Goal: Task Accomplishment & Management: Complete application form

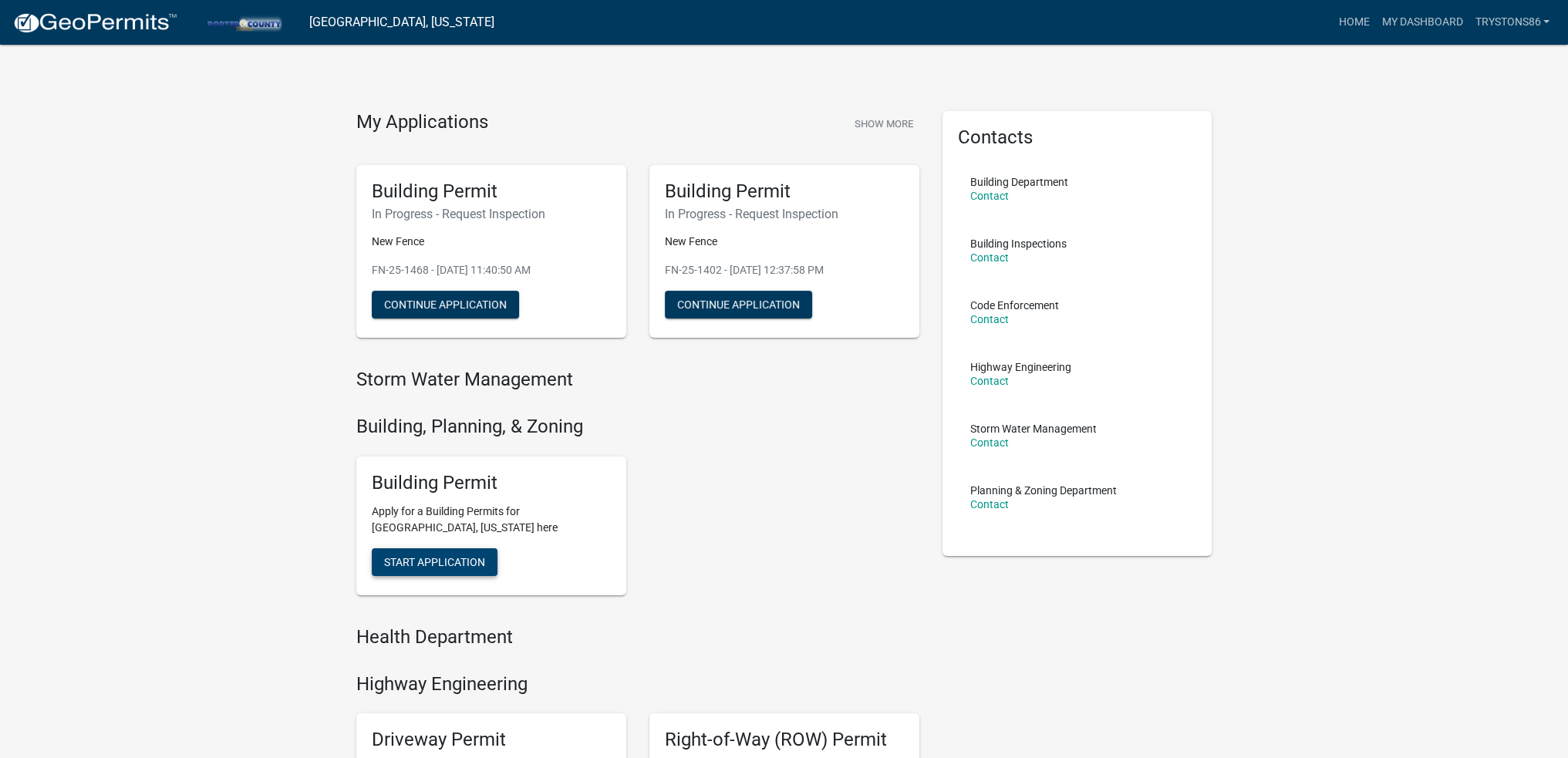
click at [451, 567] on span "Start Application" at bounding box center [435, 562] width 101 height 12
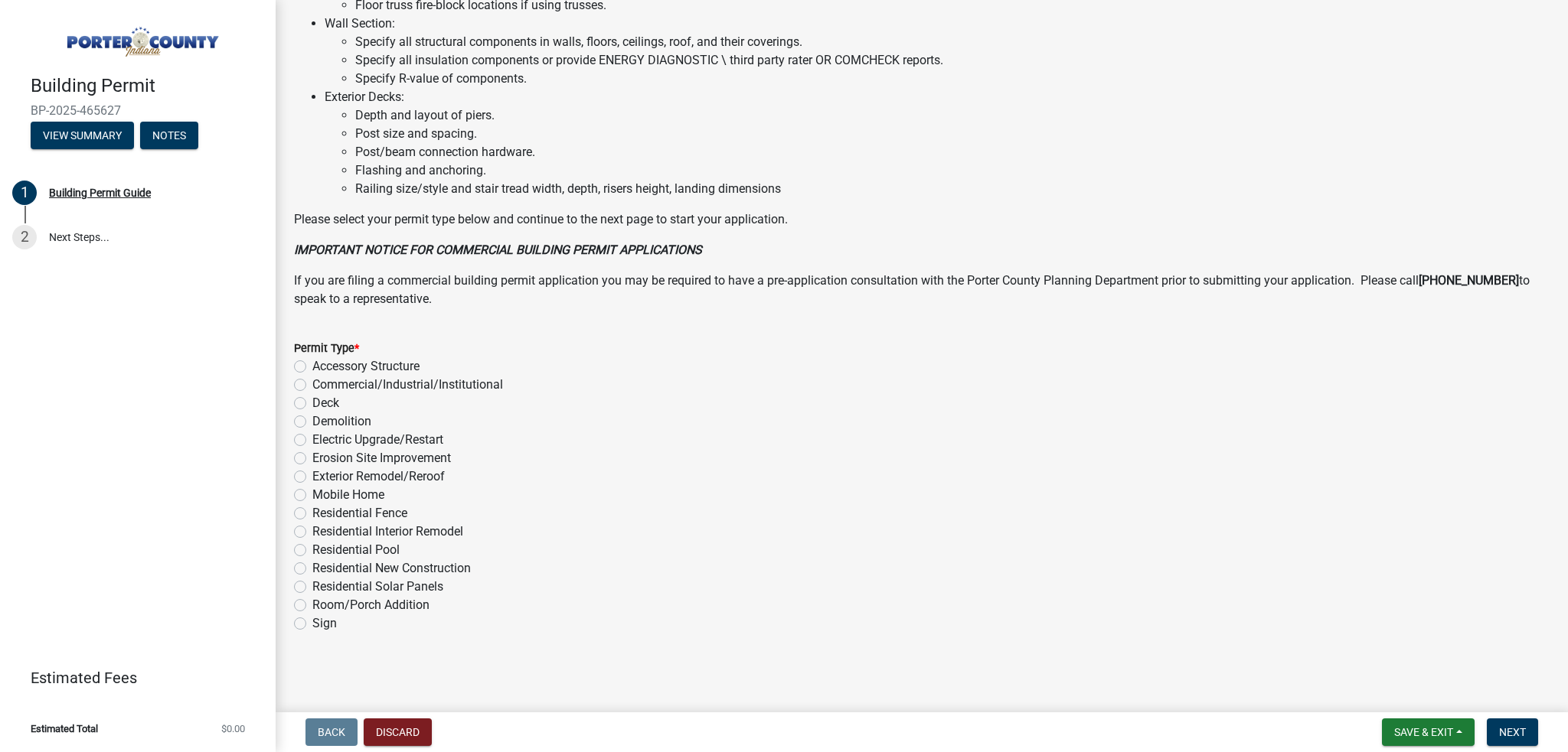
scroll to position [978, 0]
click at [312, 516] on label "Residential Fence" at bounding box center [360, 513] width 95 height 18
click at [312, 515] on input "Residential Fence" at bounding box center [317, 509] width 10 height 10
radio input "true"
click at [1513, 732] on span "Next" at bounding box center [1512, 732] width 26 height 12
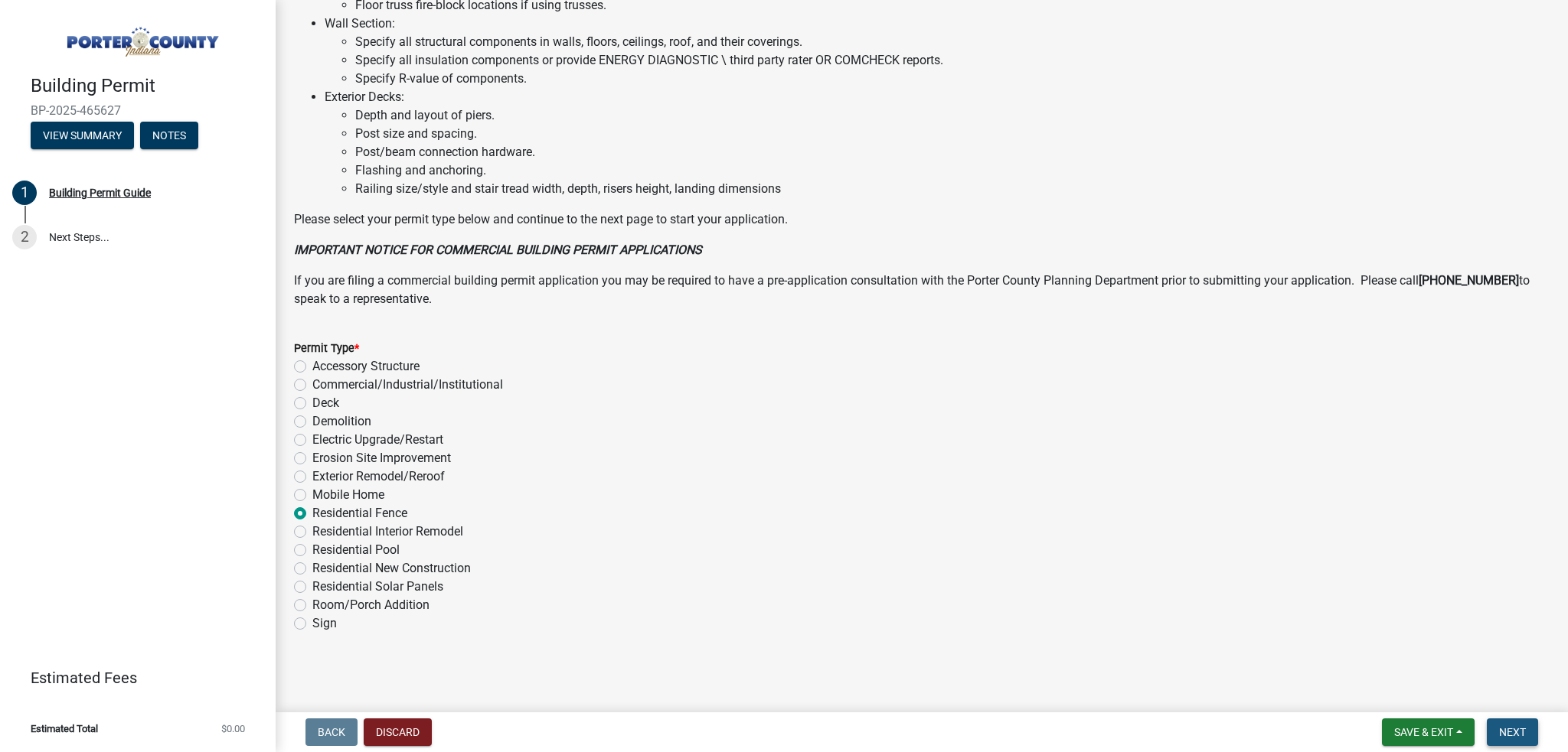
scroll to position [0, 0]
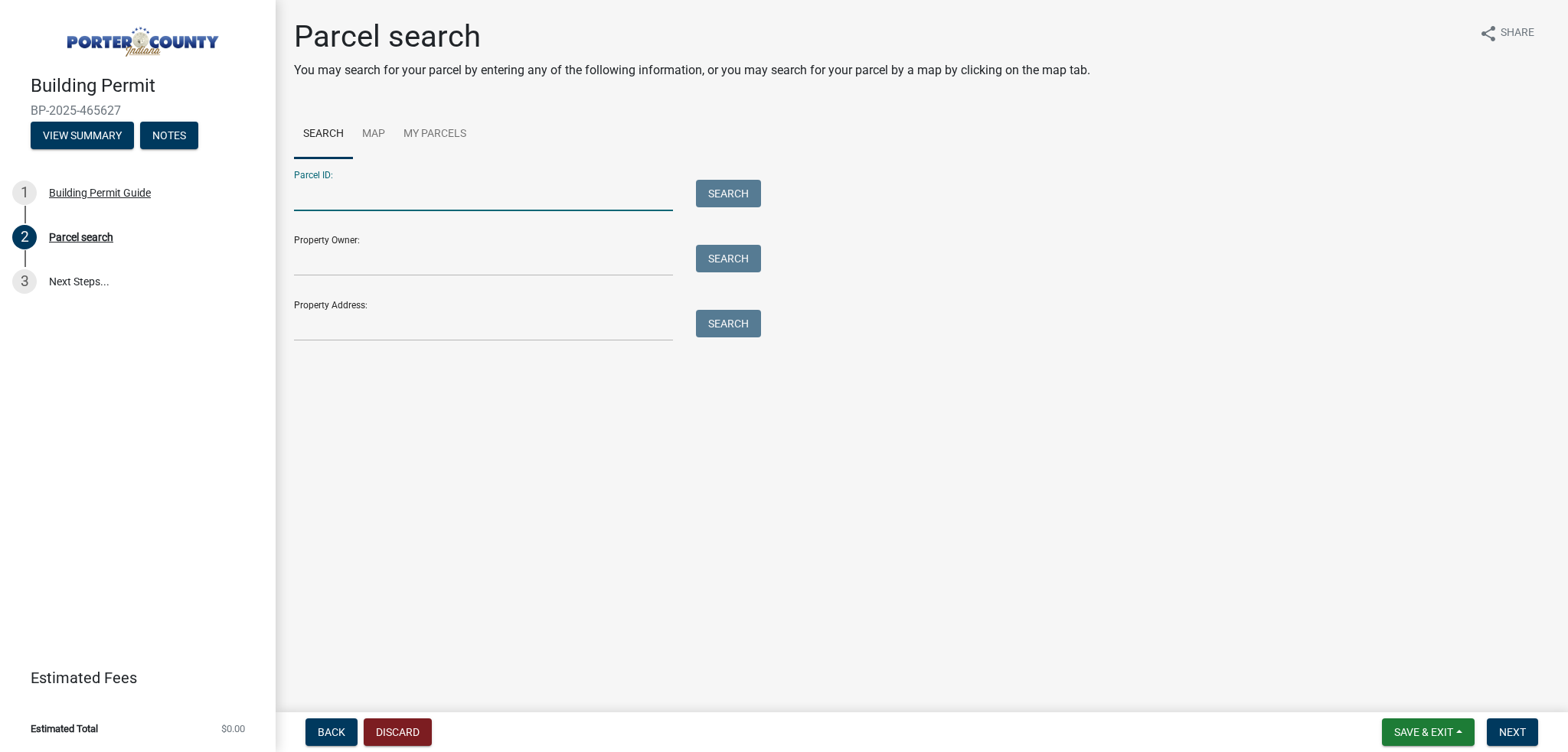
drag, startPoint x: 377, startPoint y: 198, endPoint x: 422, endPoint y: 196, distance: 45.0
click at [377, 198] on input "Parcel ID:" at bounding box center [484, 195] width 379 height 31
paste input "64-09-35-179-019.000-003"
type input "64-09-35-179-019.000-003"
click at [741, 183] on button "Search" at bounding box center [728, 193] width 65 height 27
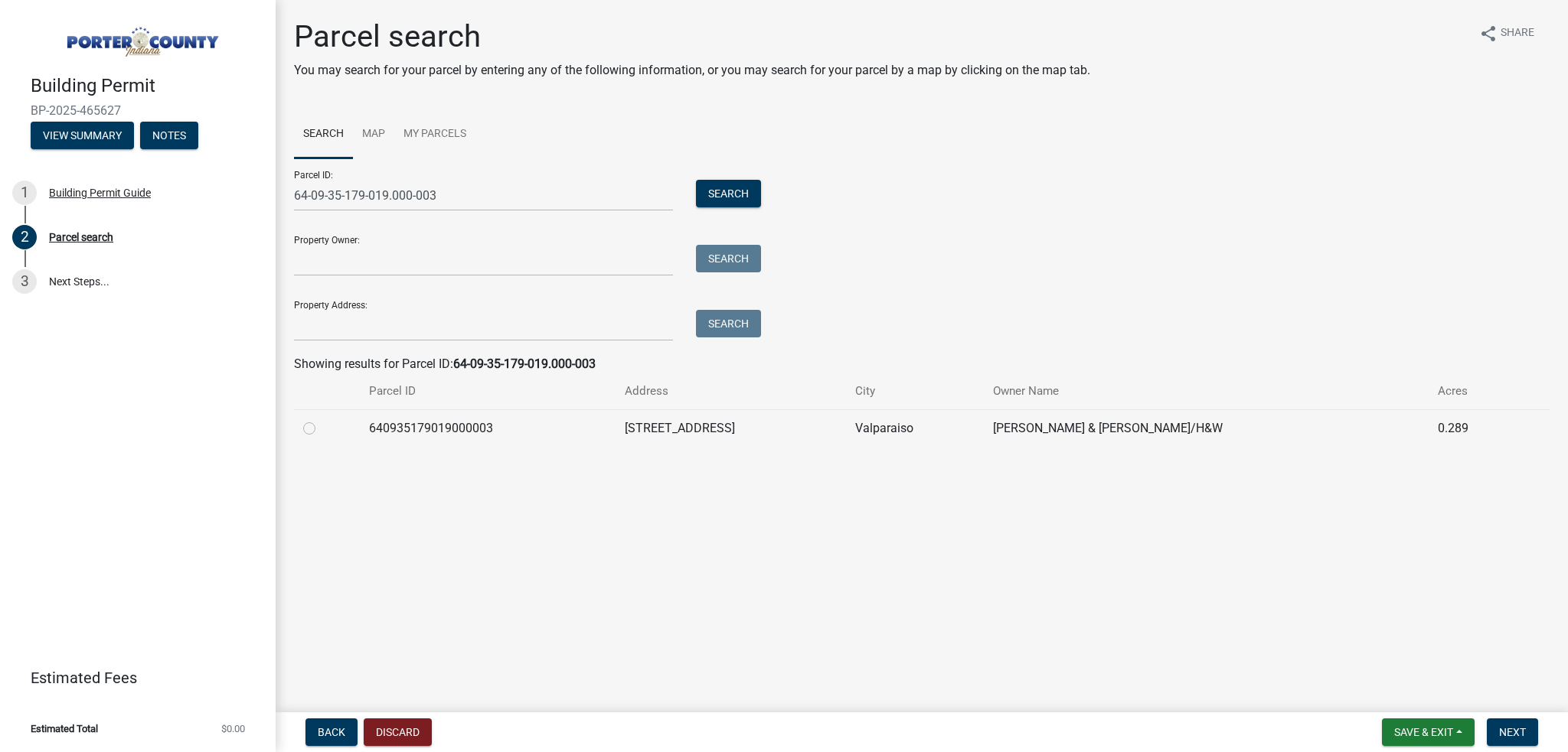
click at [616, 438] on td "640935179019000003" at bounding box center [487, 428] width 255 height 38
click at [322, 419] on label at bounding box center [322, 419] width 0 height 0
click at [322, 429] on input "radio" at bounding box center [326, 424] width 10 height 10
radio input "true"
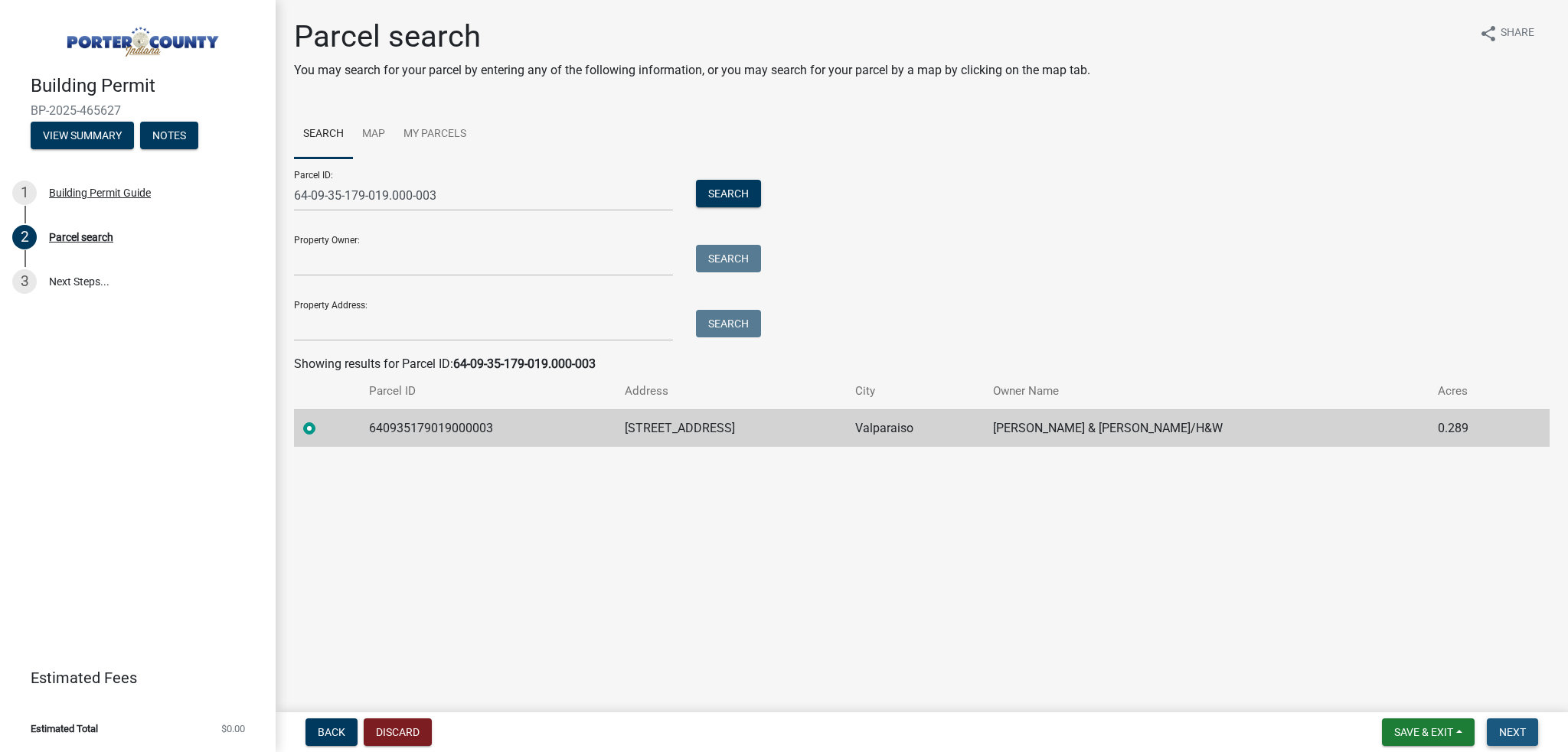
click at [1519, 732] on span "Next" at bounding box center [1512, 732] width 26 height 12
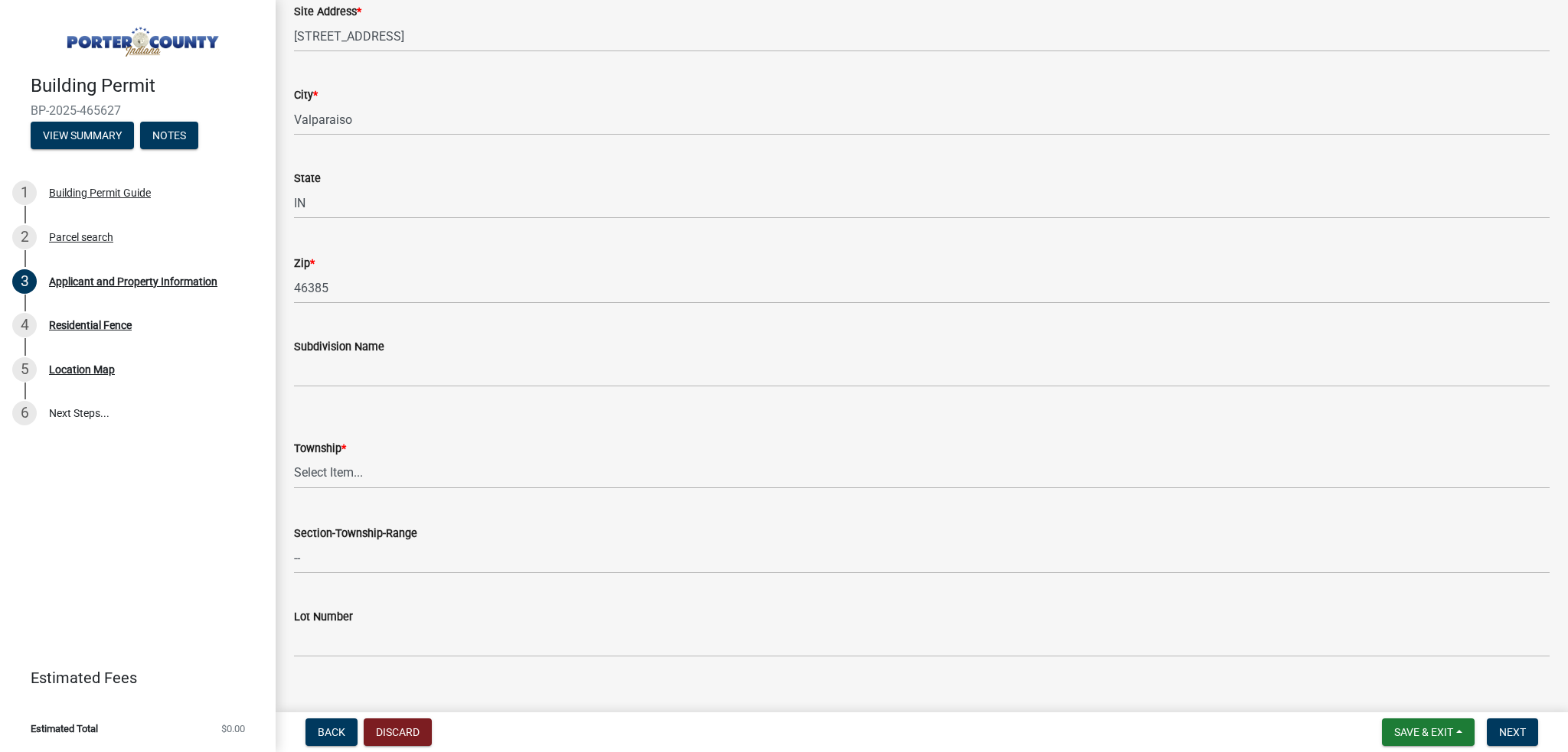
scroll to position [383, 0]
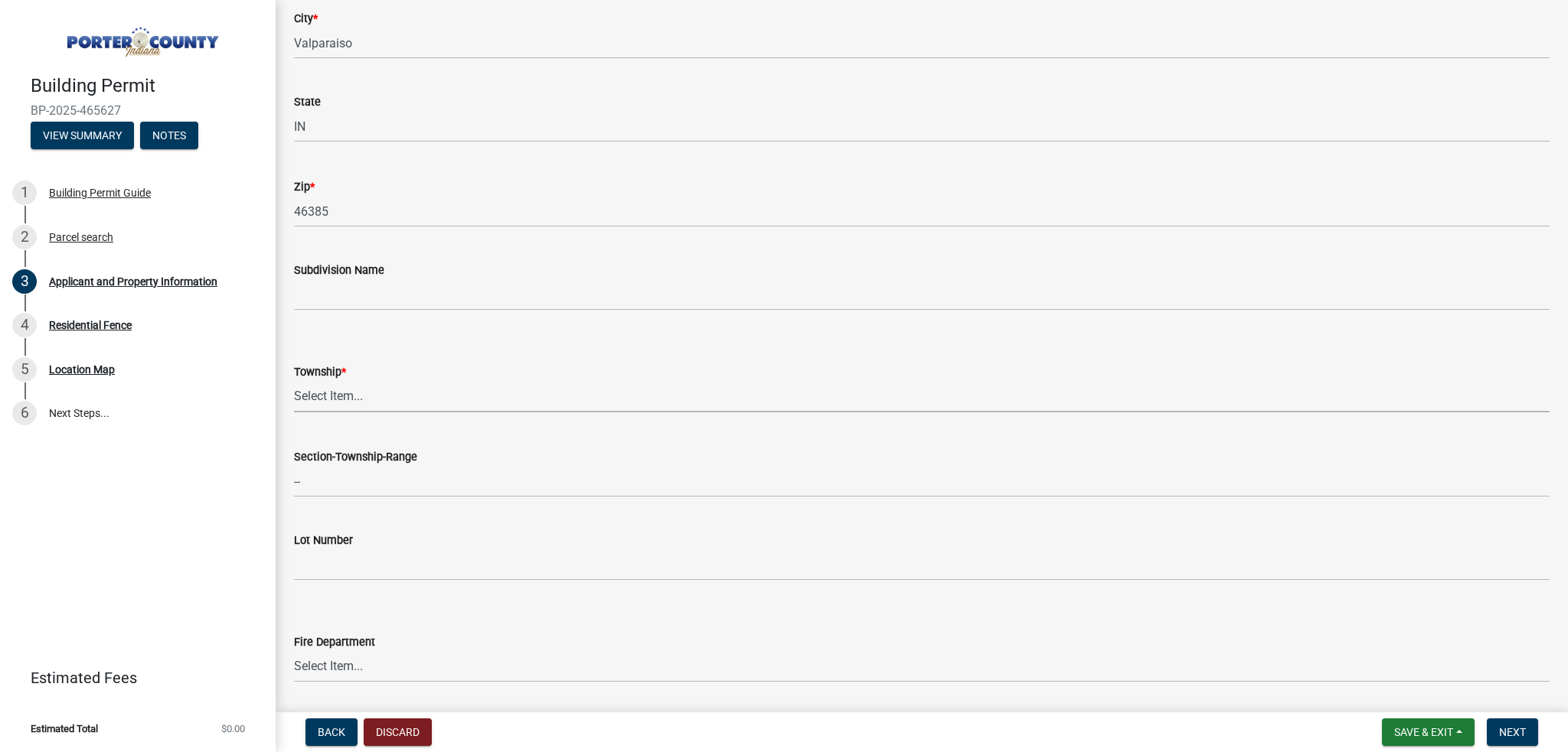
click at [342, 403] on select "Select Item... [PERSON_NAME][GEOGRAPHIC_DATA] [PERSON_NAME][GEOGRAPHIC_DATA] [G…" at bounding box center [922, 396] width 1256 height 31
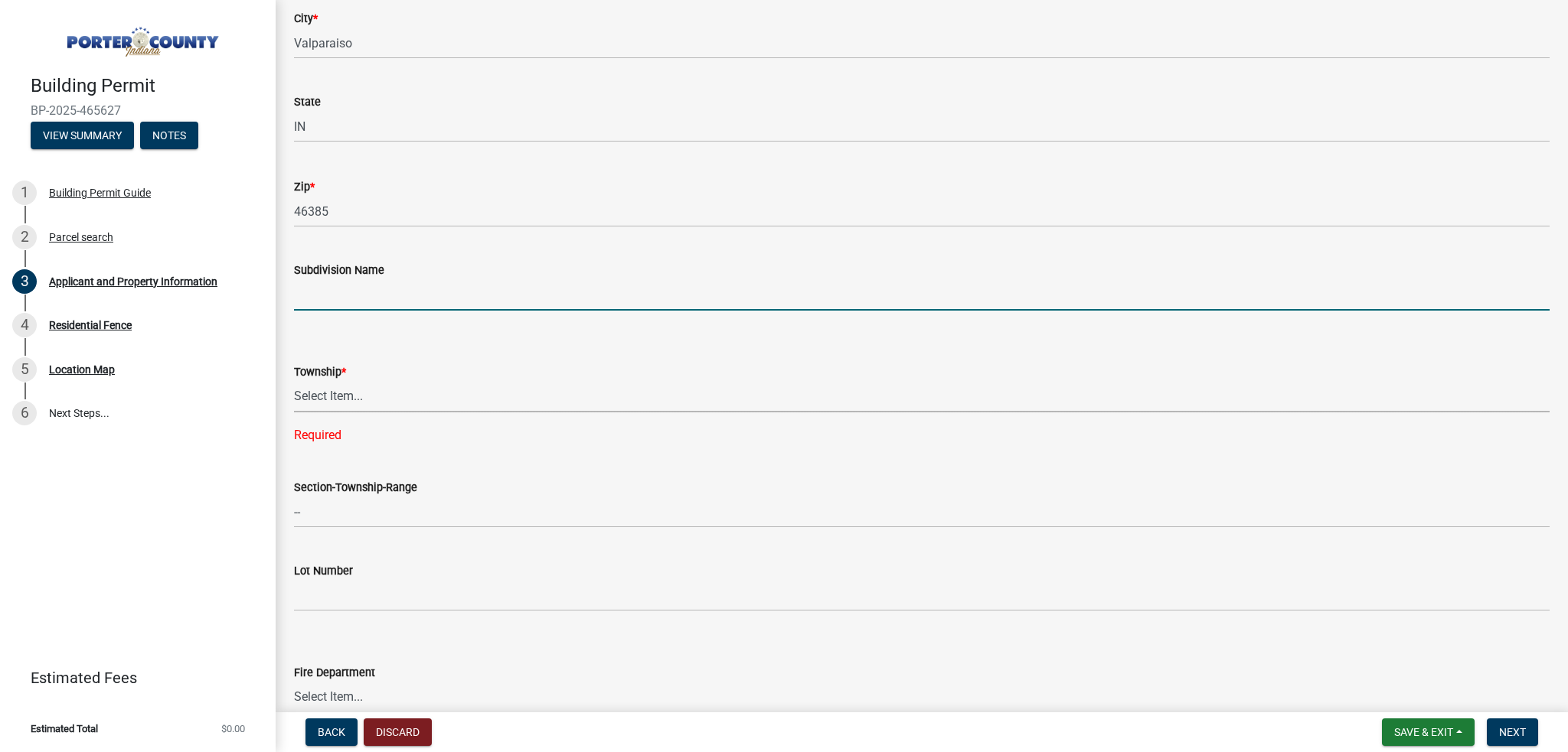
click at [360, 285] on input "Subdivision Name" at bounding box center [922, 294] width 1256 height 31
paste input "Tuscany"
type input "Tuscany"
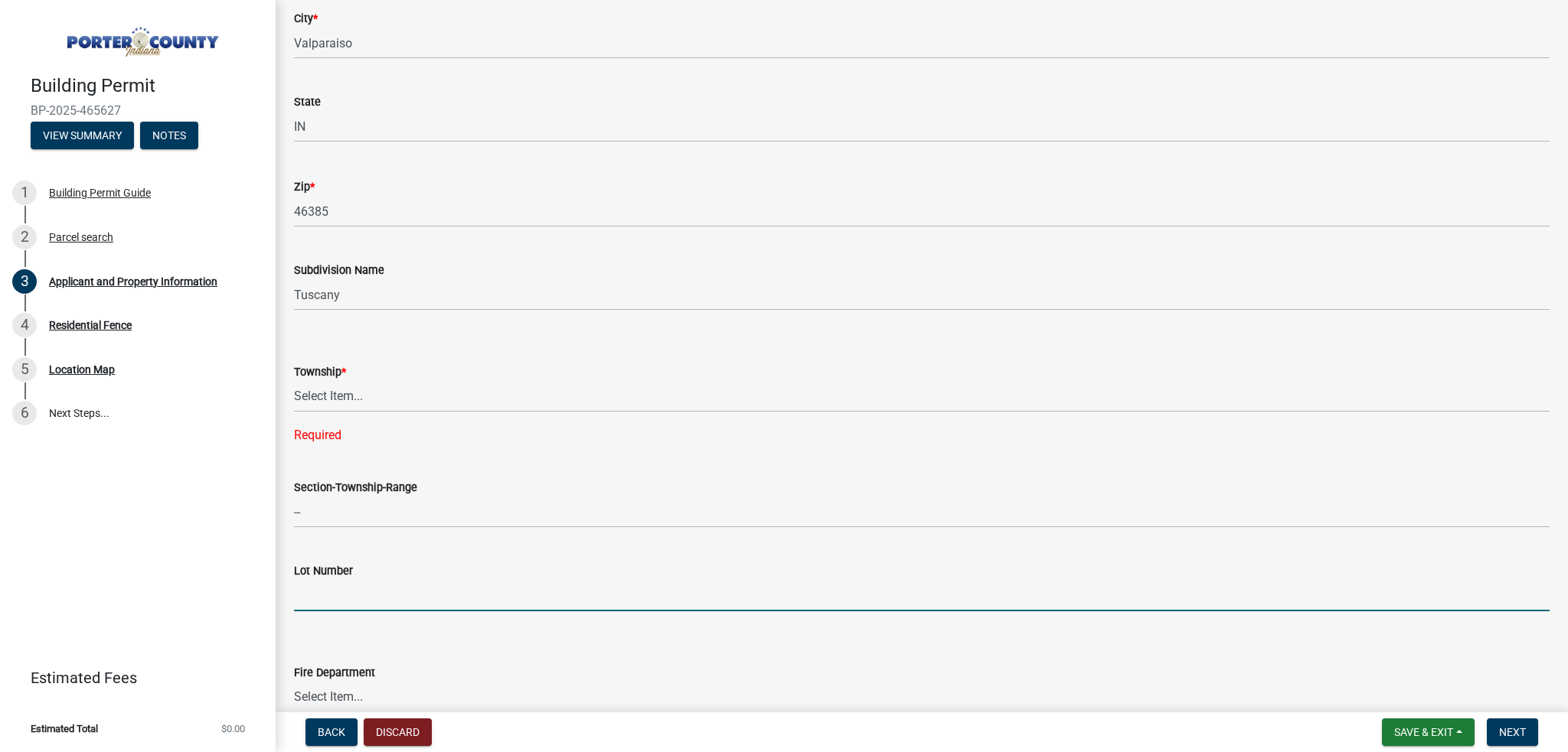
click at [319, 601] on input "Lot Number" at bounding box center [922, 595] width 1256 height 31
type input "49"
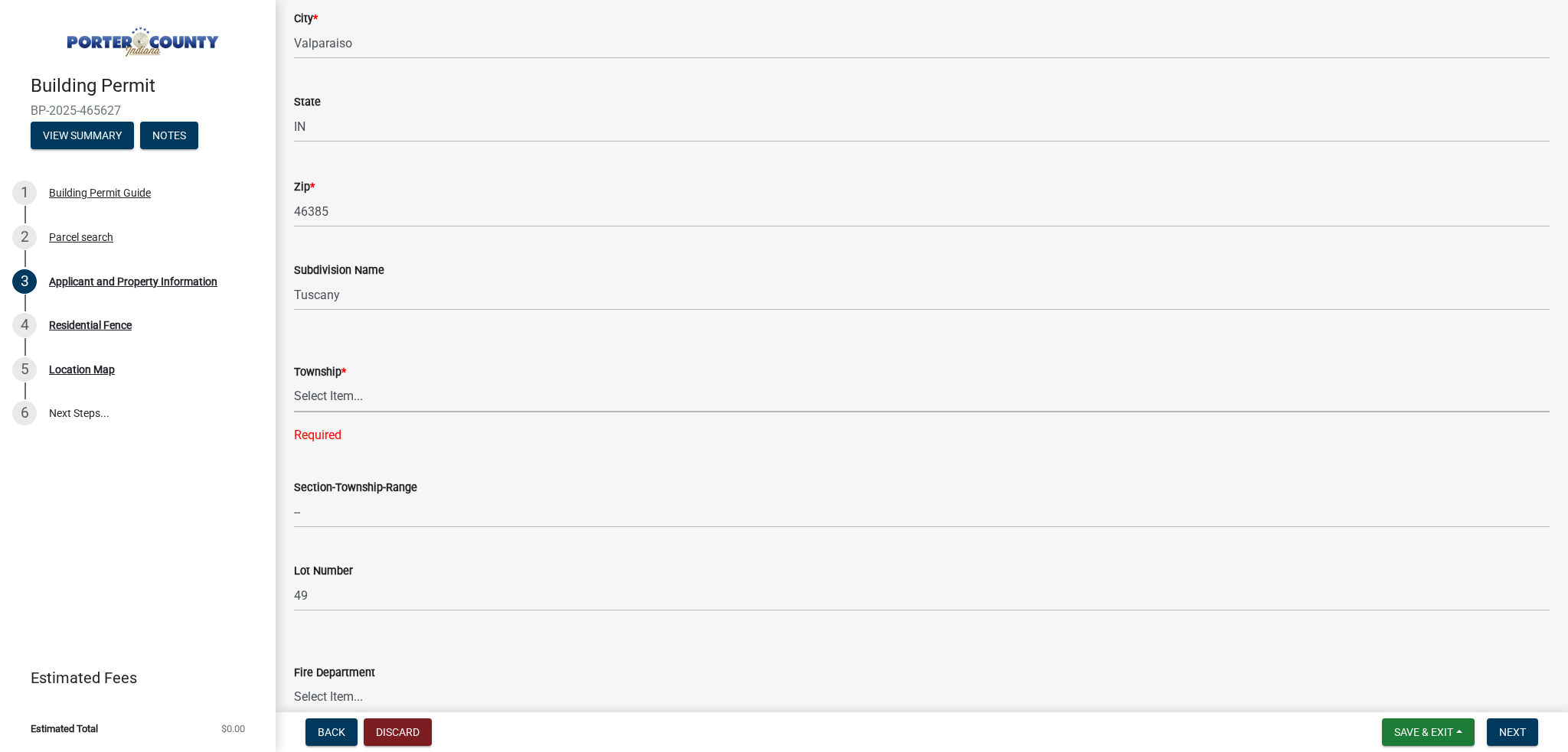
click at [358, 394] on select "Select Item... [PERSON_NAME][GEOGRAPHIC_DATA] [PERSON_NAME][GEOGRAPHIC_DATA] [G…" at bounding box center [922, 396] width 1256 height 31
click at [343, 407] on select "Select Item... [PERSON_NAME][GEOGRAPHIC_DATA] [PERSON_NAME][GEOGRAPHIC_DATA] [G…" at bounding box center [922, 396] width 1256 height 31
click at [294, 381] on select "Select Item... [PERSON_NAME][GEOGRAPHIC_DATA] [PERSON_NAME][GEOGRAPHIC_DATA] [G…" at bounding box center [922, 396] width 1256 height 31
select select "6f5aa9ae-62ac-41bd-979a-9c71eae504cc"
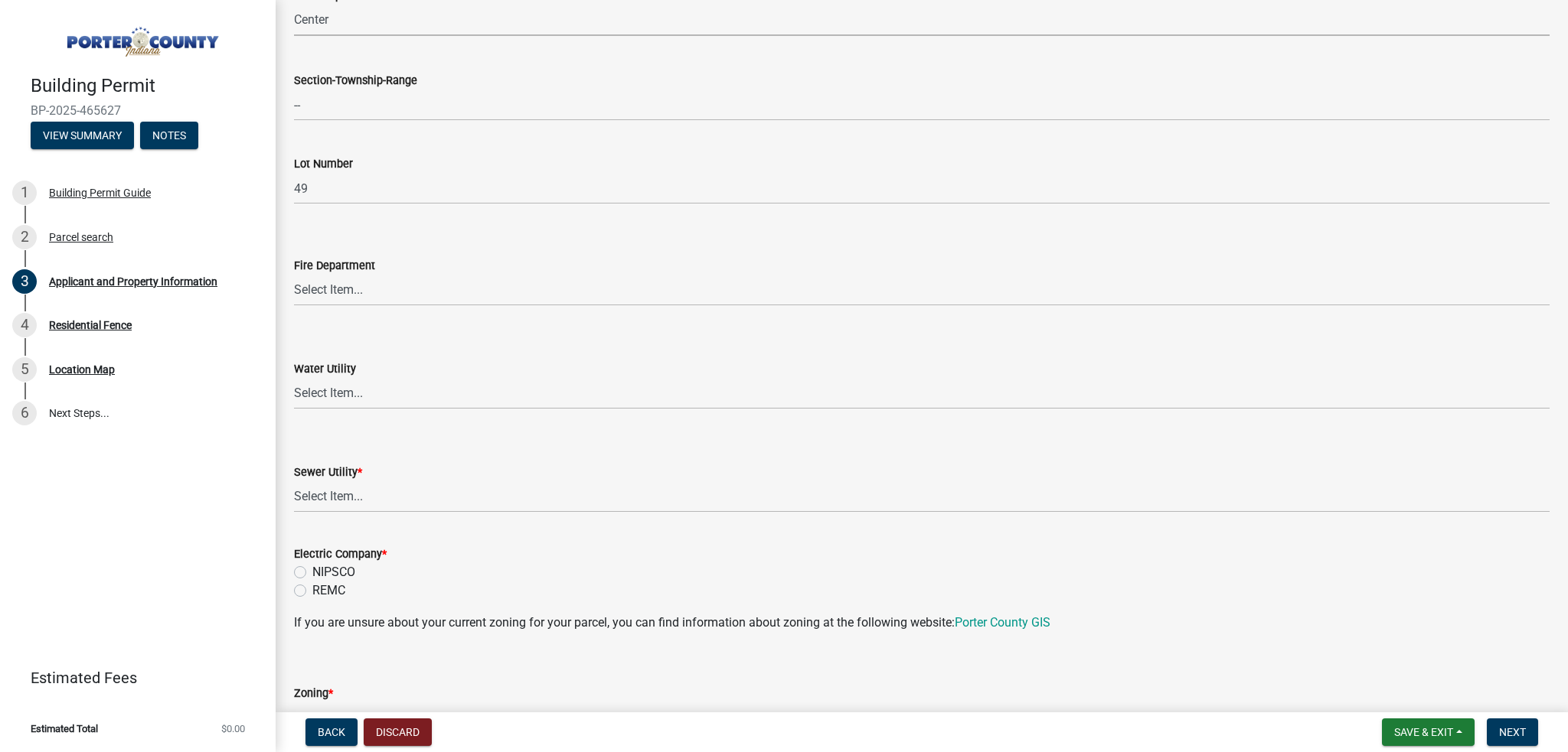
scroll to position [765, 0]
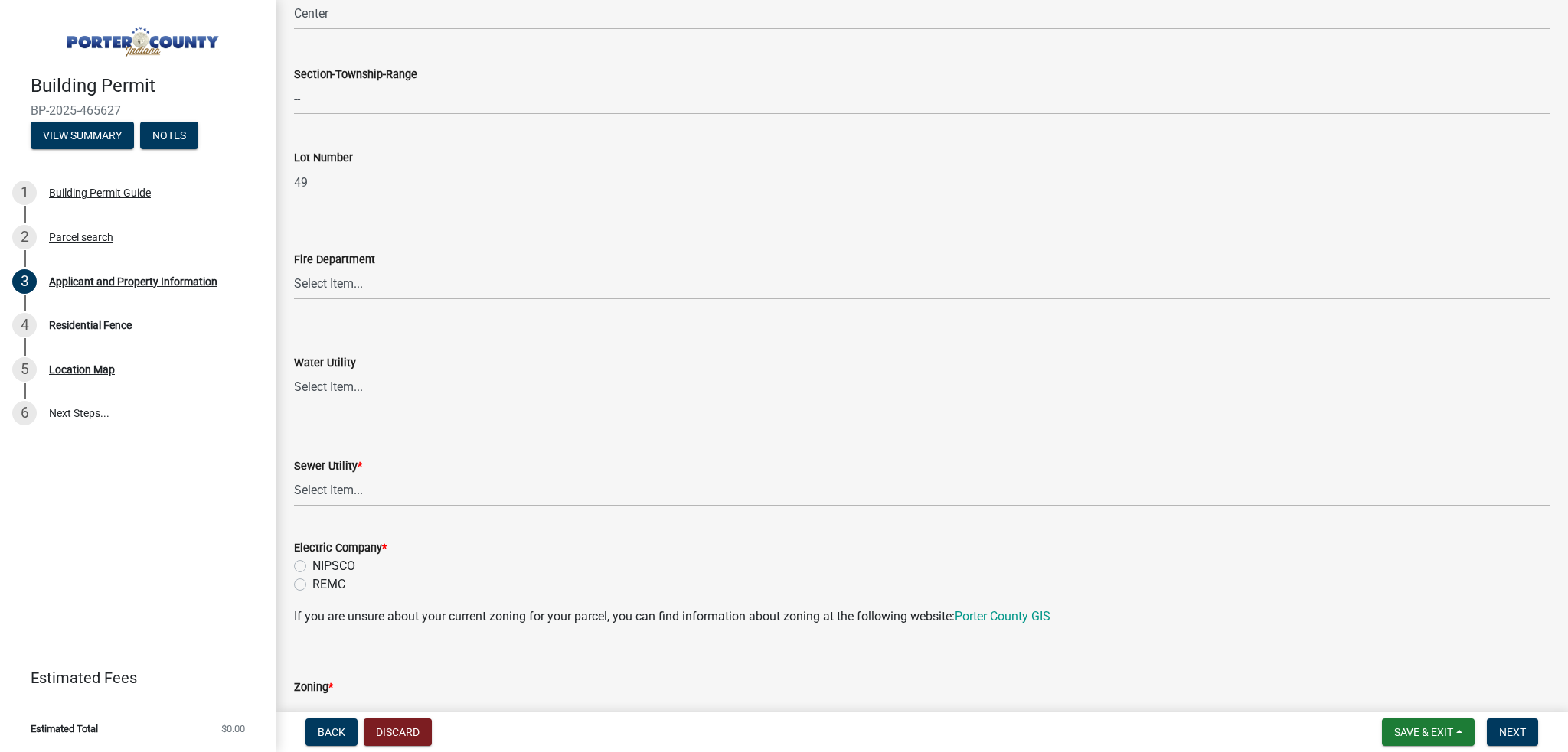
click at [346, 487] on select "Select Item... Aqua [US_STATE] Inc Damon Run Falling Waters Lake Eliza - LEACD …" at bounding box center [922, 490] width 1256 height 31
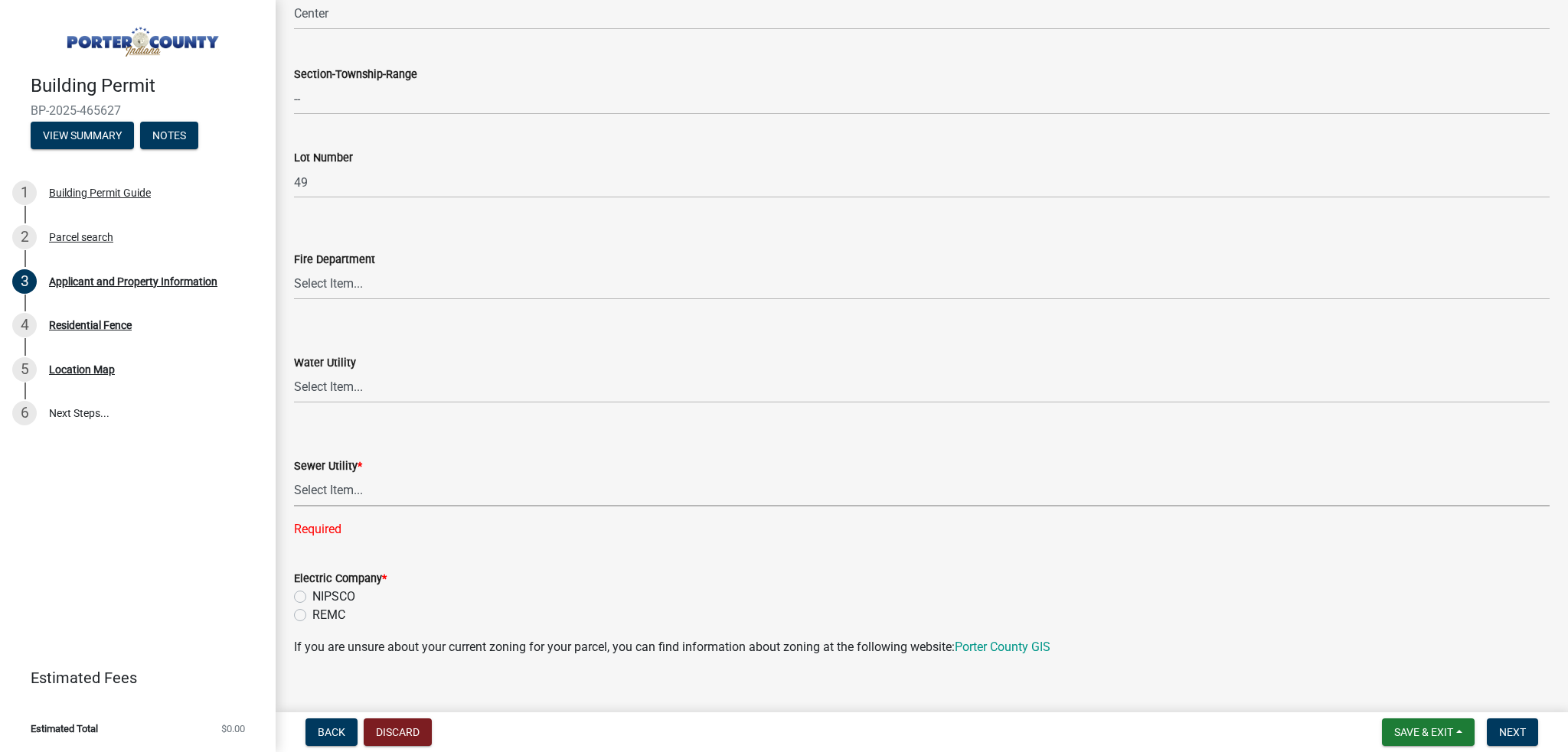
click at [343, 493] on select "Select Item... Aqua [US_STATE] Inc Damon Run Falling Waters Lake Eliza - LEACD …" at bounding box center [922, 490] width 1256 height 31
click at [294, 475] on select "Select Item... Aqua [US_STATE] Inc Damon Run Falling Waters Lake Eliza - LEACD …" at bounding box center [922, 490] width 1256 height 31
select select "c796f995-08fe-487b-a20e-70ab553361d3"
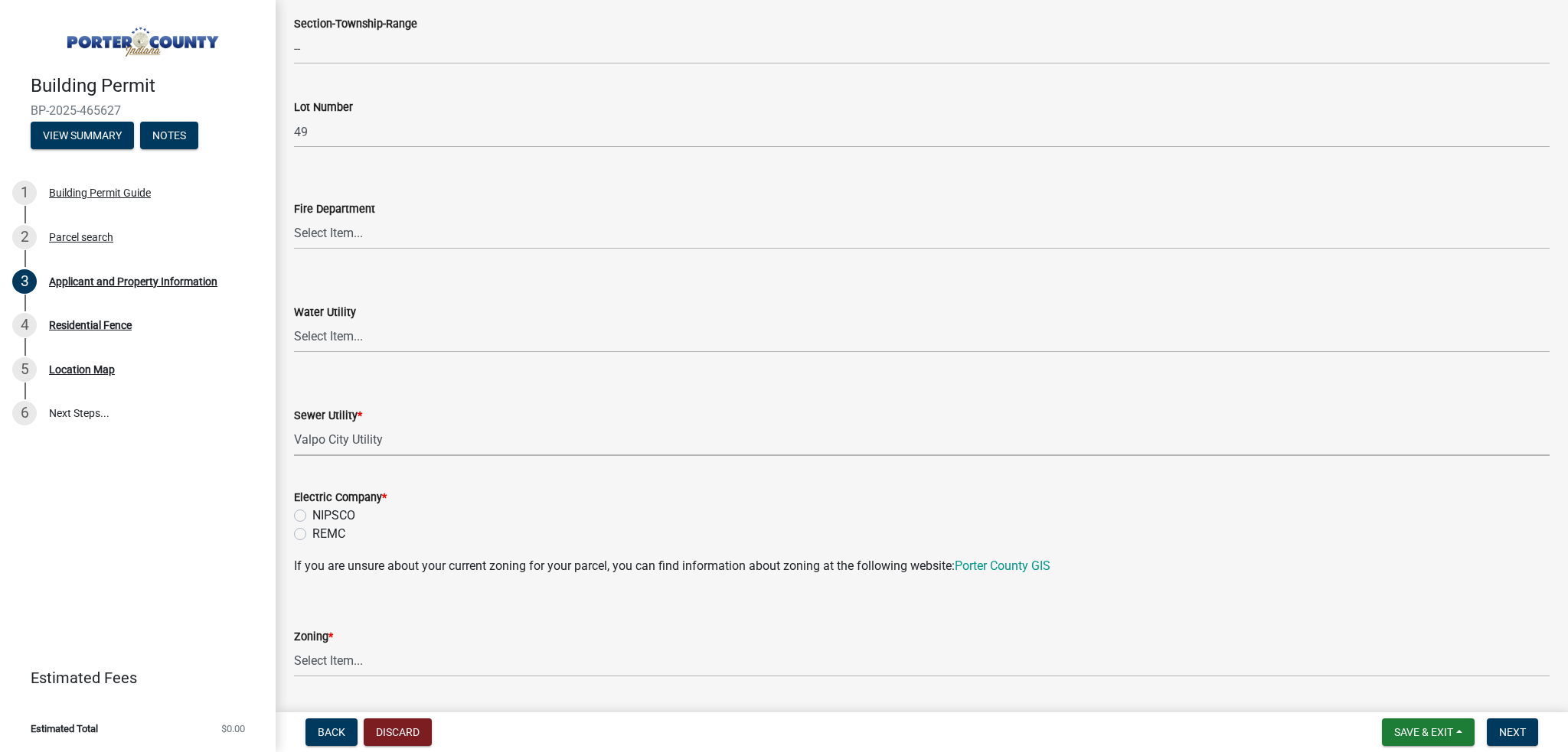
scroll to position [842, 0]
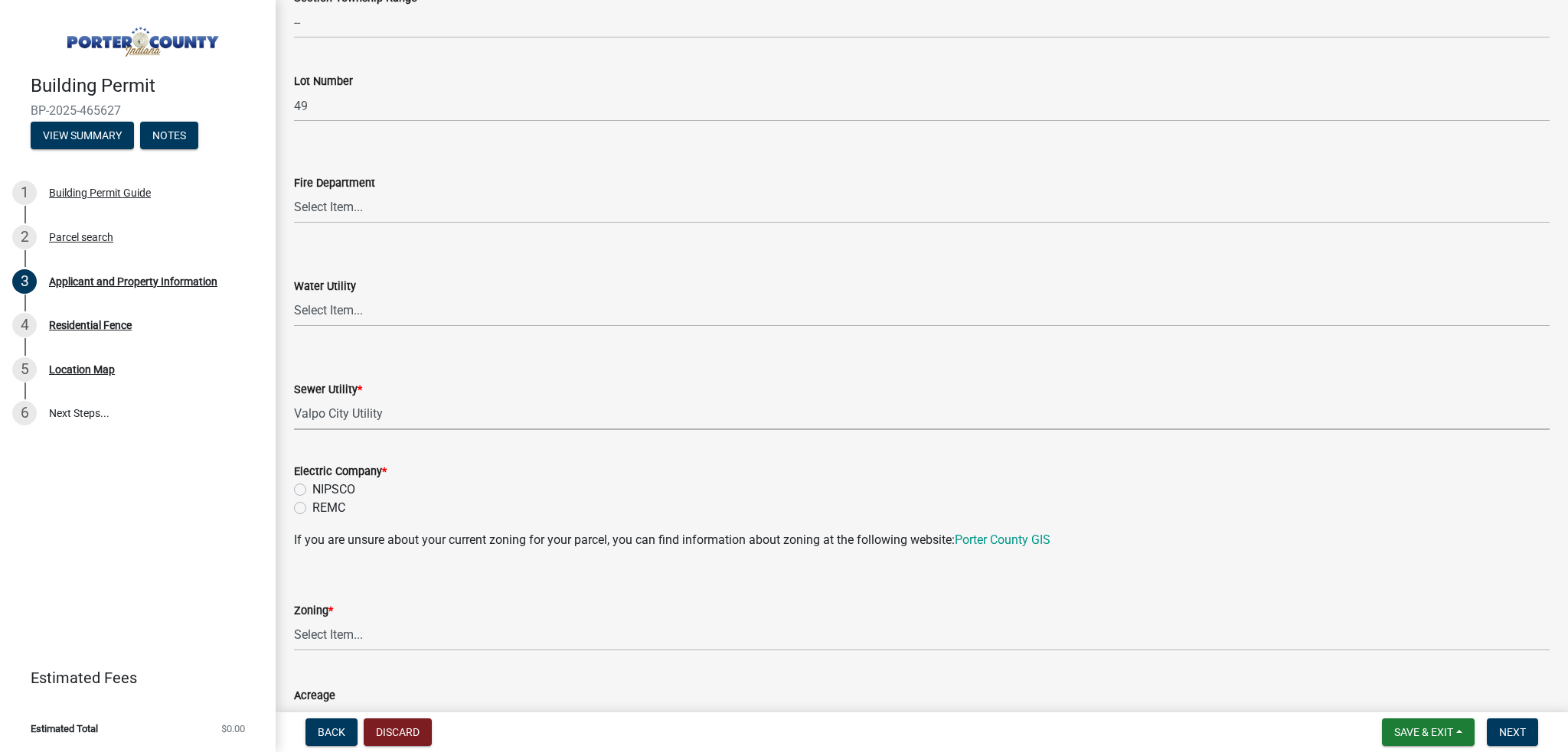
click at [312, 490] on label "NIPSCO" at bounding box center [333, 489] width 43 height 18
click at [312, 490] on input "NIPSCO" at bounding box center [317, 485] width 10 height 10
radio input "true"
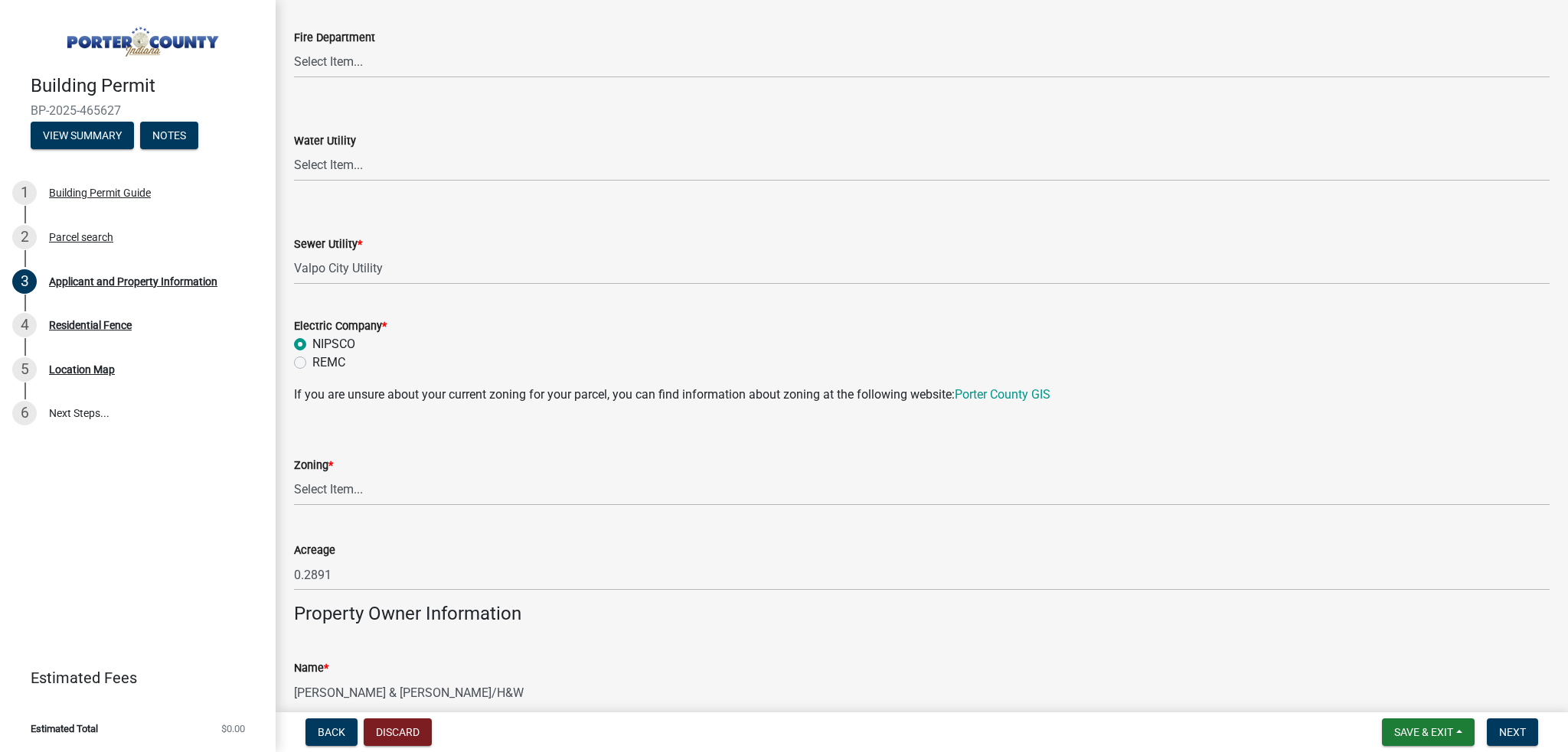
scroll to position [995, 0]
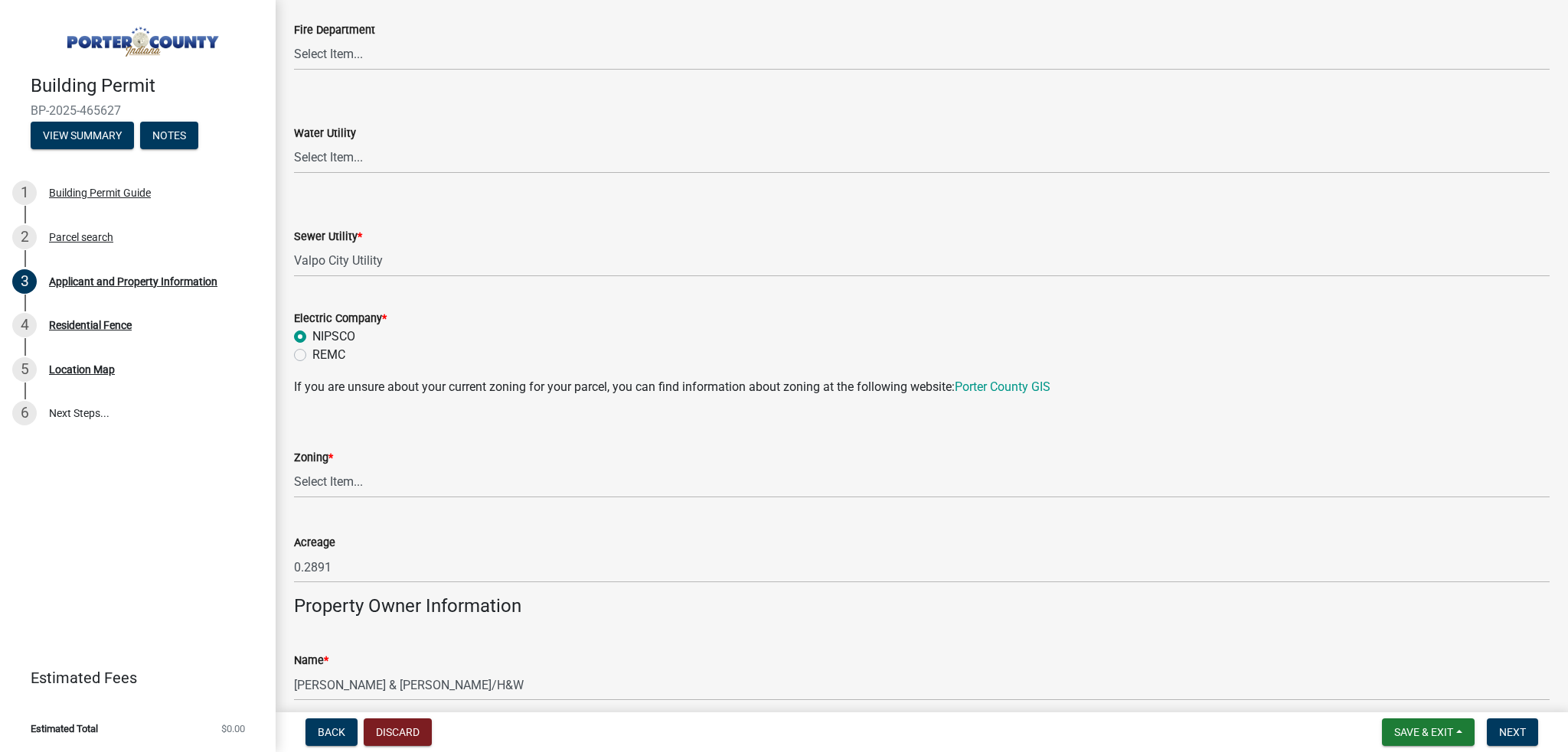
click at [363, 462] on div "Zoning *" at bounding box center [922, 457] width 1256 height 18
click at [361, 480] on select "Select Item... A1 A2 CH CM CN I1 I2 I3 IN MP OT P1 P2 PUD R1 R2 R3 R4 RL RR" at bounding box center [922, 482] width 1256 height 31
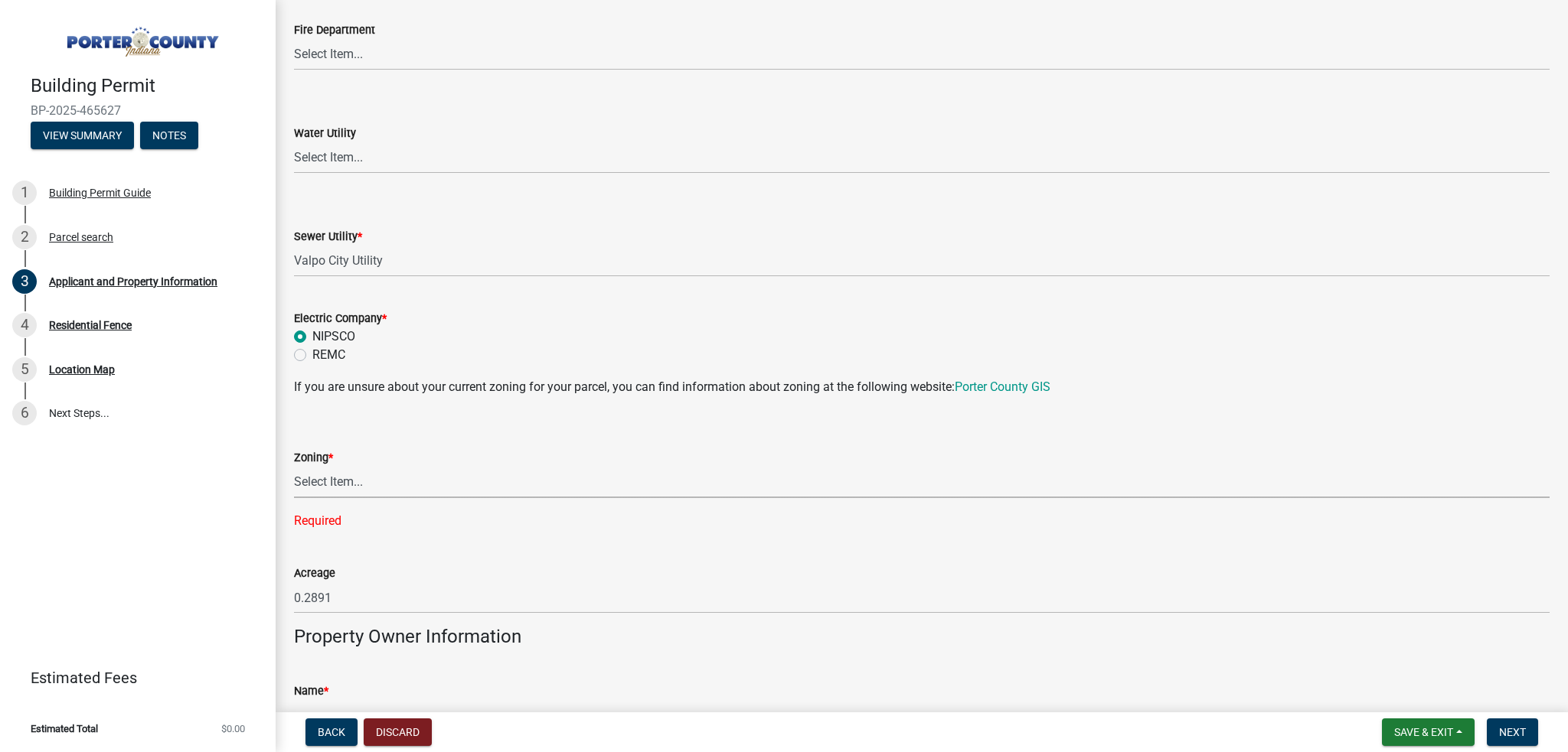
click at [327, 483] on select "Select Item... A1 A2 CH CM CN I1 I2 I3 IN MP OT P1 P2 PUD R1 R2 R3 R4 RL RR" at bounding box center [922, 482] width 1256 height 31
click at [294, 467] on select "Select Item... A1 A2 CH CM CN I1 I2 I3 IN MP OT P1 P2 PUD R1 R2 R3 R4 RL RR" at bounding box center [922, 482] width 1256 height 31
select select "e2d1b1d7-ccc9-456b-9e96-e16306515997"
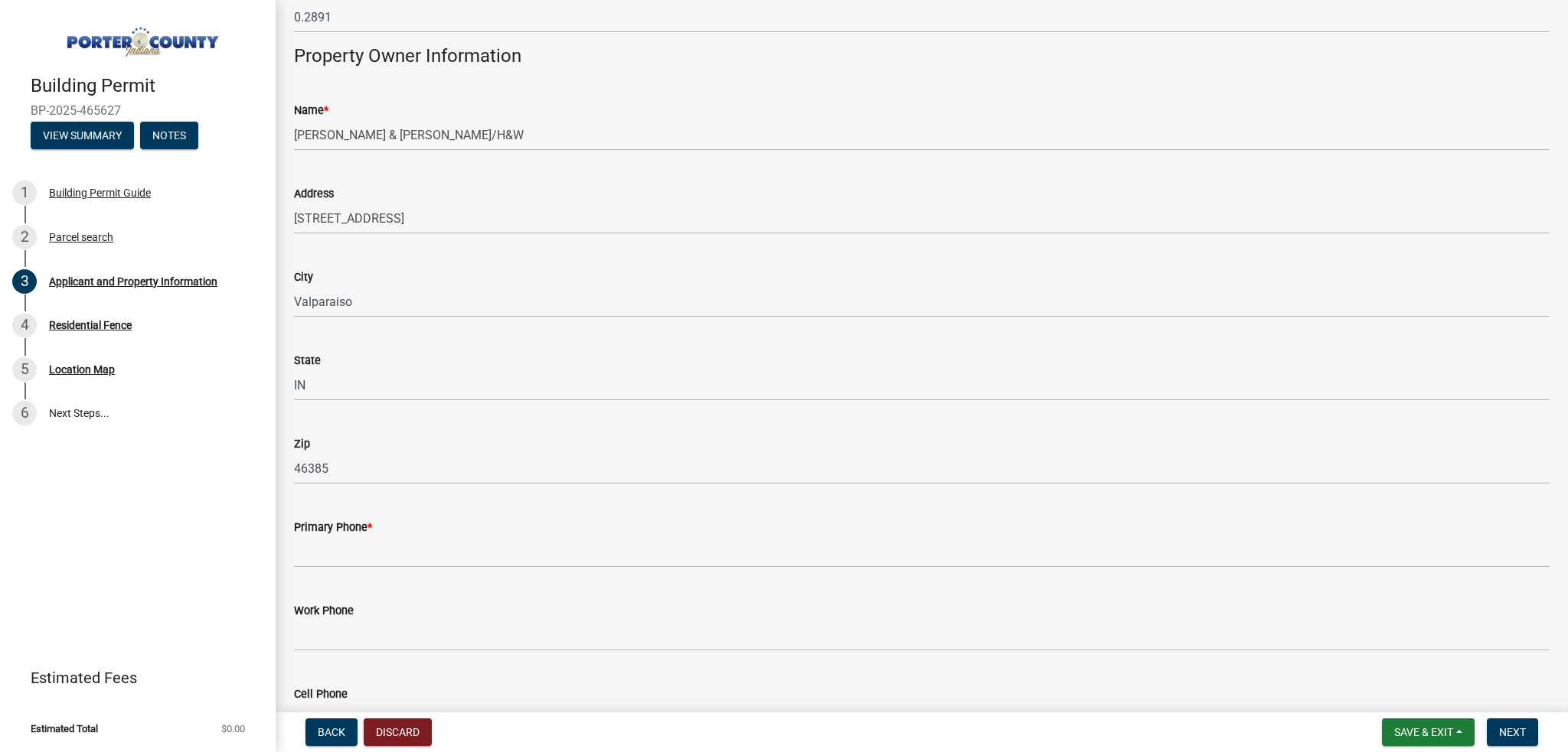
scroll to position [1607, 0]
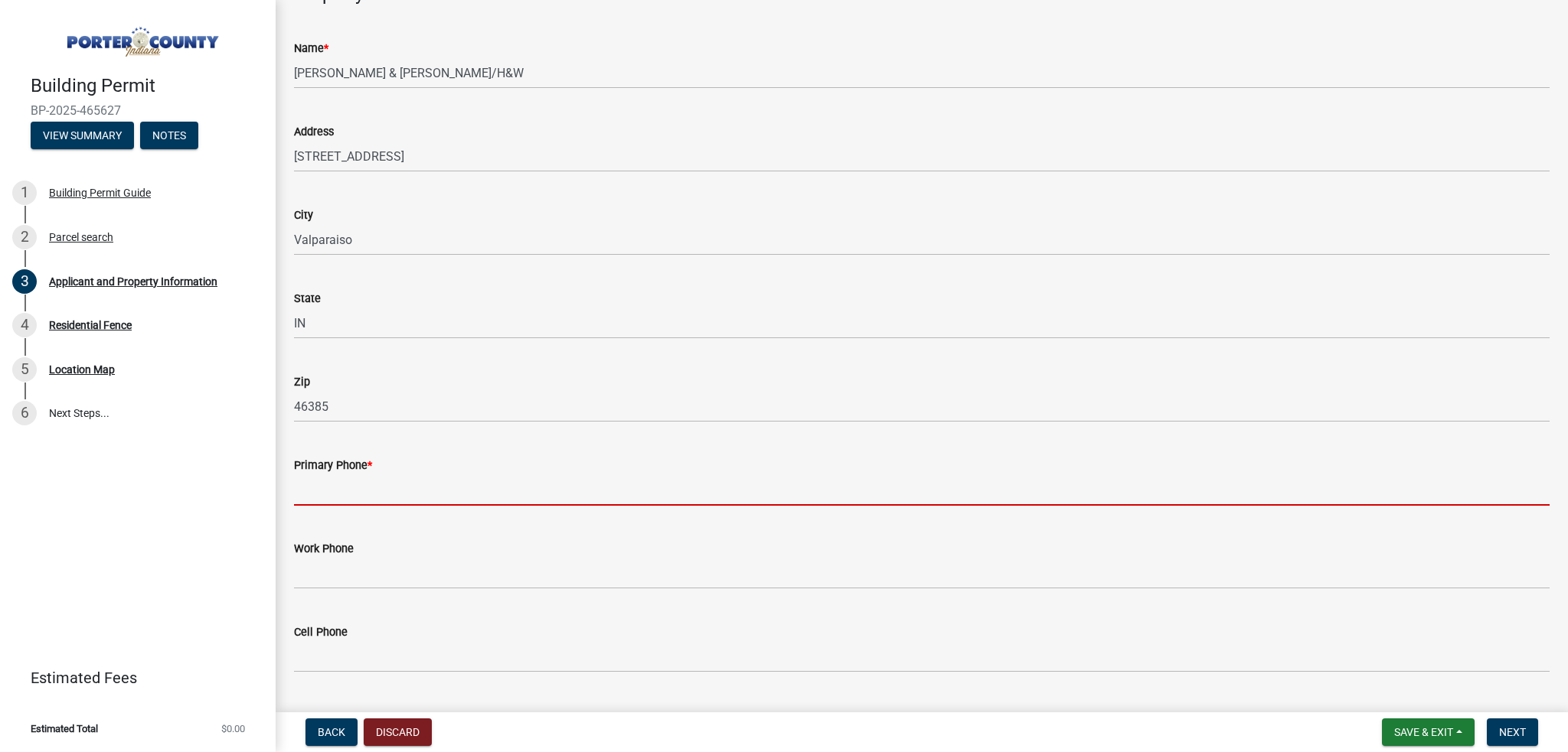
click at [376, 486] on input "Primary Phone *" at bounding box center [922, 490] width 1256 height 31
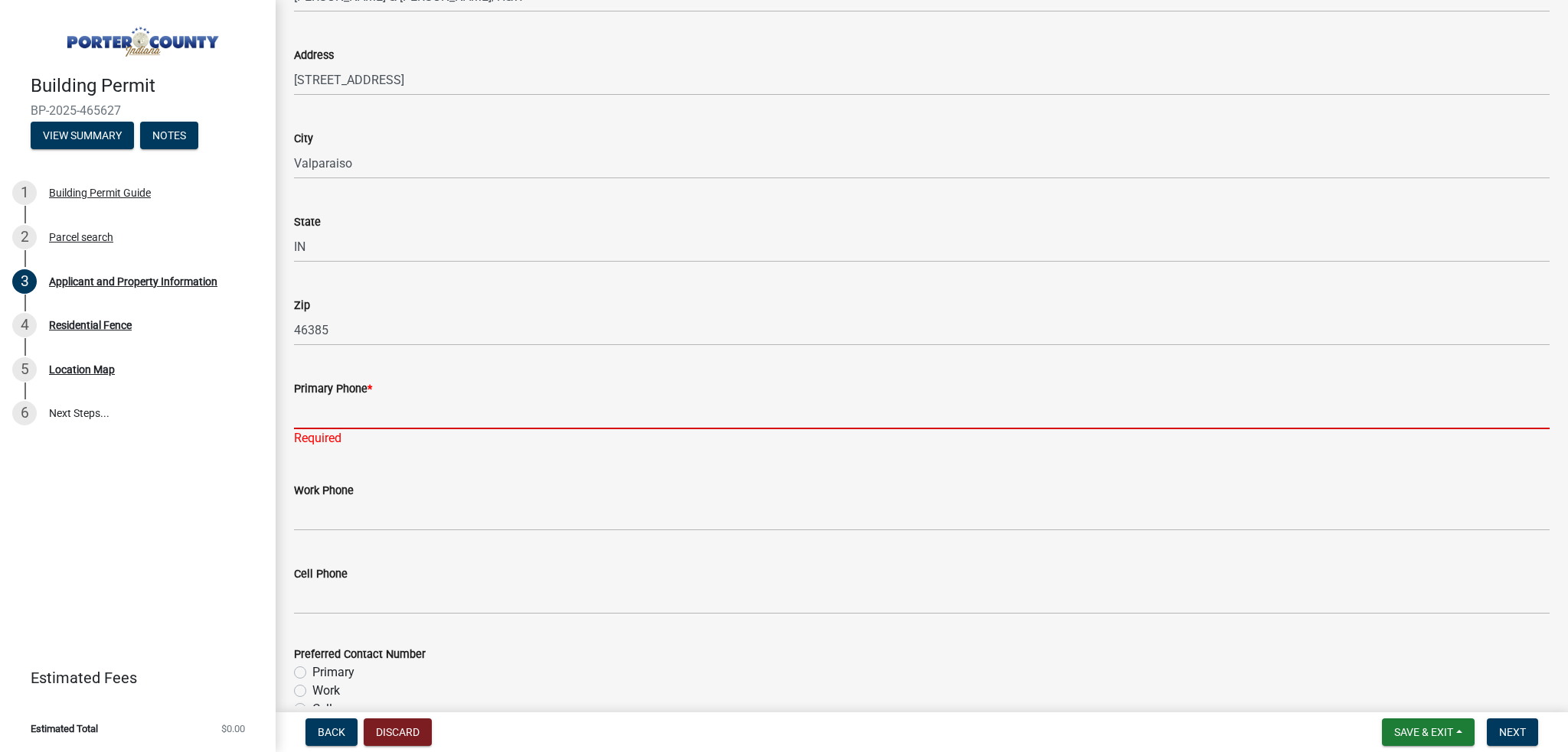
scroll to position [1760, 0]
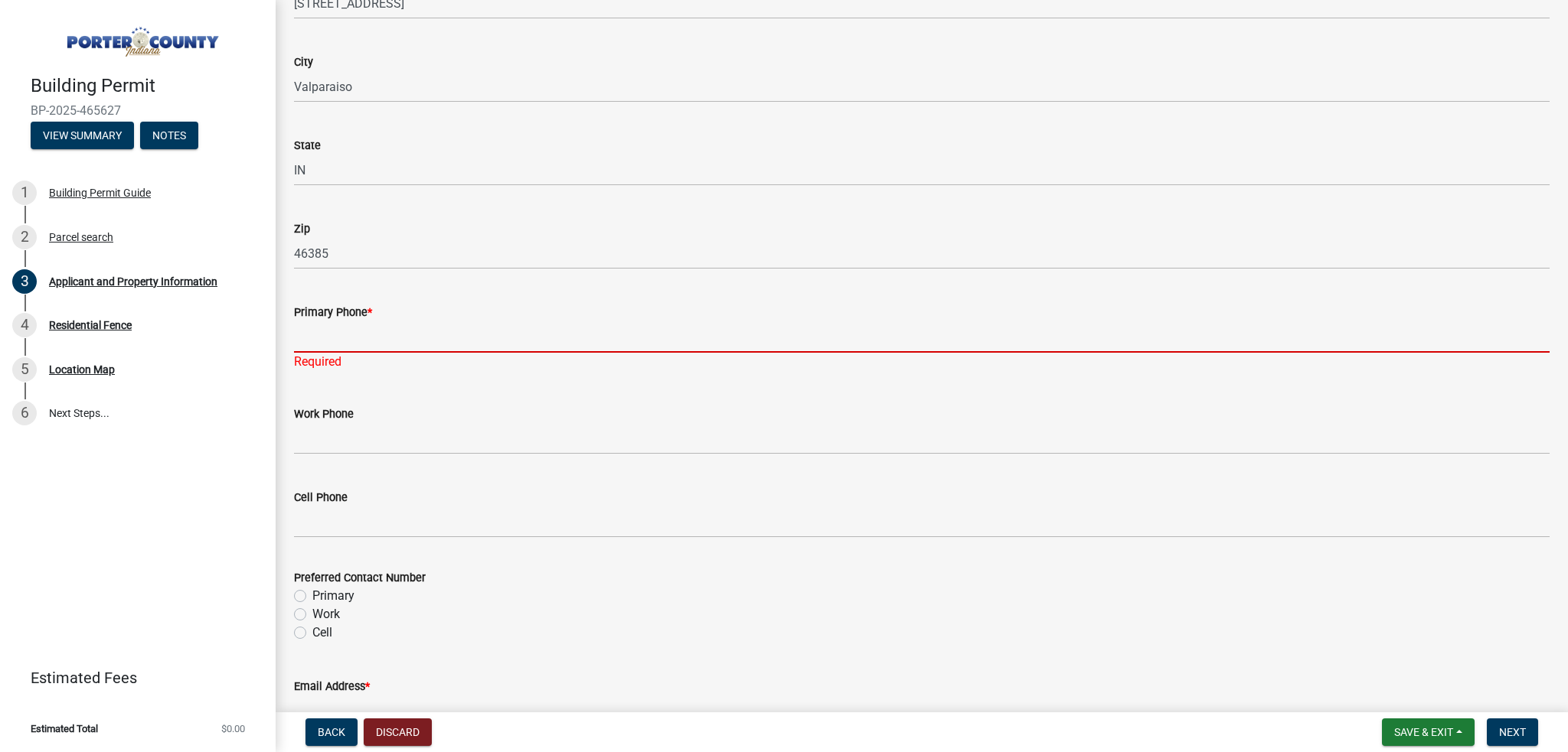
click at [312, 593] on label "Primary" at bounding box center [333, 596] width 43 height 18
click at [312, 593] on input "Primary" at bounding box center [317, 592] width 10 height 10
radio input "true"
click at [349, 334] on input "Primary Phone *" at bounding box center [922, 337] width 1256 height 31
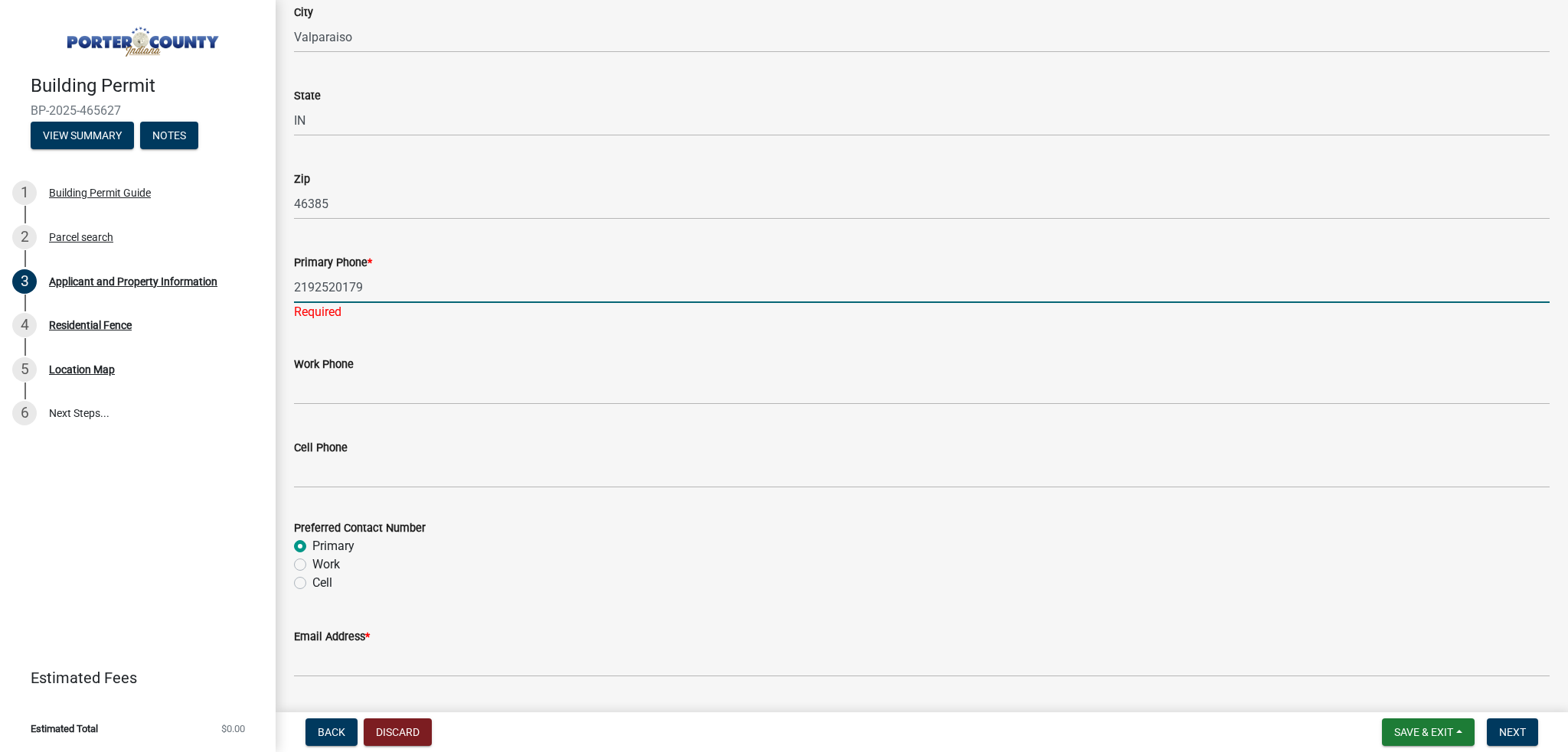
scroll to position [1837, 0]
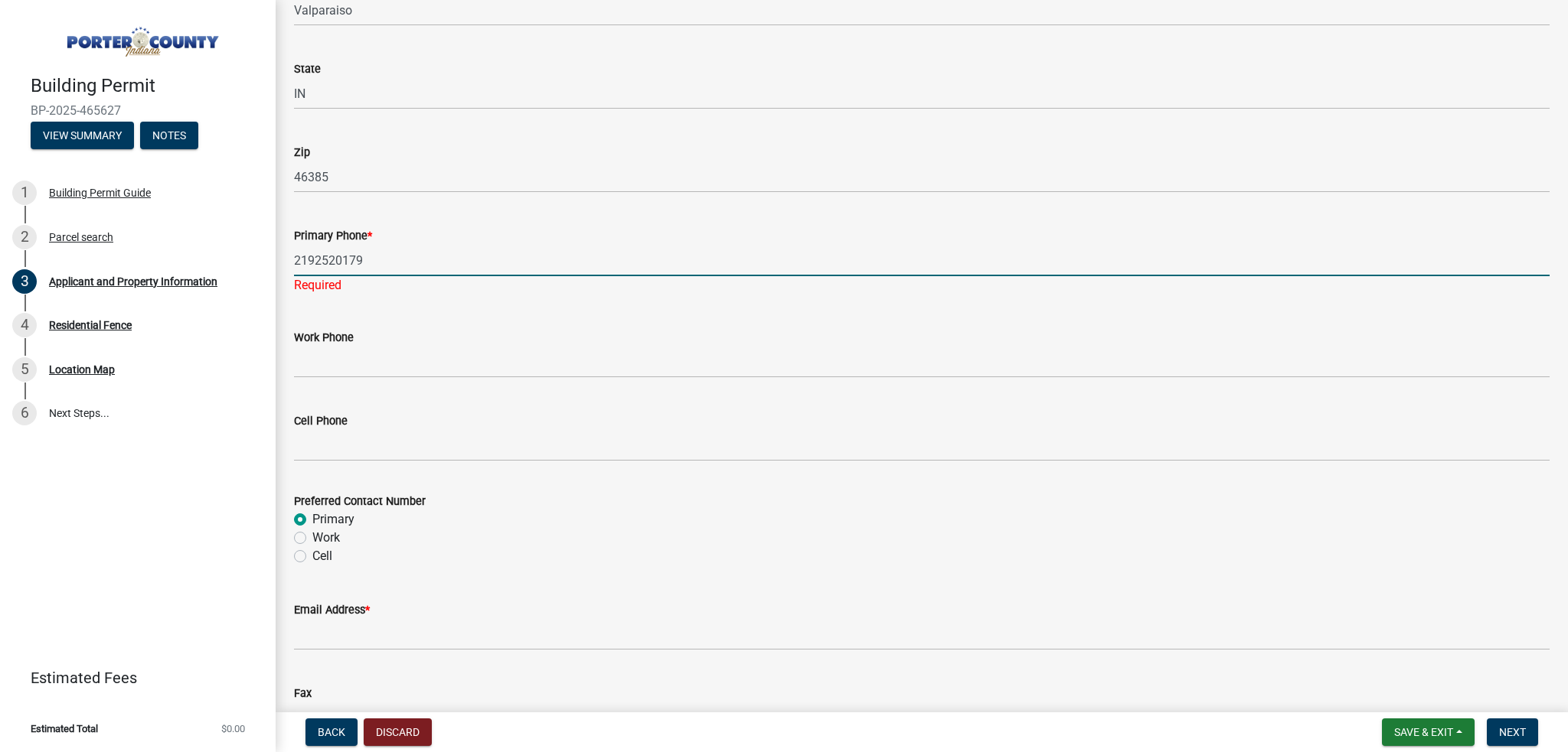
type input "2192520179"
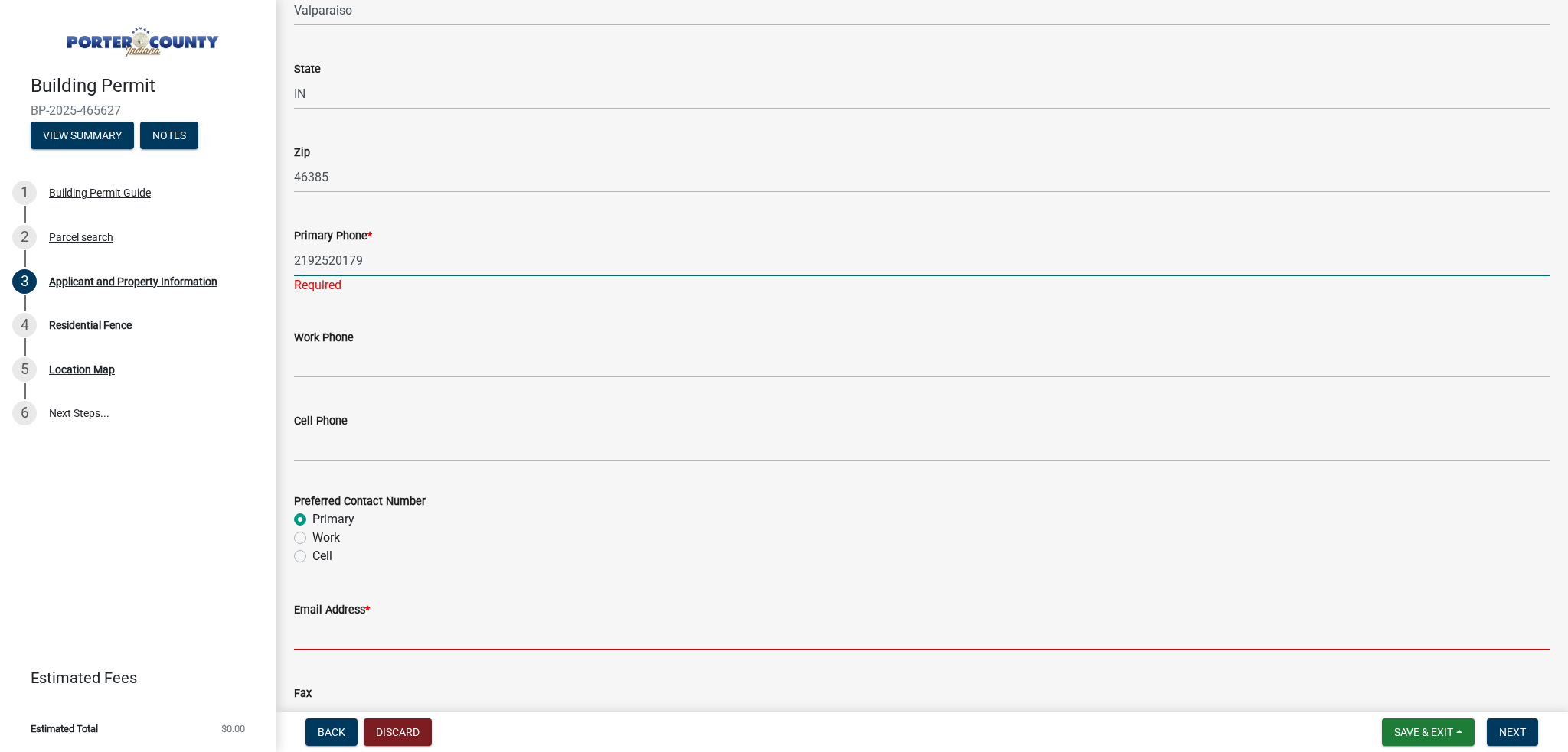
click at [351, 635] on wm-data-entity-input "Email Address *" at bounding box center [922, 621] width 1256 height 83
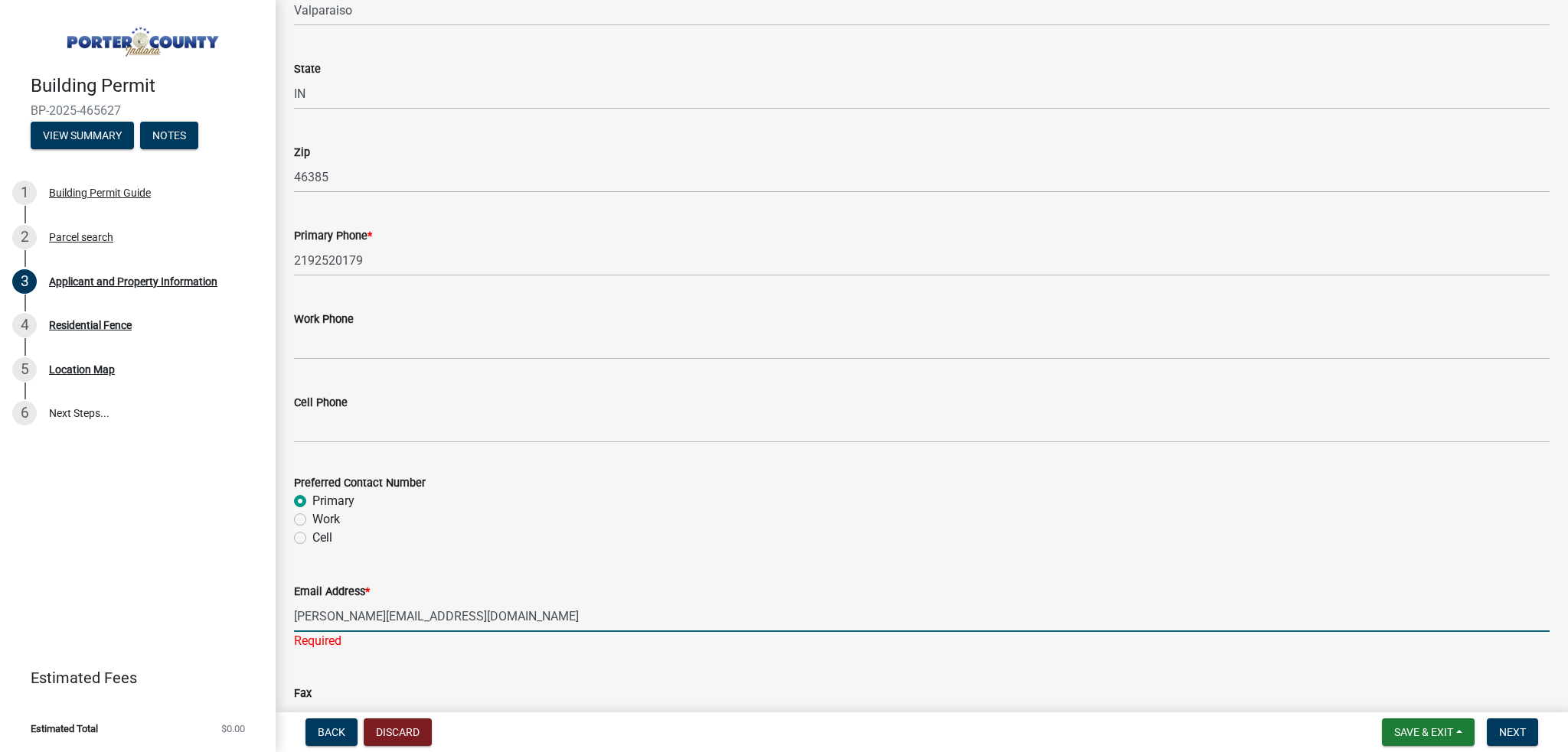
type input "[PERSON_NAME][EMAIL_ADDRESS][DOMAIN_NAME]"
click at [571, 575] on div "Email Address * [PERSON_NAME][EMAIL_ADDRESS][DOMAIN_NAME] Required" at bounding box center [922, 605] width 1256 height 90
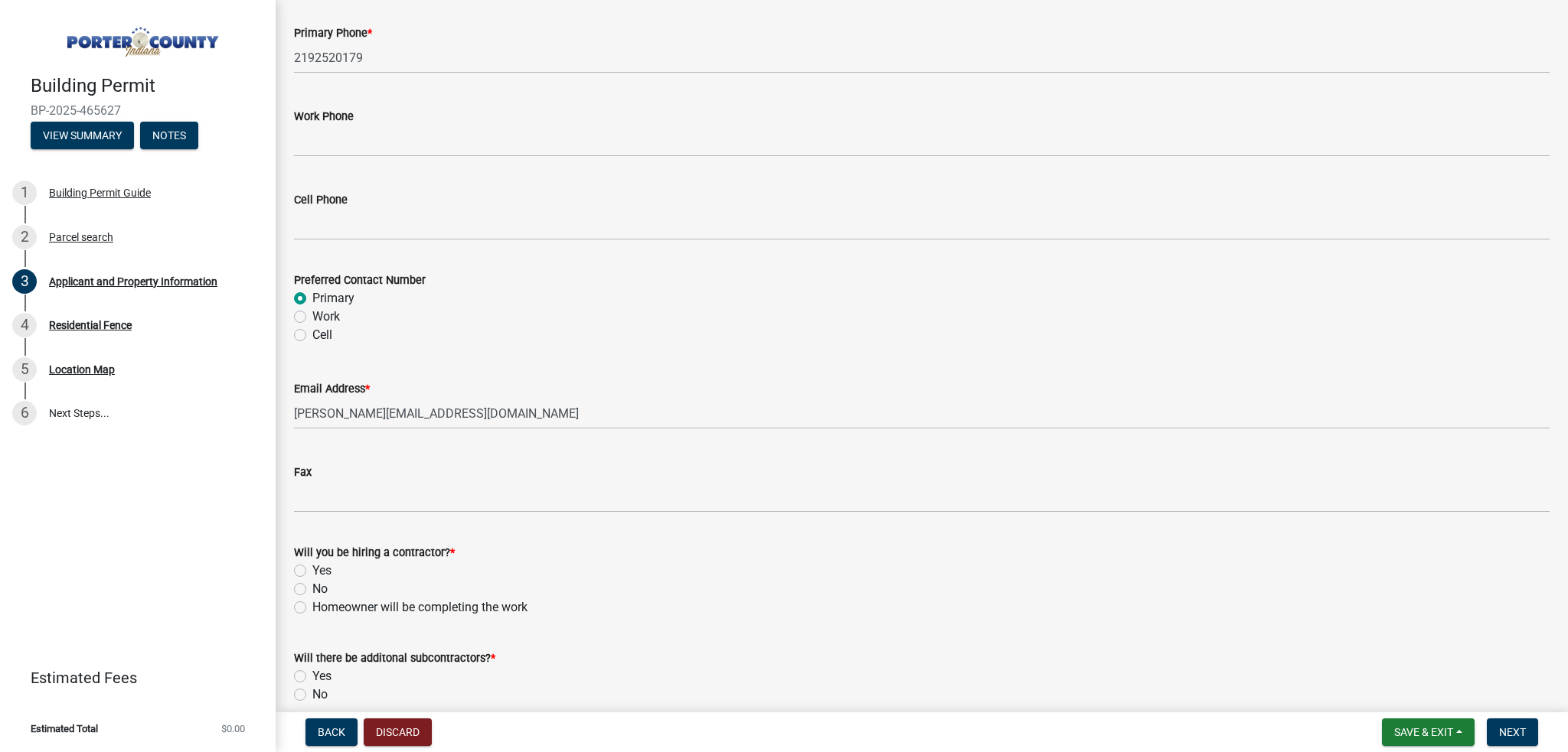
scroll to position [2067, 0]
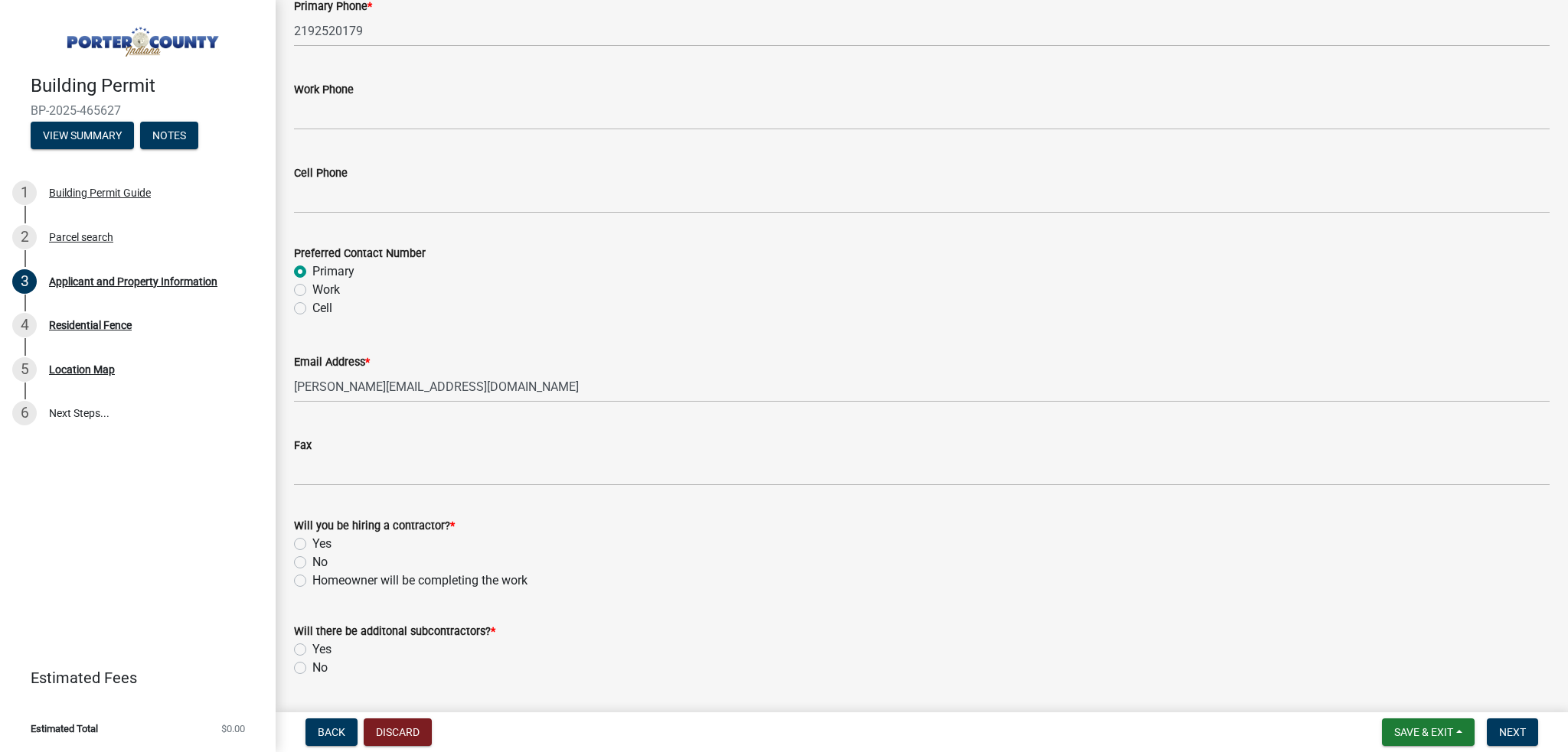
click at [312, 541] on label "Yes" at bounding box center [322, 544] width 19 height 18
click at [312, 541] on input "Yes" at bounding box center [317, 540] width 10 height 10
radio input "true"
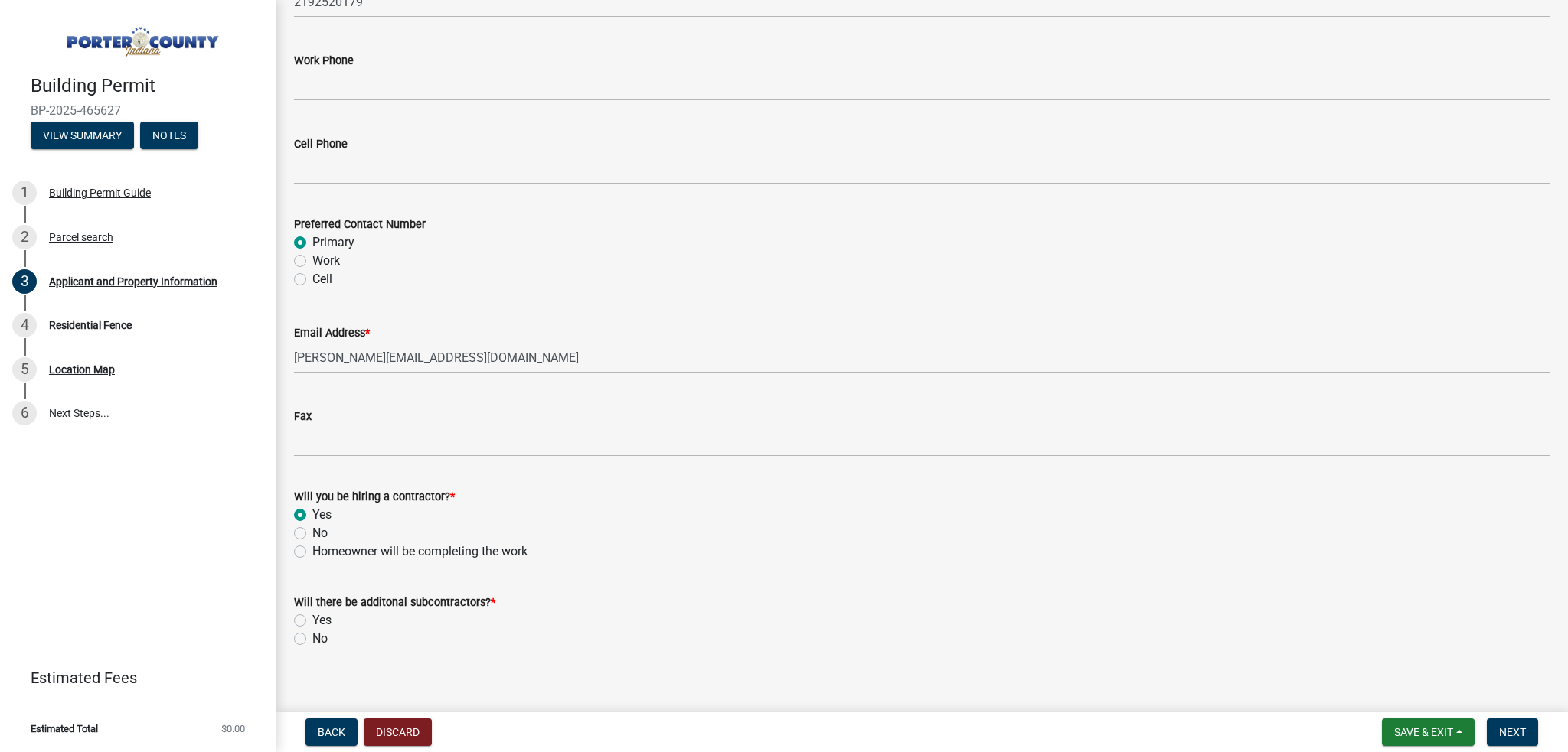
scroll to position [2110, 0]
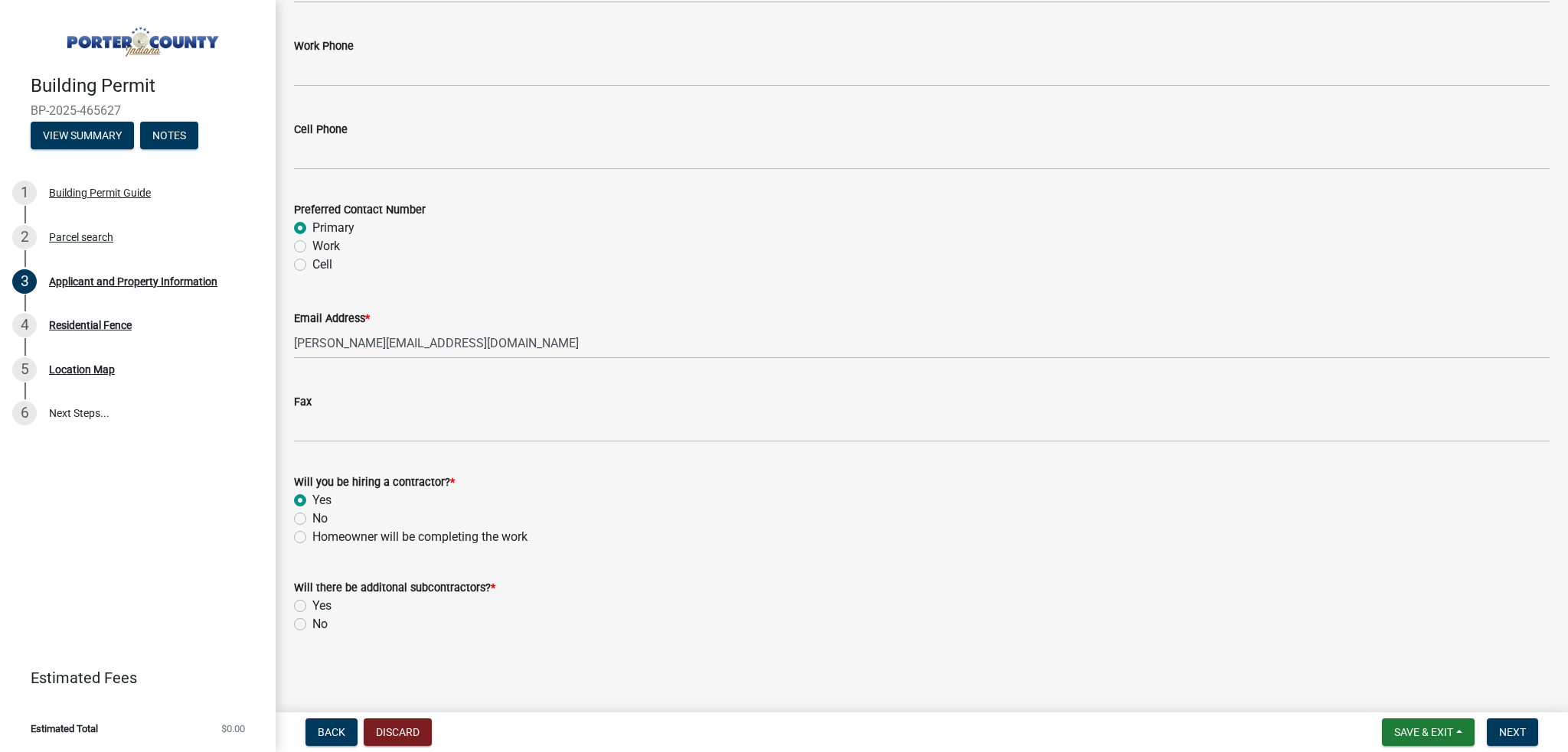
click at [312, 626] on label "No" at bounding box center [320, 624] width 15 height 18
click at [312, 625] on input "No" at bounding box center [317, 621] width 10 height 10
radio input "true"
click at [1520, 732] on span "Next" at bounding box center [1512, 732] width 26 height 12
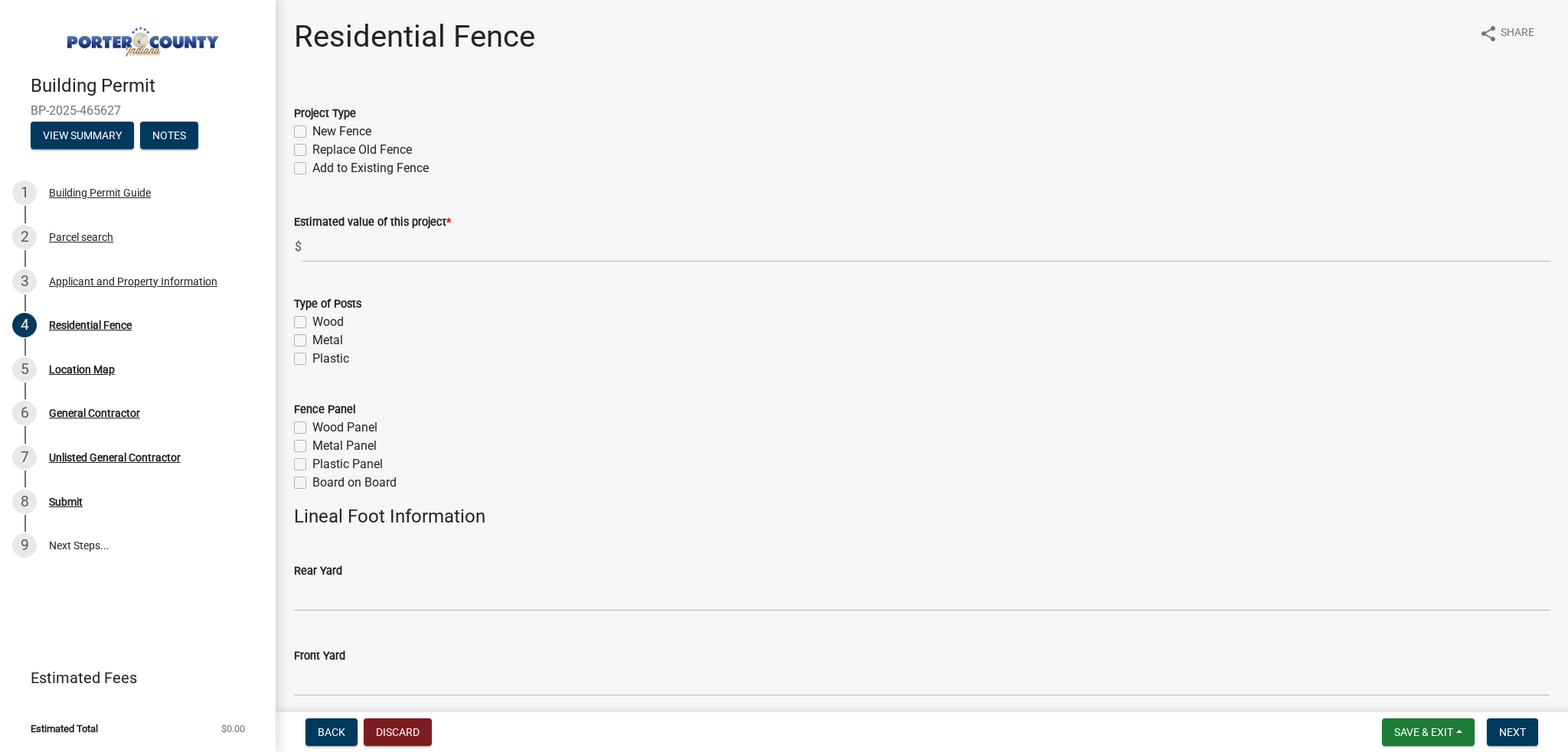
click at [312, 135] on label "New Fence" at bounding box center [342, 131] width 59 height 18
click at [312, 132] on input "New Fence" at bounding box center [317, 127] width 10 height 10
checkbox input "true"
checkbox input "false"
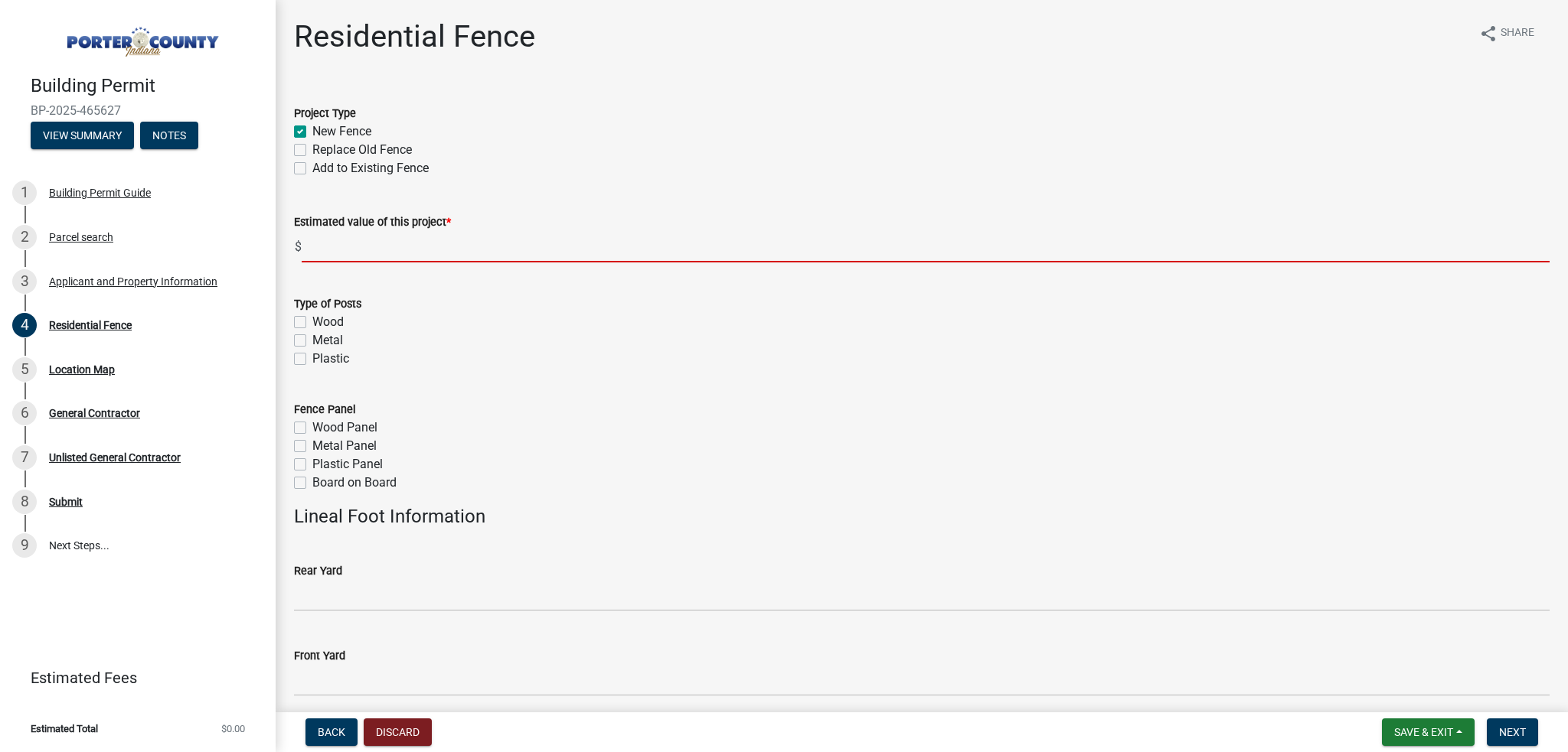
click at [340, 247] on input "text" at bounding box center [925, 246] width 1248 height 31
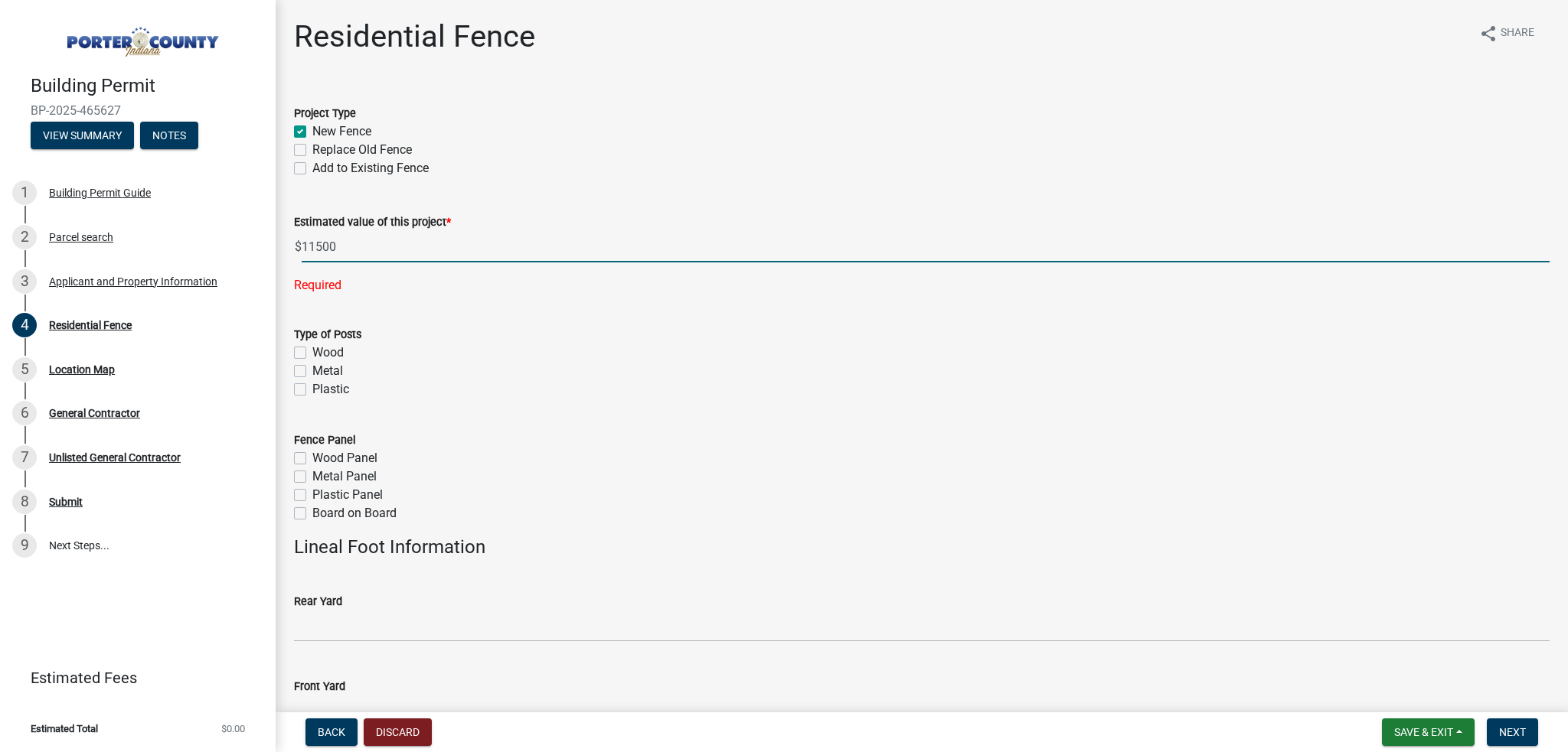
type input "11500"
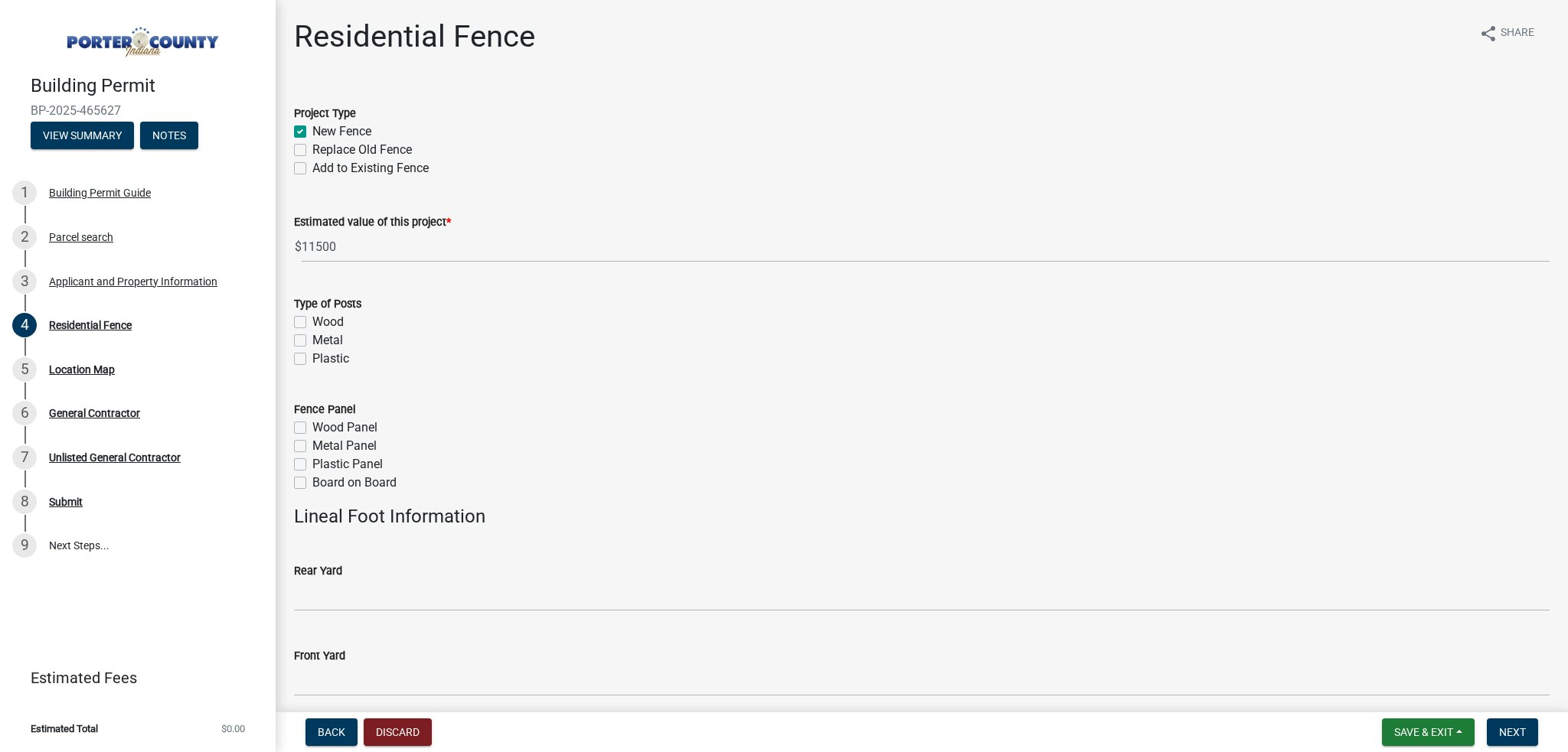
click at [312, 340] on label "Metal" at bounding box center [327, 340] width 30 height 18
click at [312, 340] on input "Metal" at bounding box center [317, 336] width 10 height 10
checkbox input "true"
checkbox input "false"
checkbox input "true"
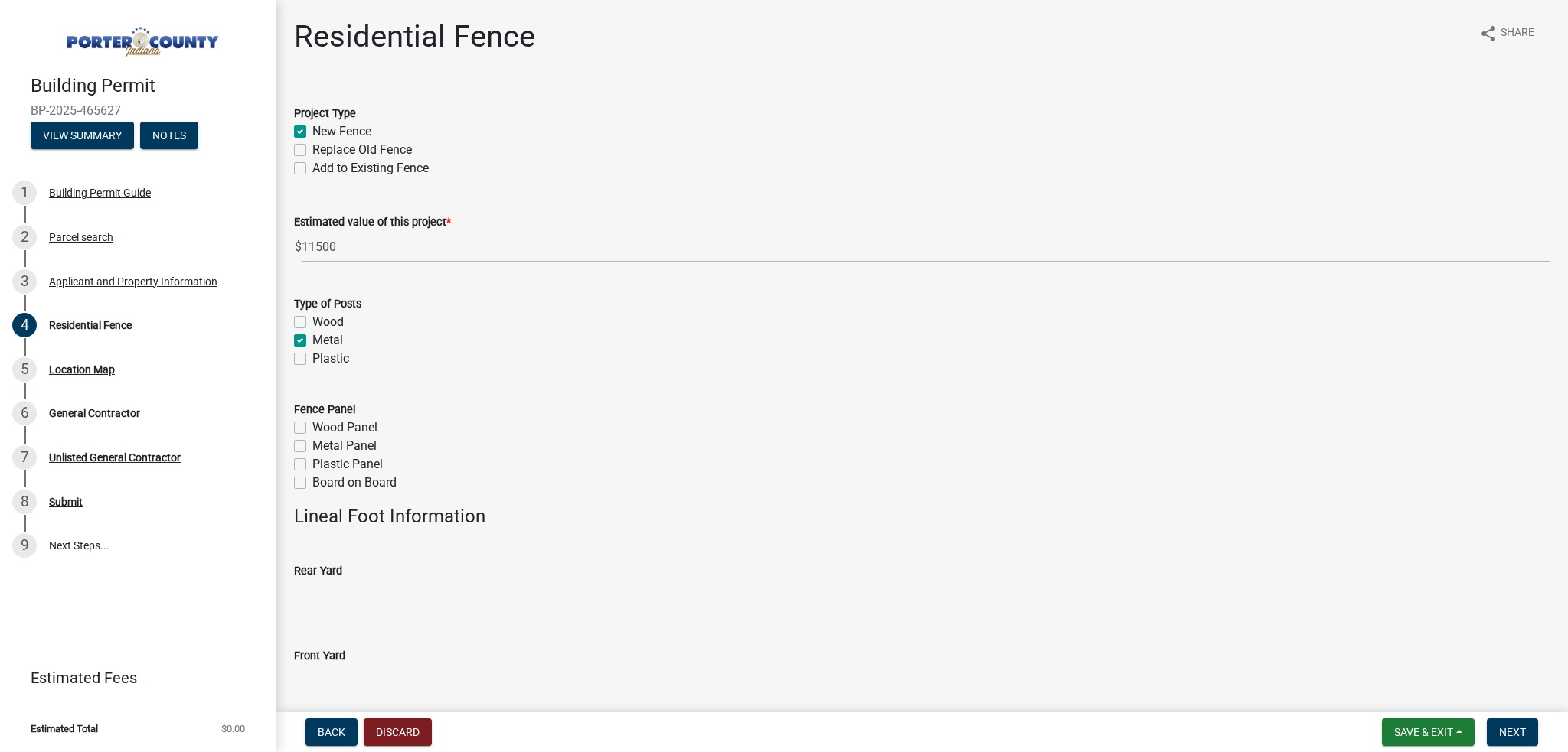
checkbox input "false"
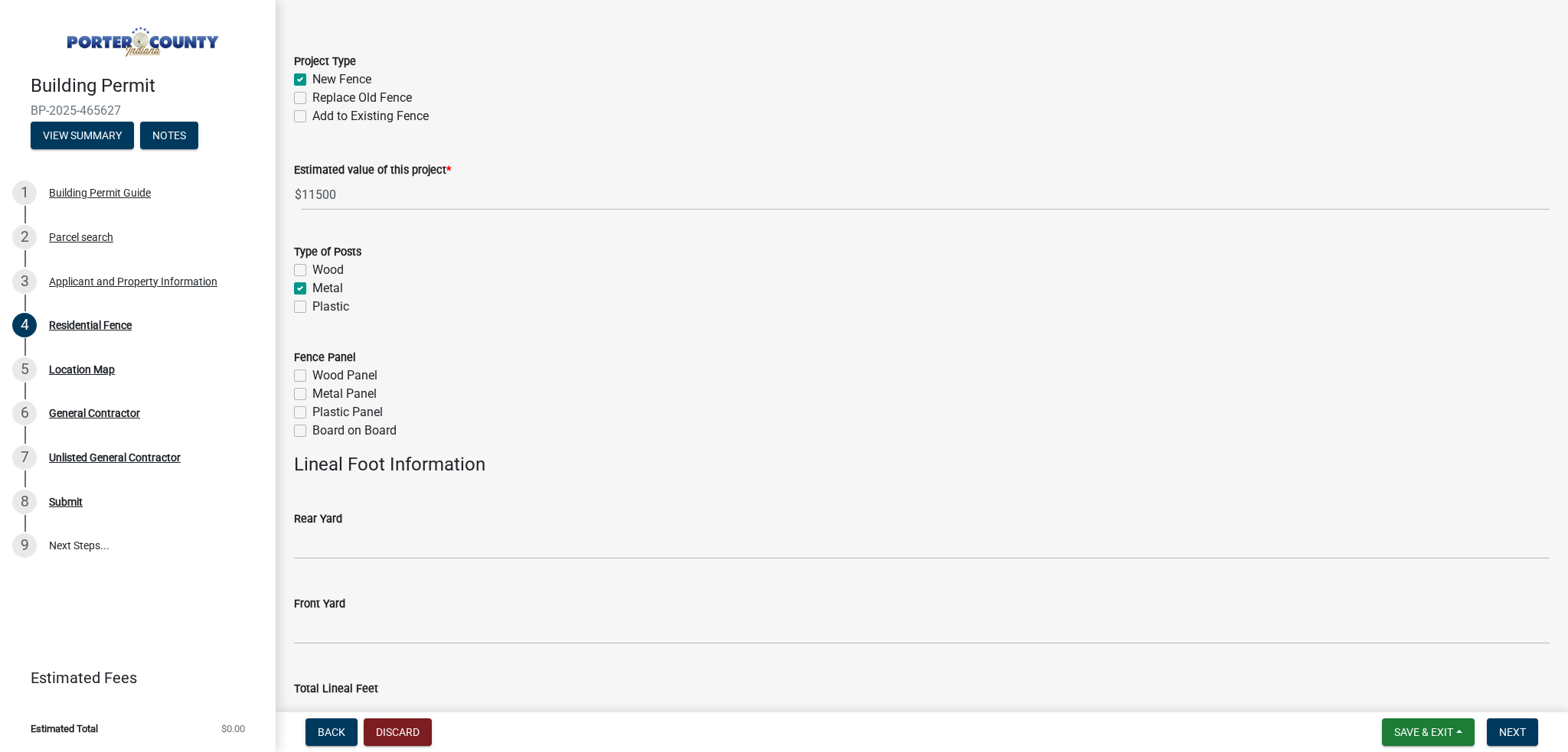
scroll to position [77, 0]
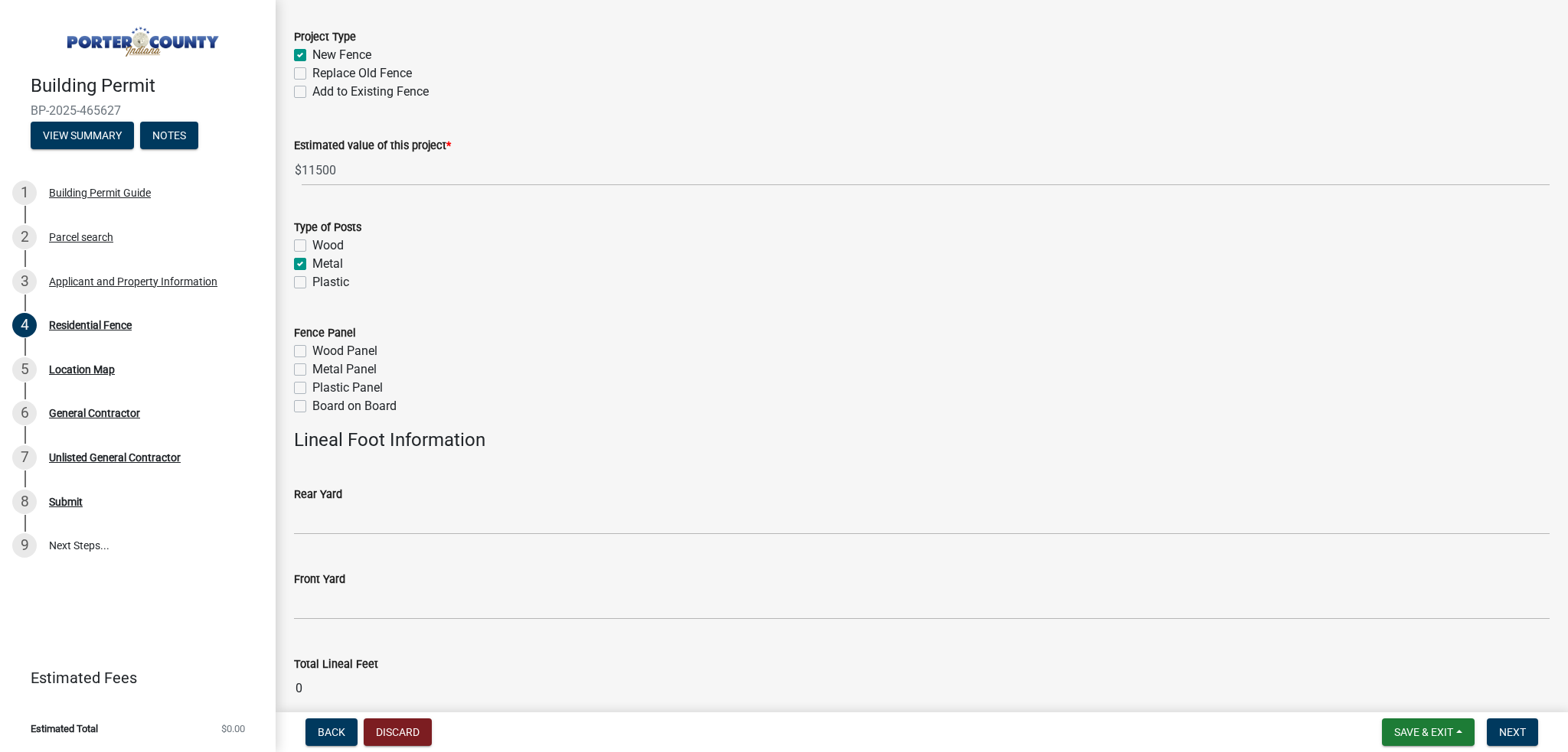
click at [312, 367] on label "Metal Panel" at bounding box center [344, 369] width 64 height 18
click at [312, 367] on input "Metal Panel" at bounding box center [317, 365] width 10 height 10
checkbox input "true"
checkbox input "false"
checkbox input "true"
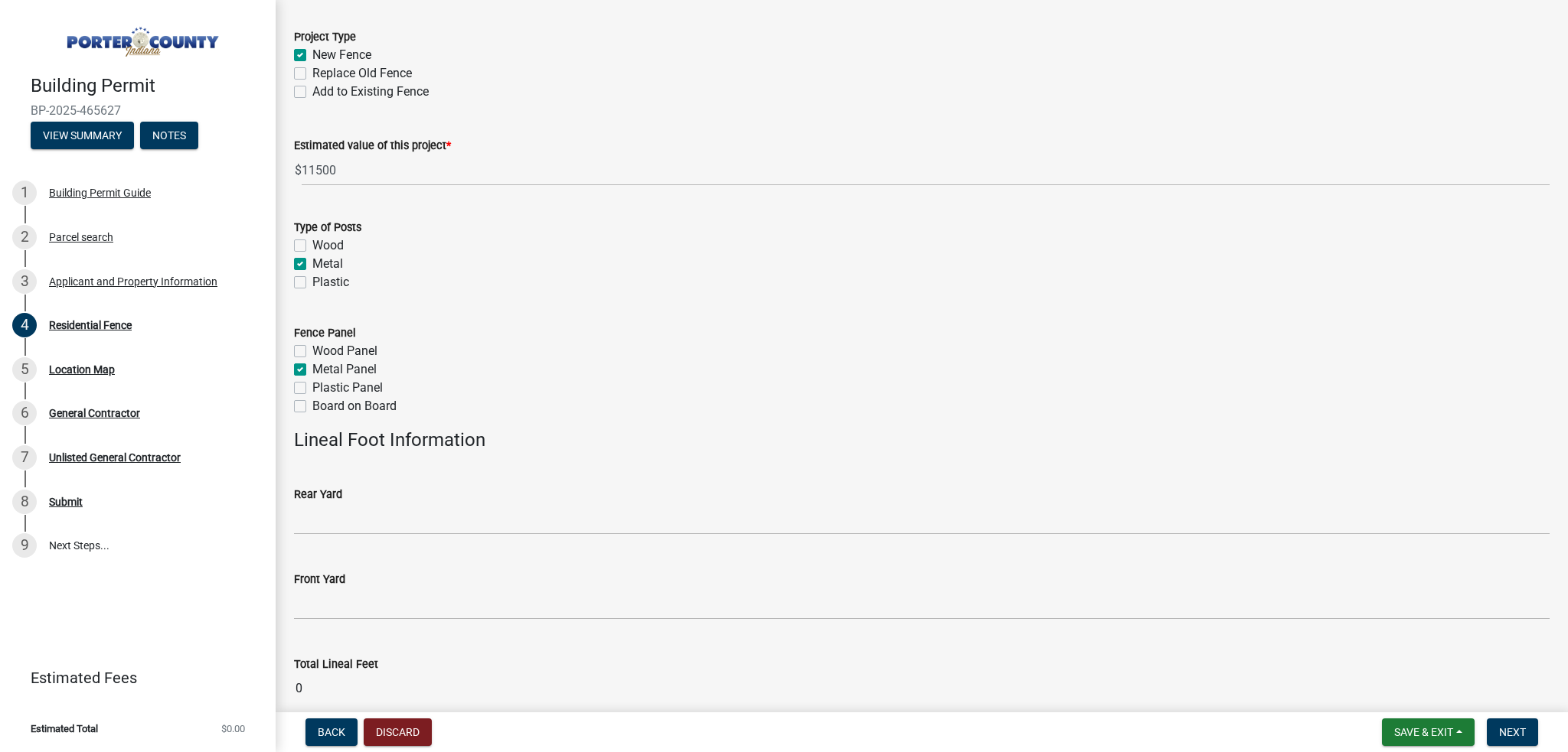
checkbox input "false"
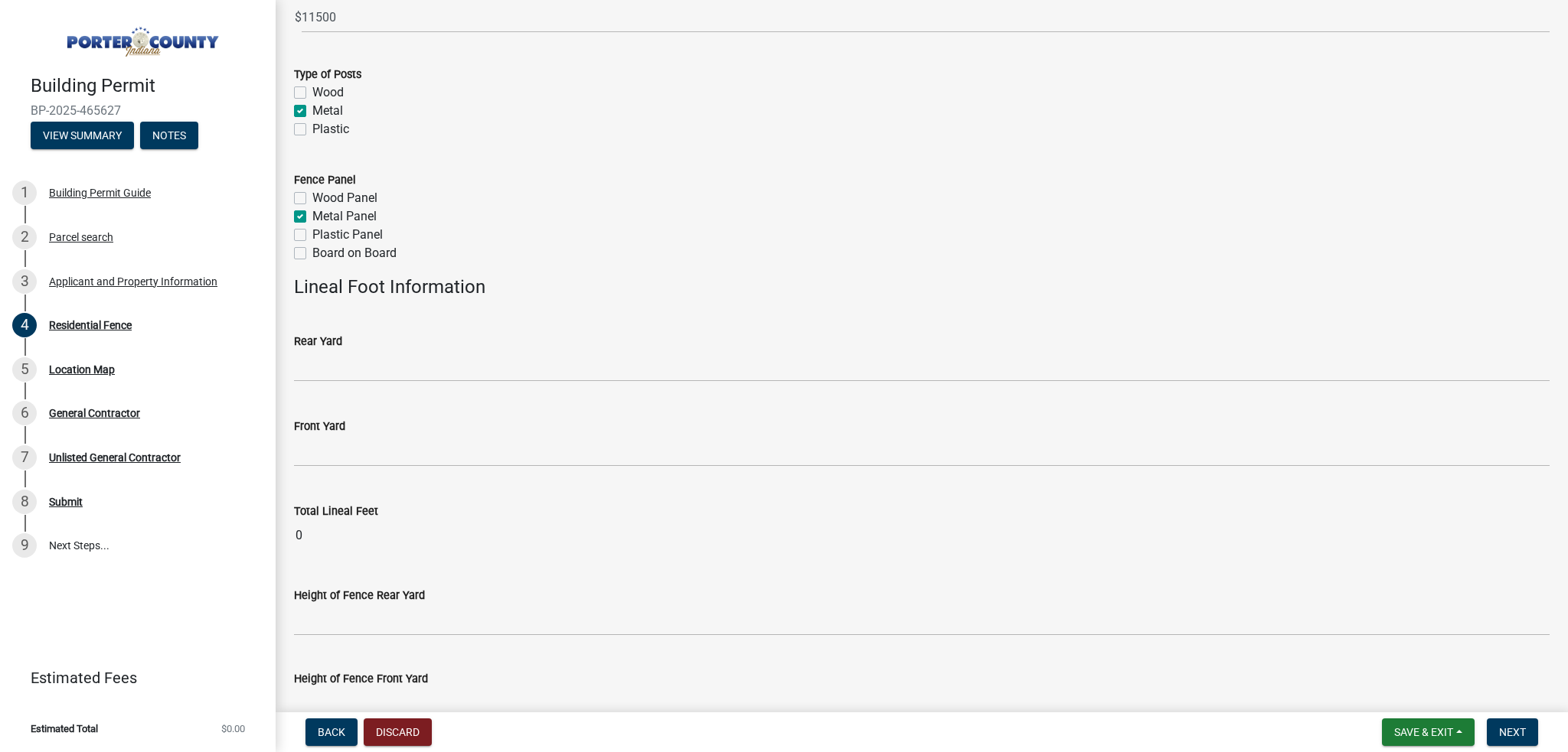
click at [392, 386] on wm-data-entity-input "Rear Yard" at bounding box center [922, 354] width 1256 height 85
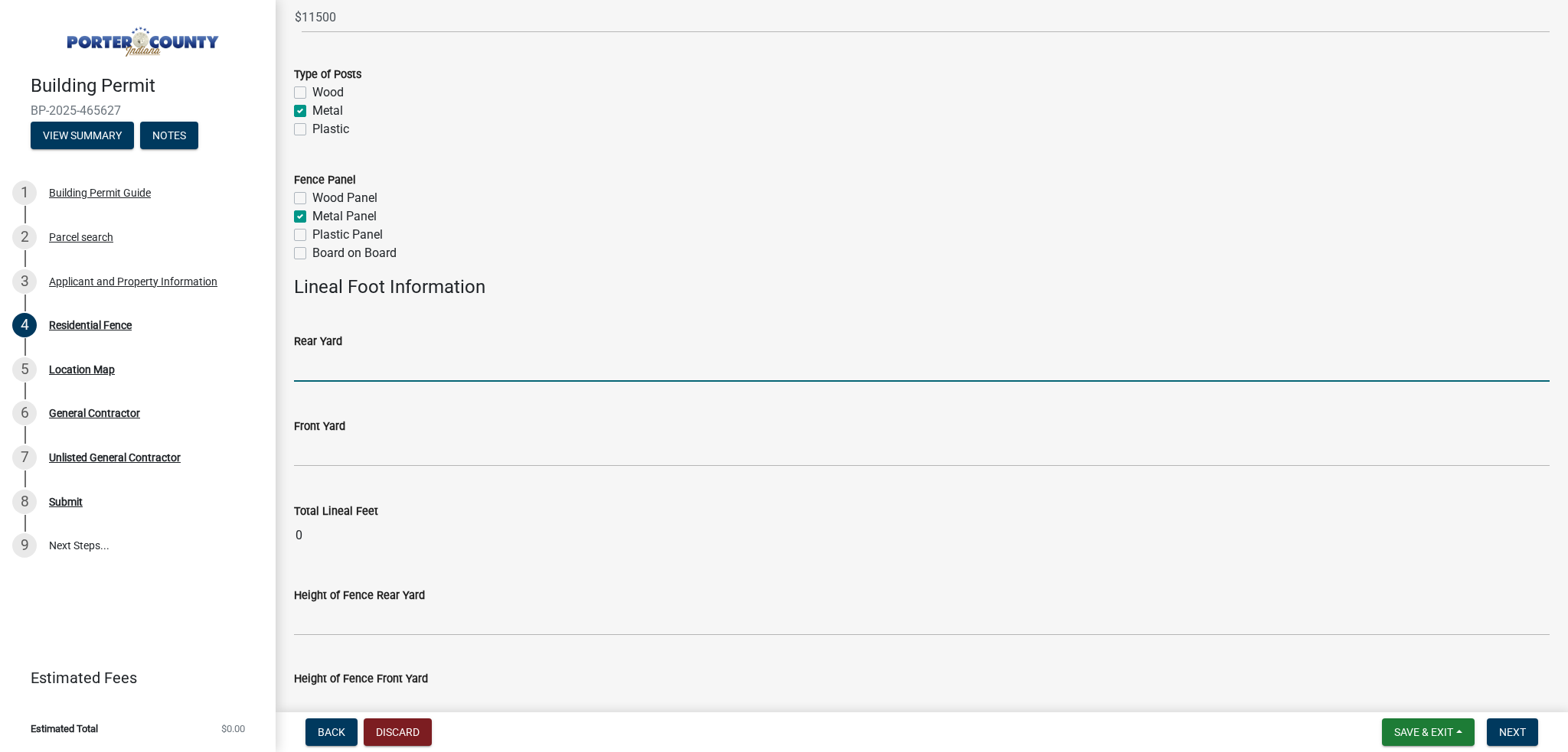
click at [346, 370] on input "text" at bounding box center [922, 366] width 1256 height 31
type input "168"
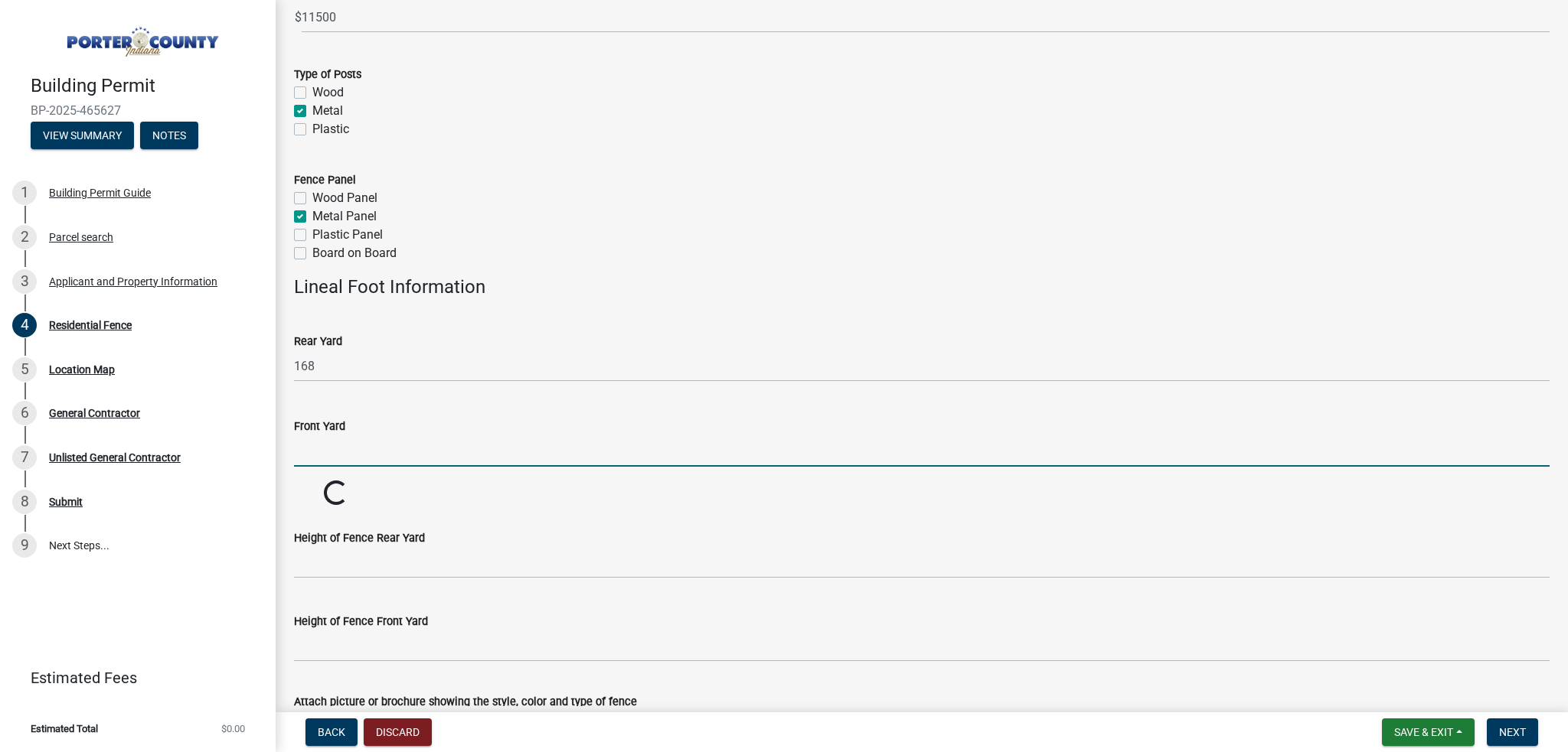
drag, startPoint x: 317, startPoint y: 452, endPoint x: 316, endPoint y: 462, distance: 10.0
click at [317, 452] on input "text" at bounding box center [922, 450] width 1256 height 31
type input "9"
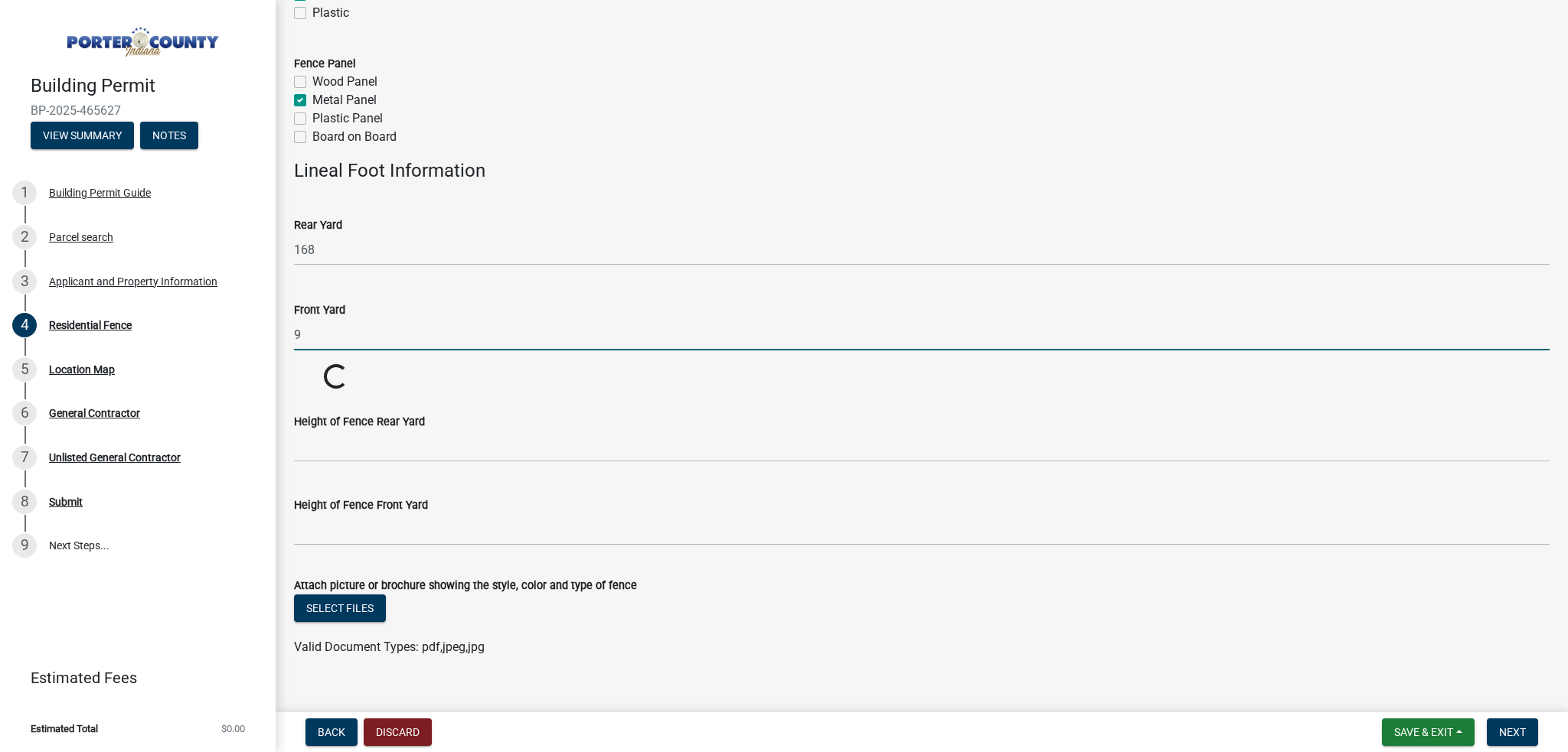
scroll to position [369, 0]
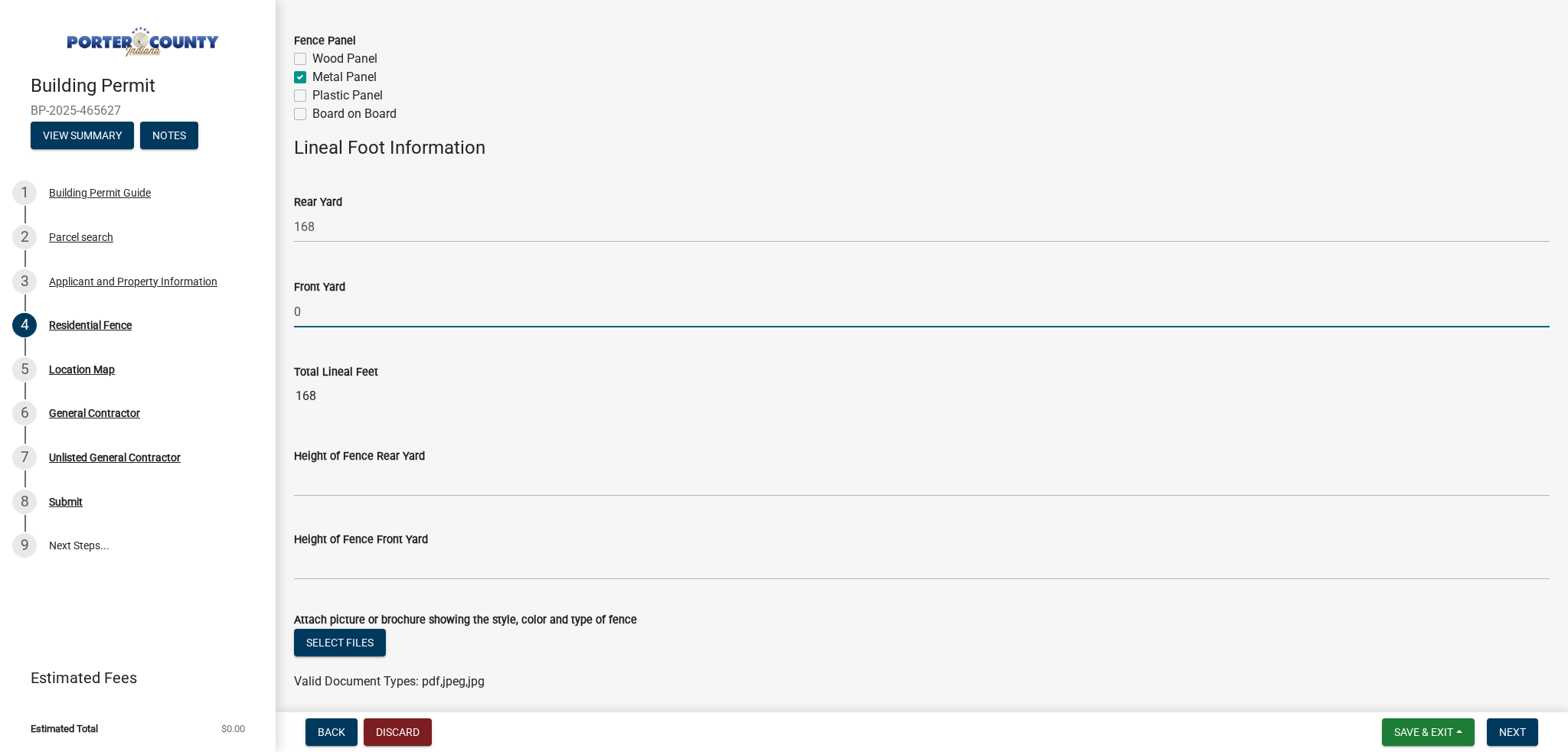
type input "0"
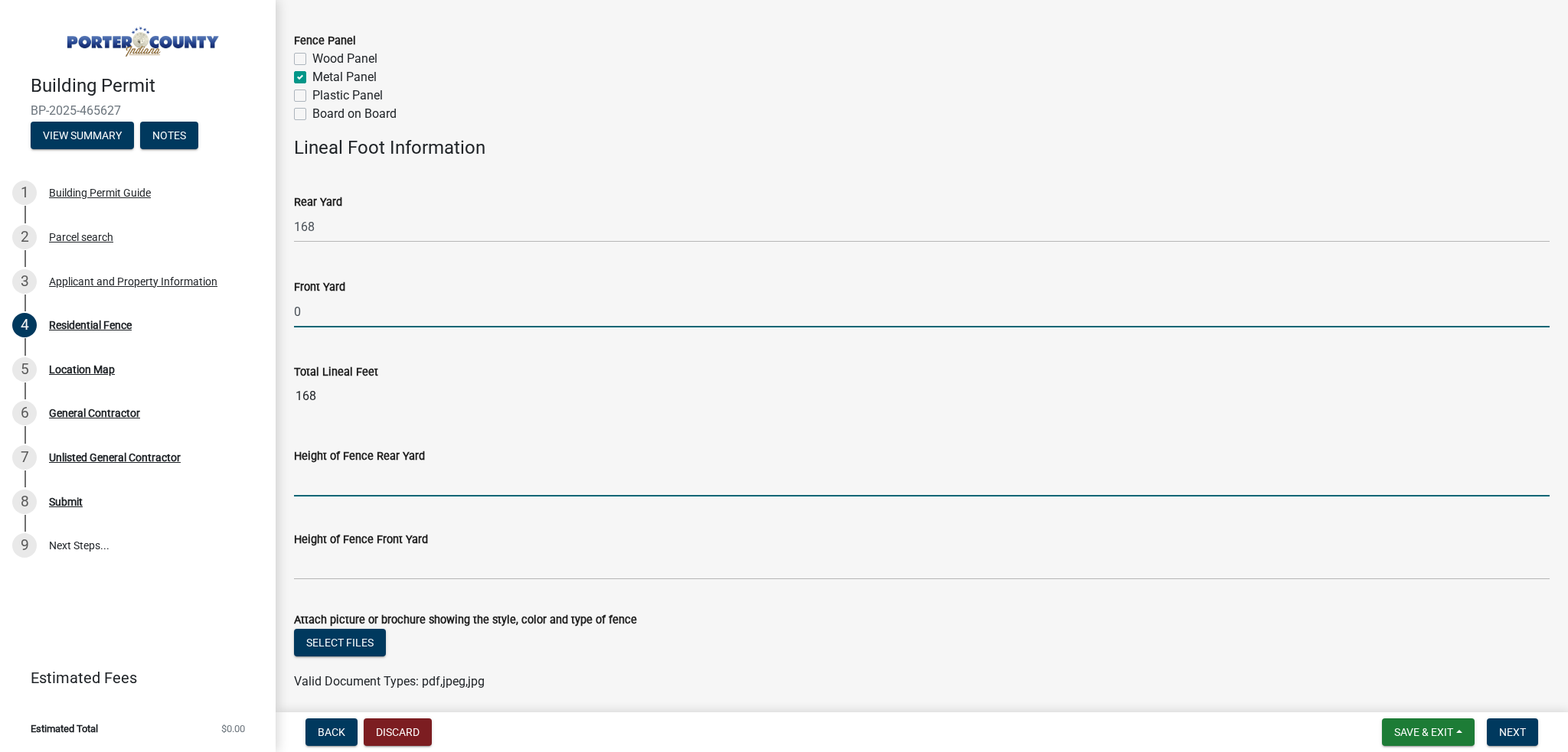
click at [351, 490] on wm-data-entity-input-list "Project Type New Fence Replace Old Fence Add to Existing Fence Estimated value …" at bounding box center [922, 211] width 1256 height 988
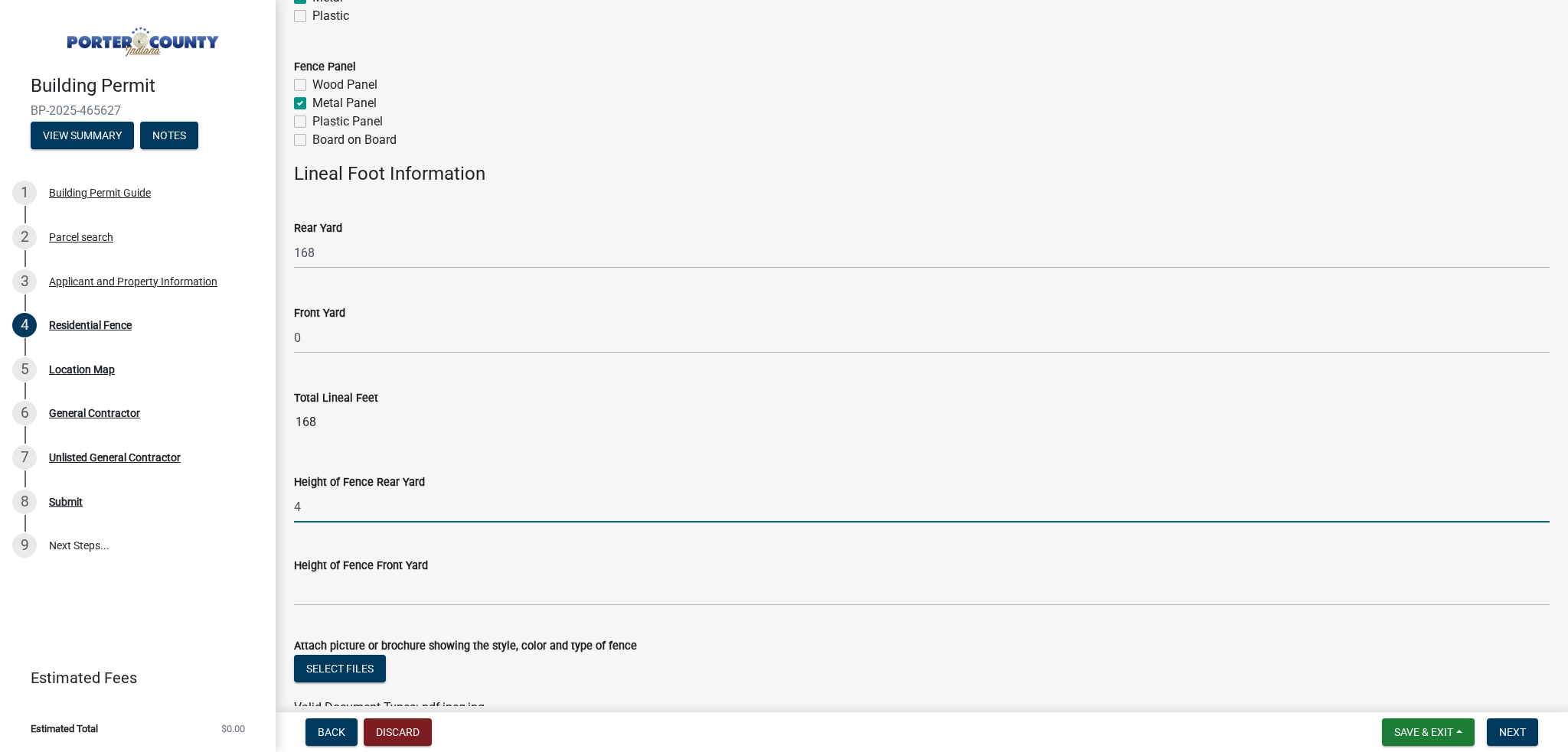
type input "4"
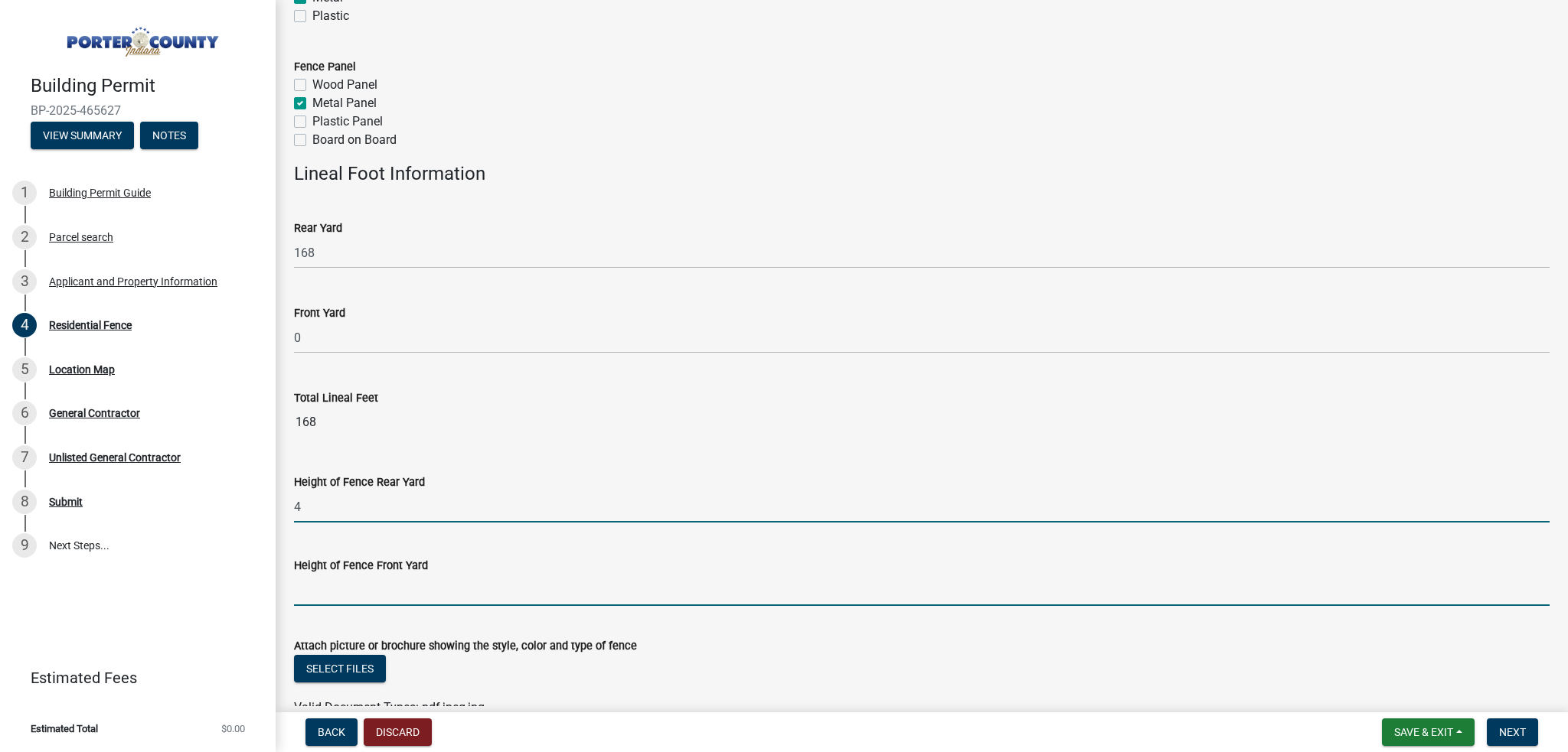
click at [396, 591] on input "Height of Fence Front Yard" at bounding box center [922, 590] width 1256 height 31
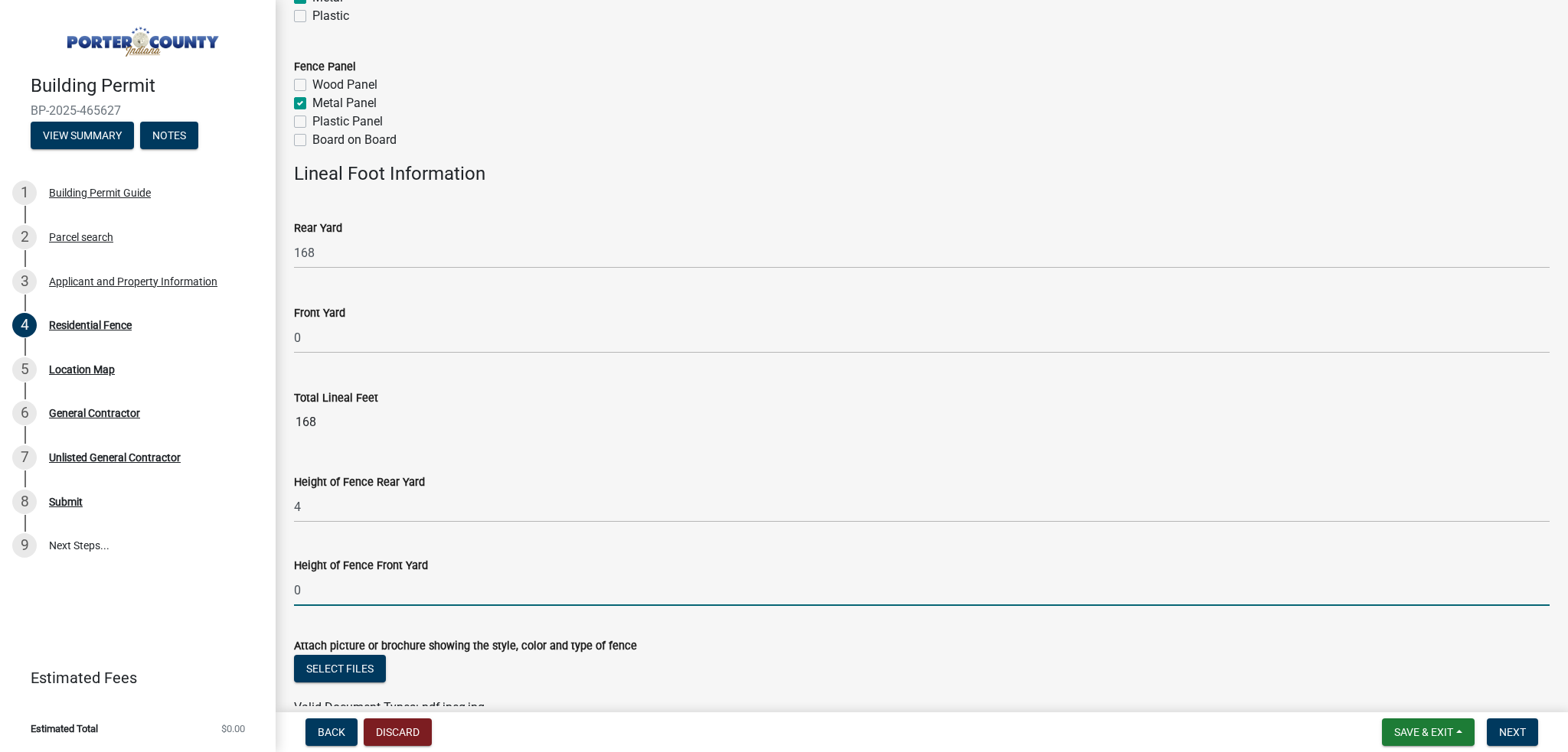
type input "0"
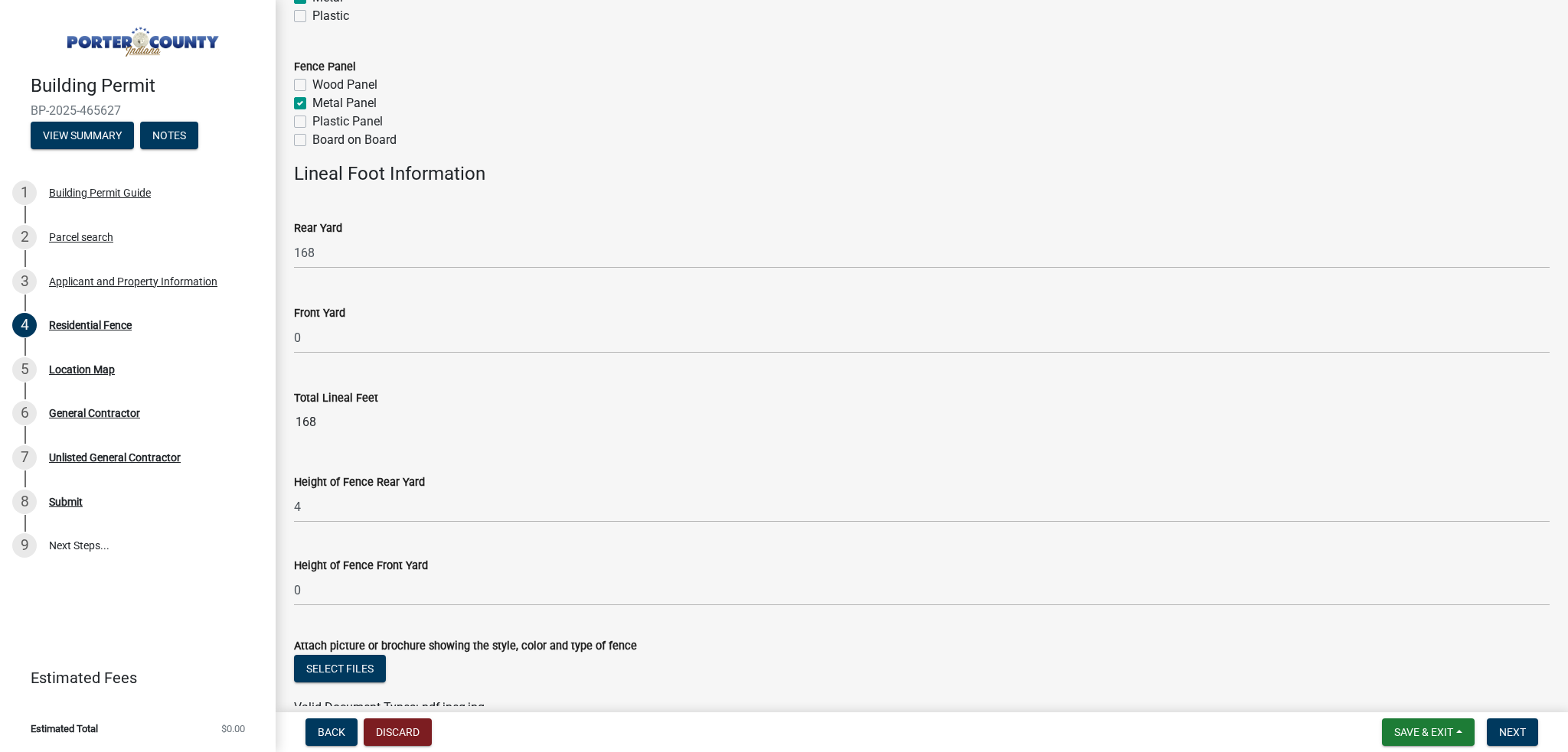
click at [653, 605] on wm-data-entity-input "Height of Fence Front Yard 0" at bounding box center [922, 577] width 1256 height 83
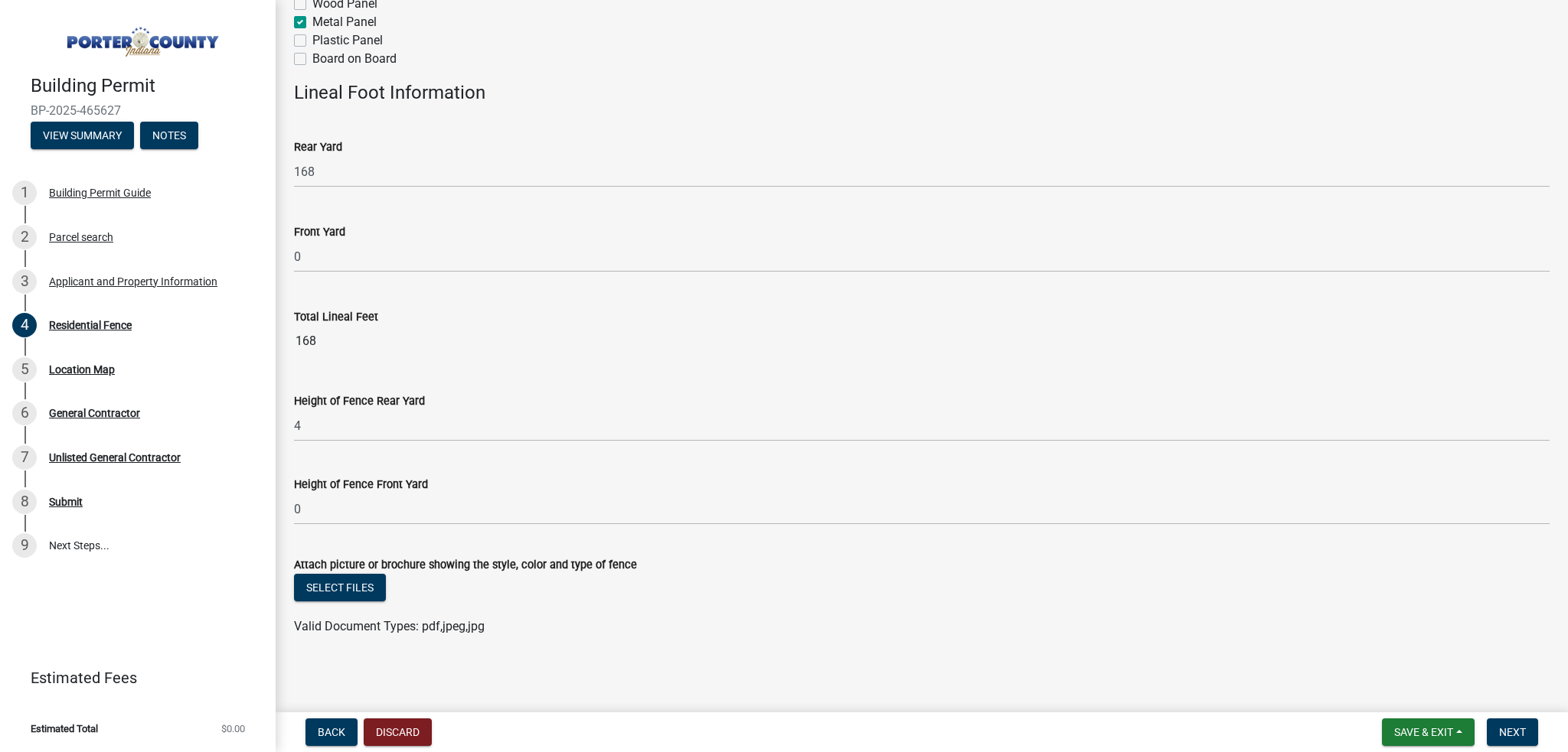
scroll to position [427, 0]
click at [331, 589] on button "Select files" at bounding box center [340, 585] width 92 height 27
click at [334, 586] on button "Select files" at bounding box center [340, 585] width 92 height 27
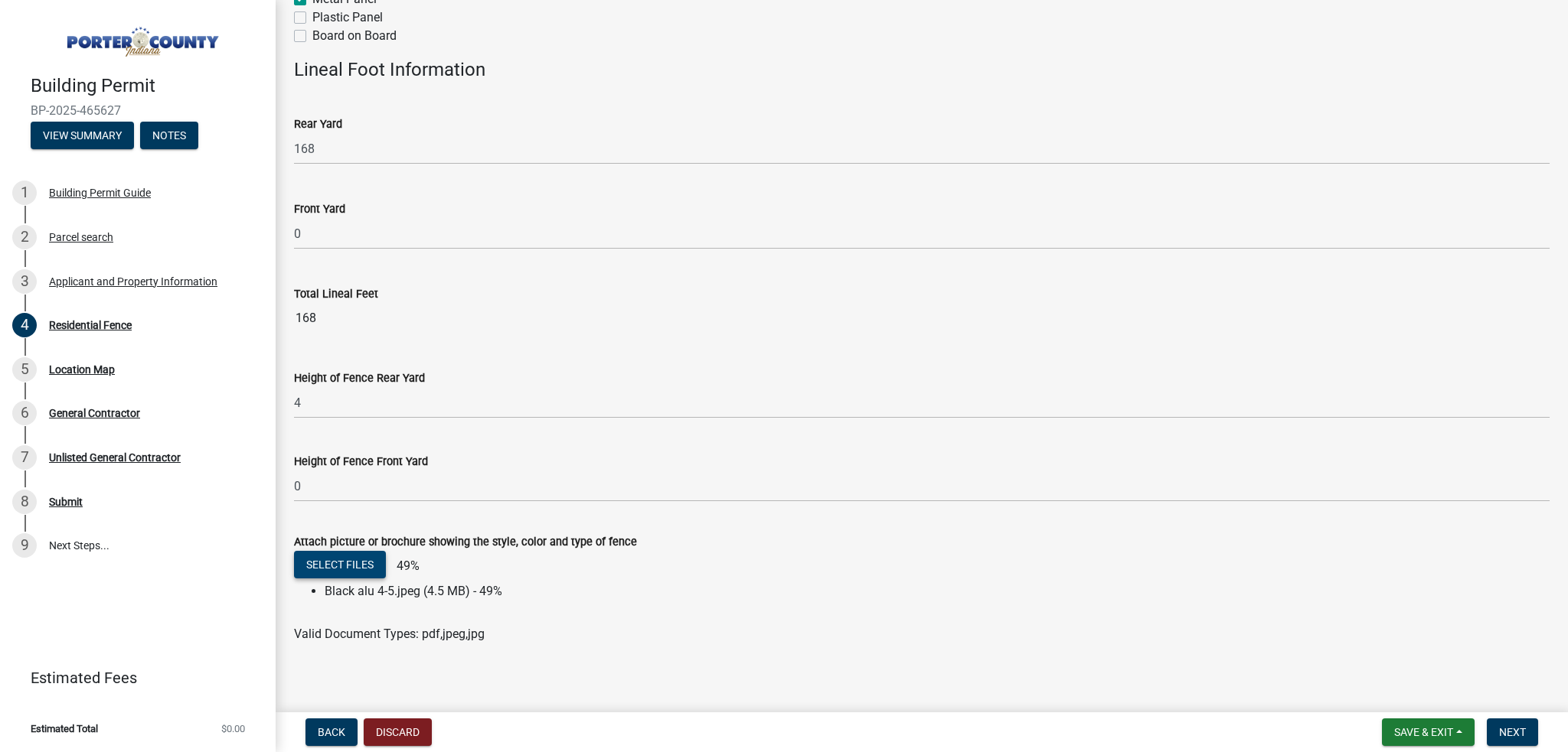
scroll to position [457, 0]
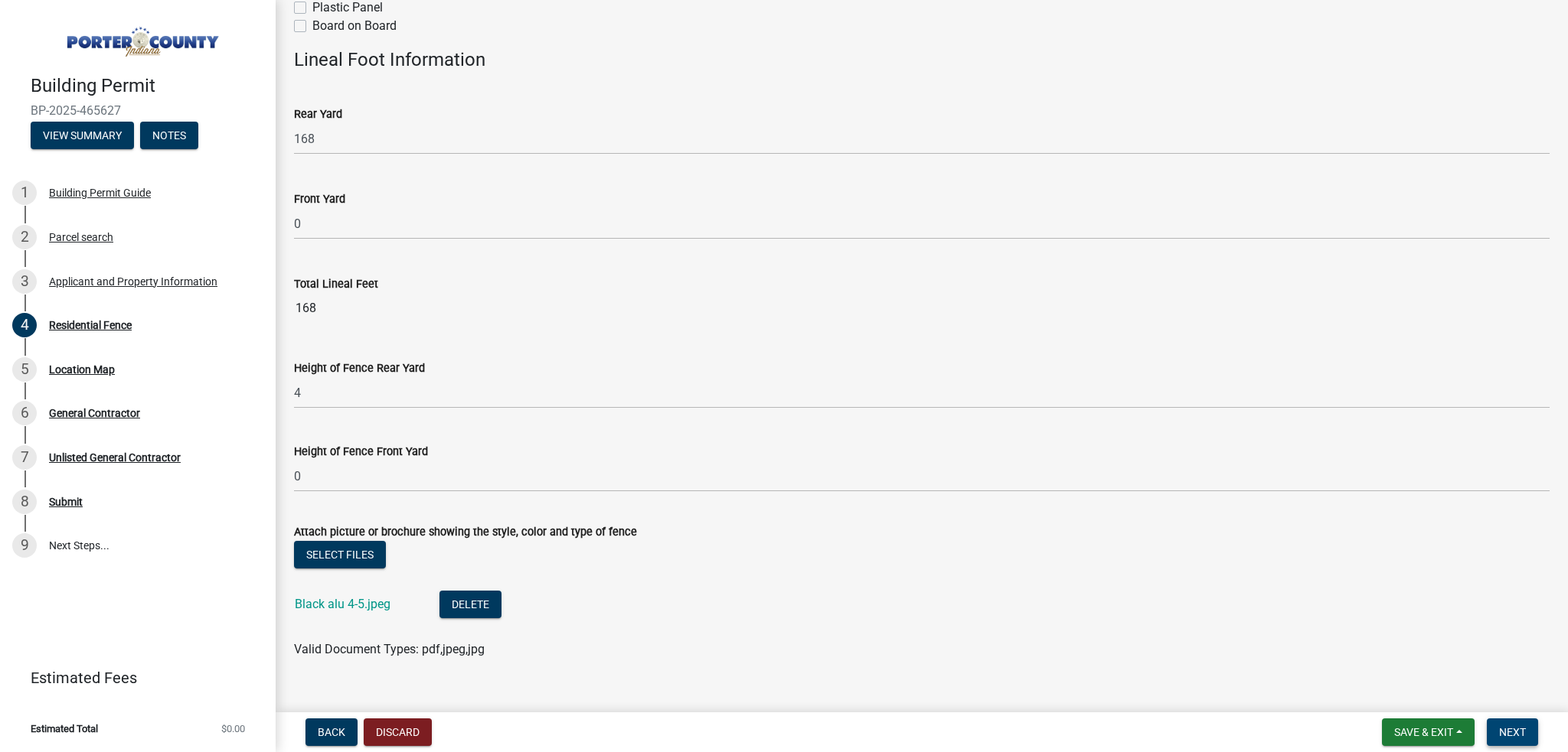
click at [1526, 736] on button "Next" at bounding box center [1512, 732] width 51 height 27
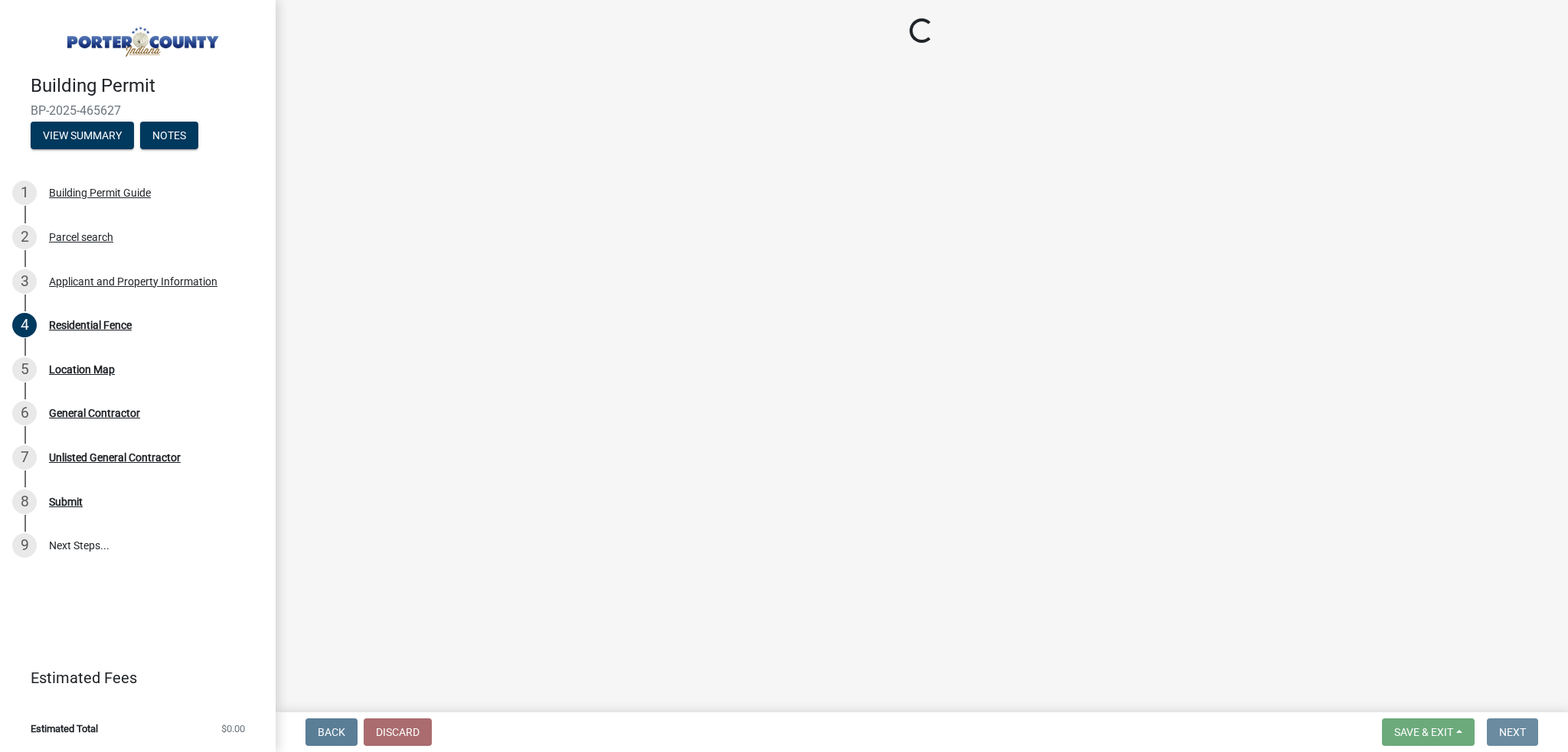
scroll to position [0, 0]
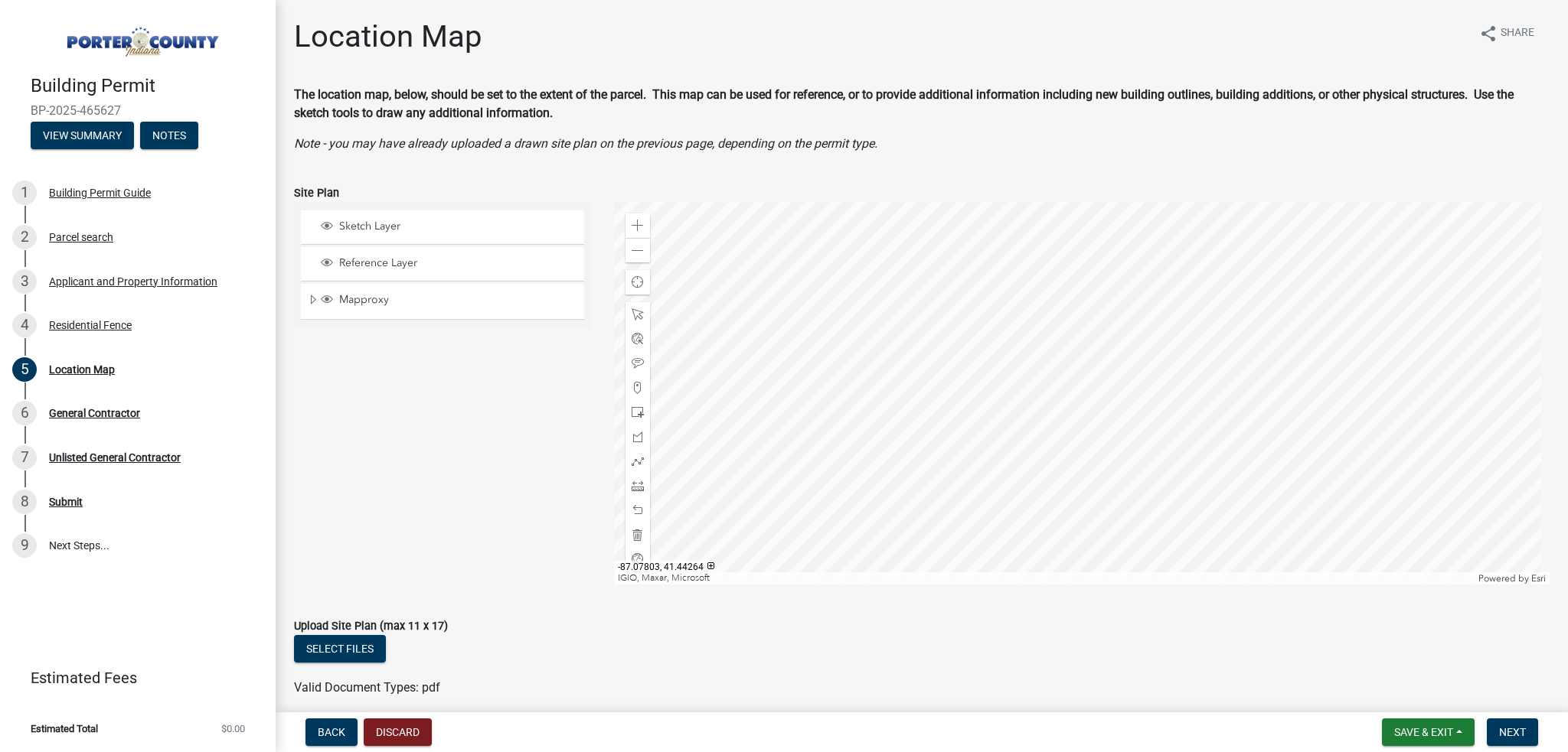
click at [995, 394] on div at bounding box center [1083, 393] width 937 height 383
click at [643, 227] on div "Zoom in" at bounding box center [638, 226] width 25 height 25
click at [980, 320] on div at bounding box center [1083, 393] width 937 height 383
click at [638, 245] on span at bounding box center [638, 251] width 12 height 12
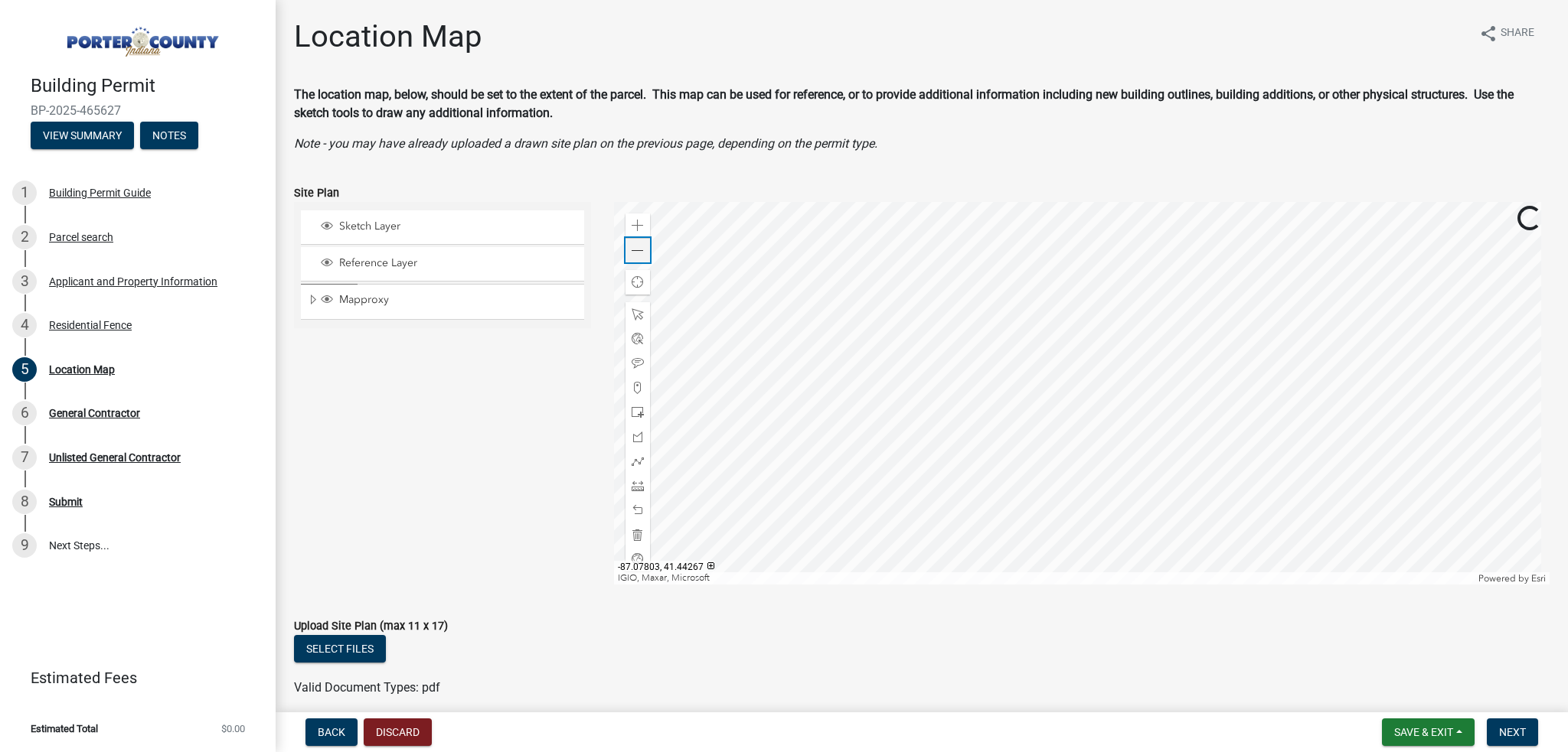
click at [638, 245] on span at bounding box center [638, 251] width 12 height 12
click at [634, 483] on span at bounding box center [638, 485] width 12 height 12
click at [637, 232] on div "Zoom in" at bounding box center [638, 226] width 25 height 25
click at [964, 431] on div at bounding box center [1083, 393] width 937 height 383
click at [632, 507] on span at bounding box center [638, 510] width 12 height 12
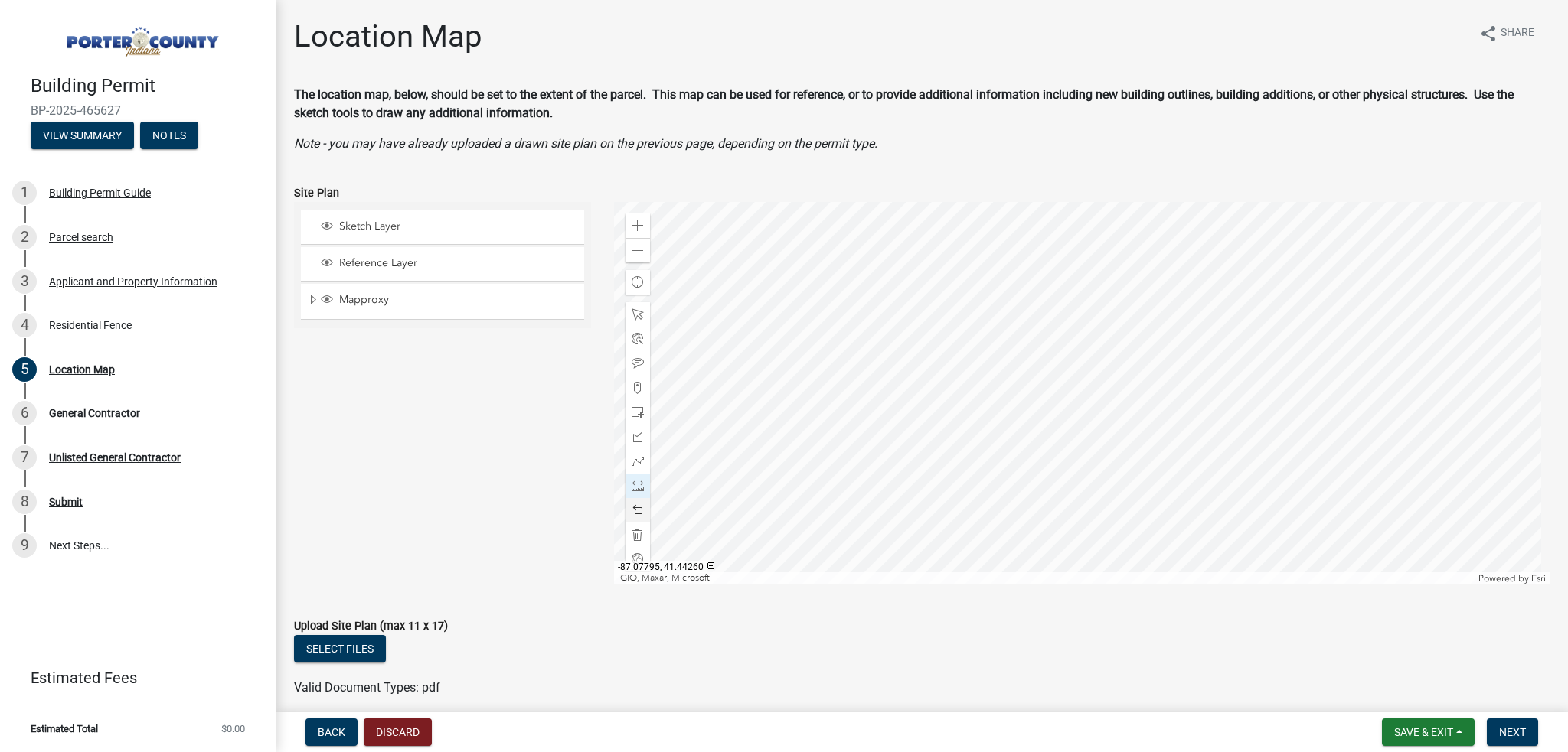
click at [957, 431] on div at bounding box center [1083, 393] width 937 height 383
click at [1041, 431] on div at bounding box center [1083, 393] width 937 height 383
click at [632, 512] on span at bounding box center [638, 510] width 12 height 12
click at [632, 511] on span at bounding box center [638, 510] width 12 height 12
click at [367, 654] on button "Select files" at bounding box center [340, 649] width 92 height 27
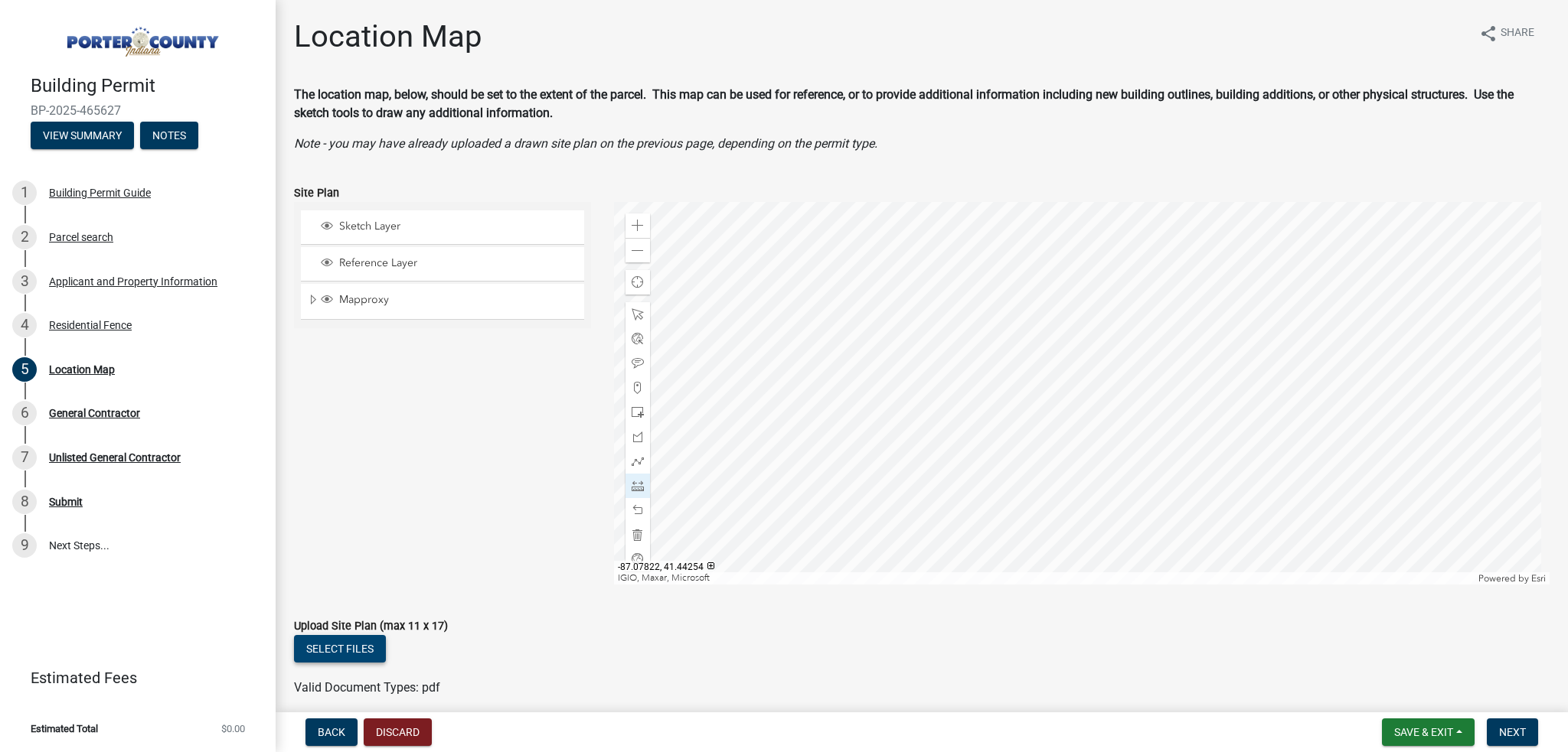
click at [355, 657] on button "Select files" at bounding box center [340, 649] width 92 height 27
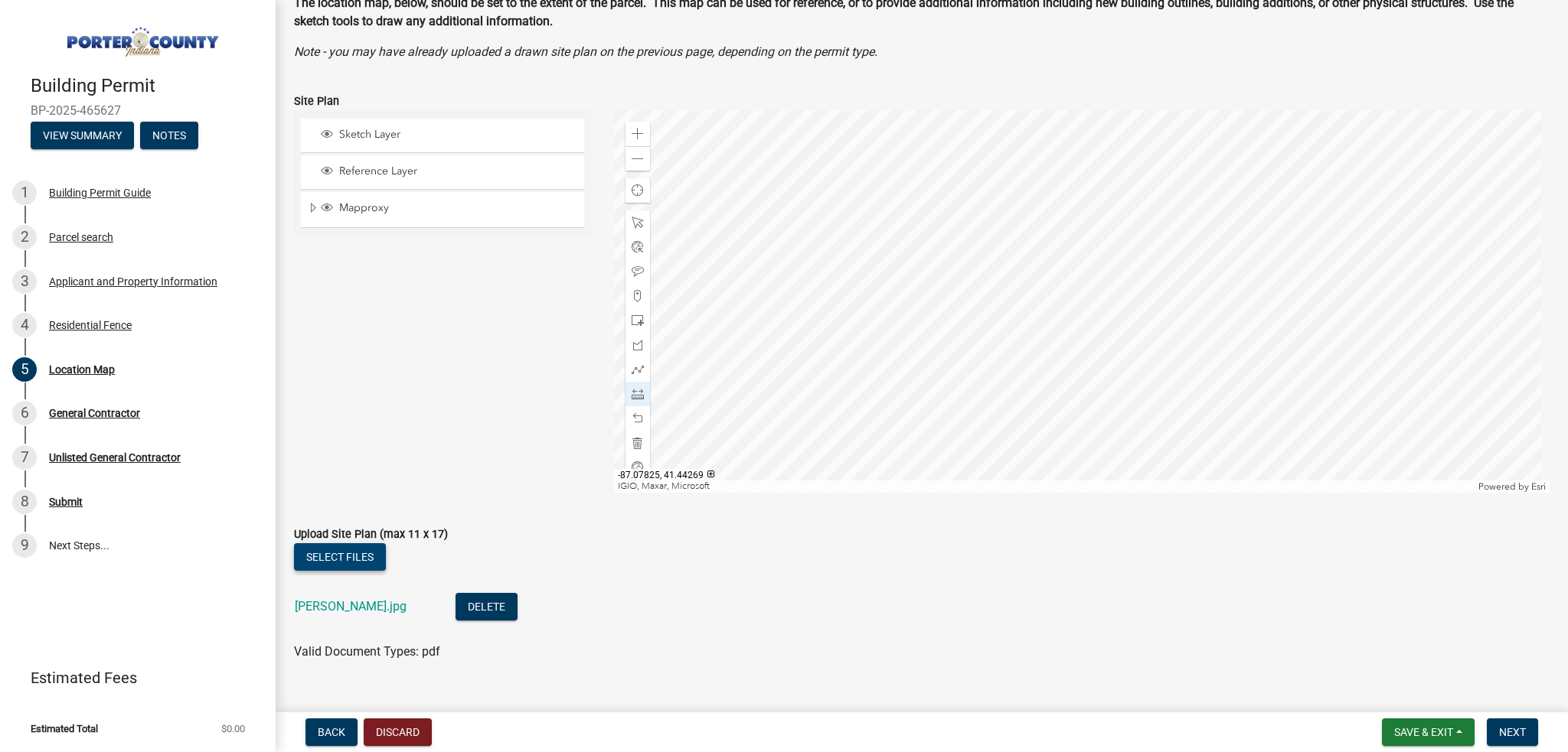
scroll to position [119, 0]
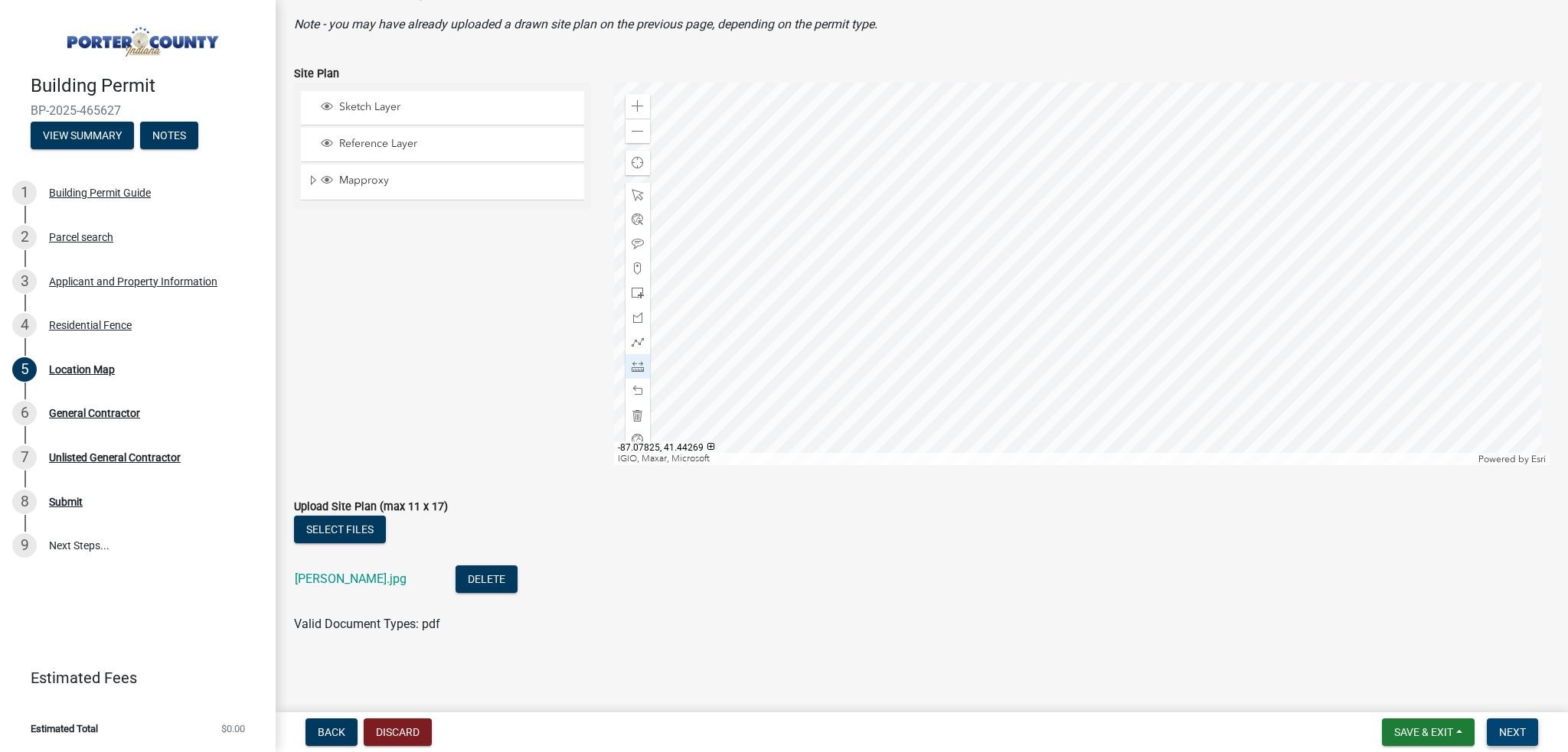
click at [1518, 736] on span "Next" at bounding box center [1512, 732] width 26 height 12
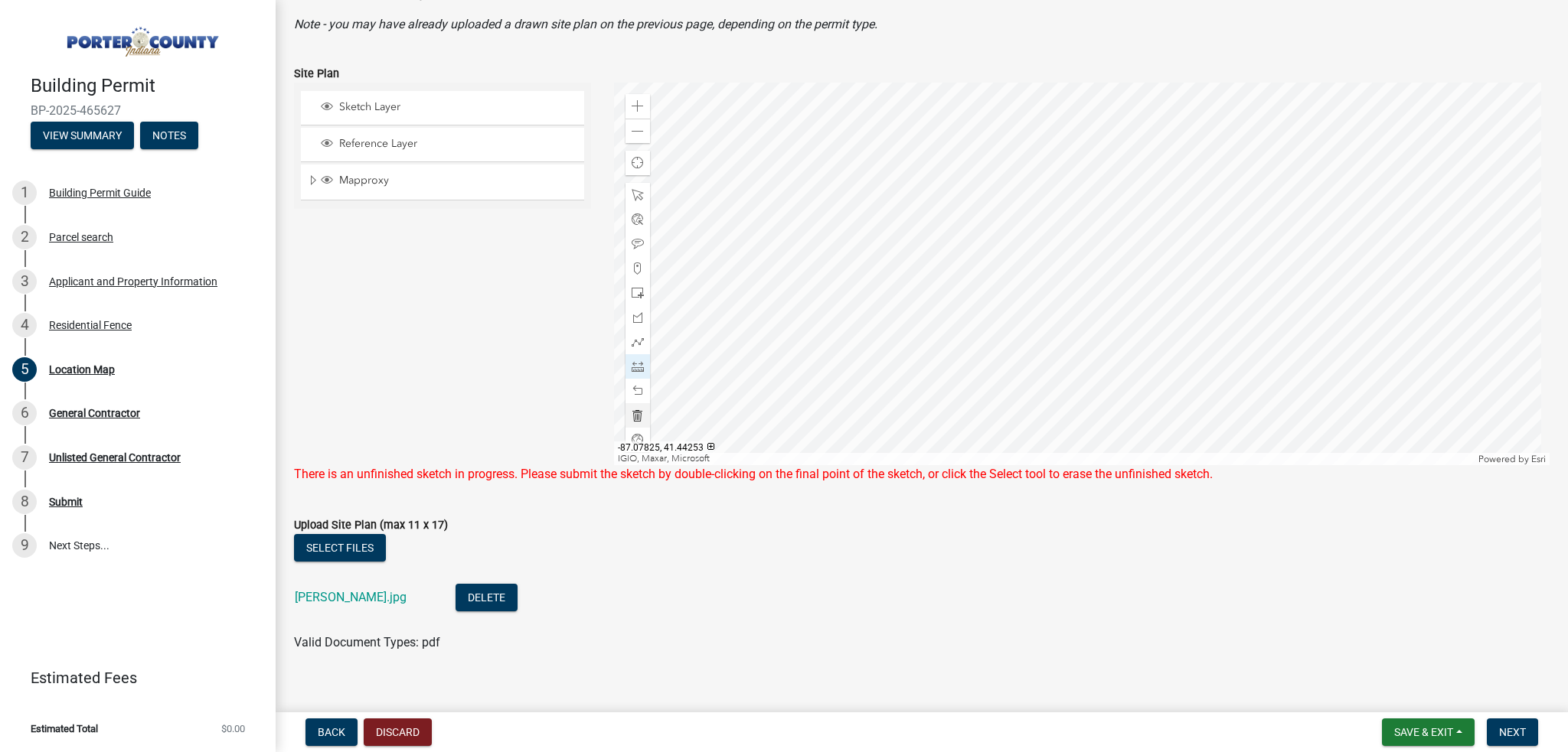
click at [632, 415] on span at bounding box center [638, 415] width 12 height 12
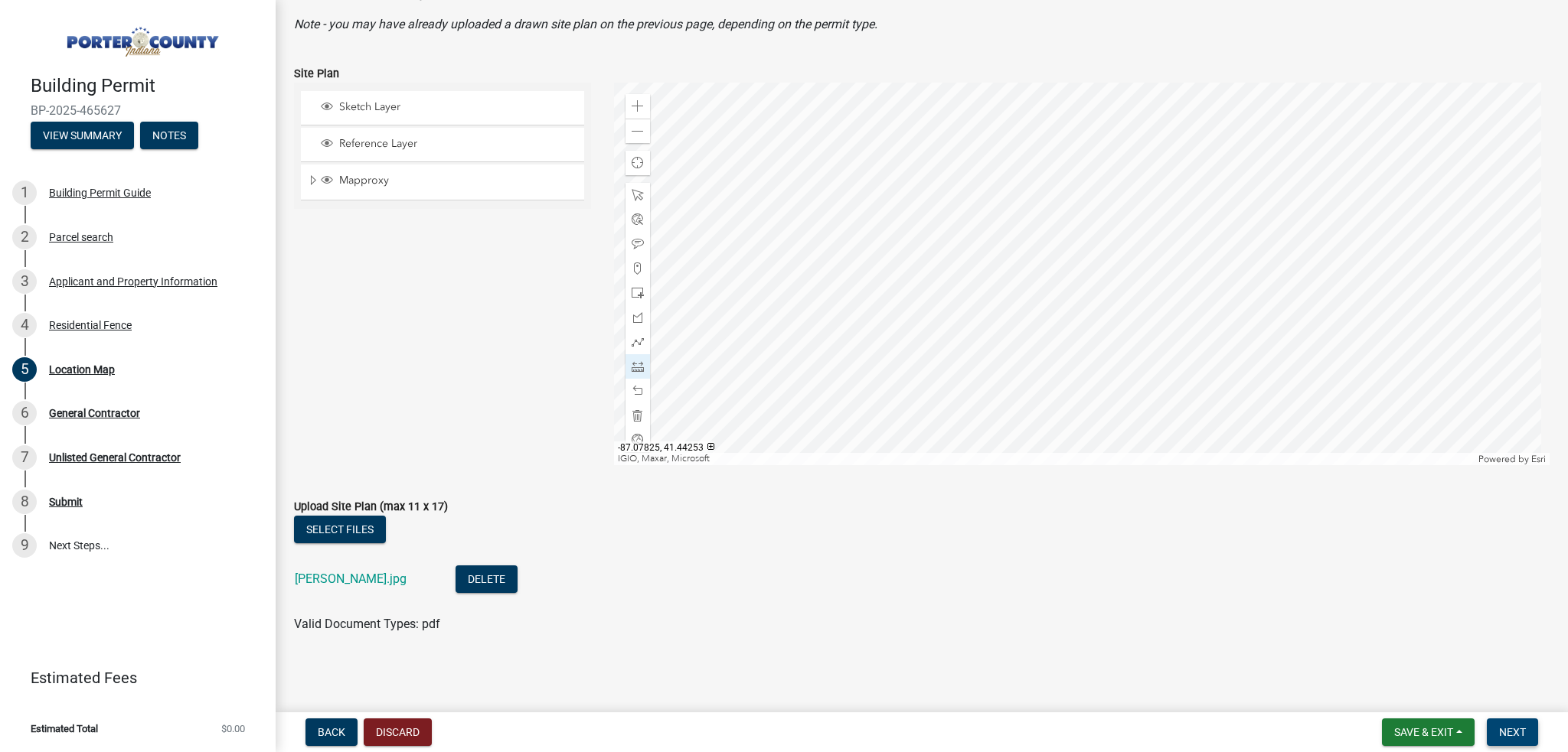
click at [1506, 723] on button "Next" at bounding box center [1512, 732] width 51 height 27
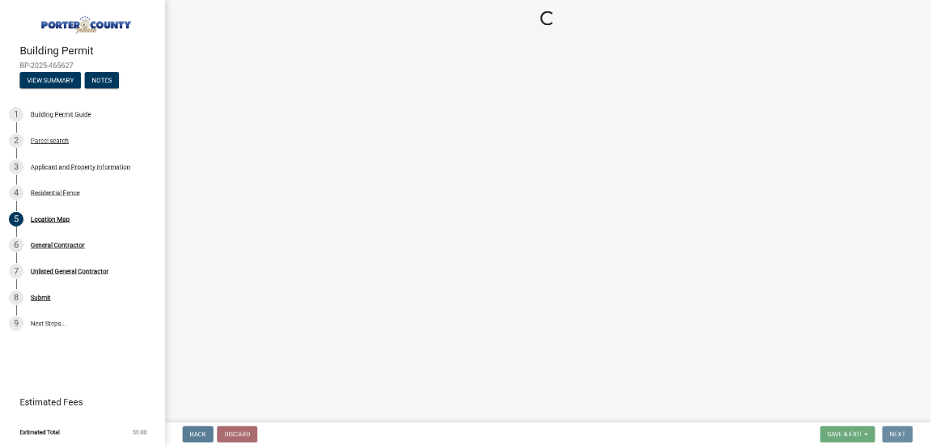
scroll to position [0, 0]
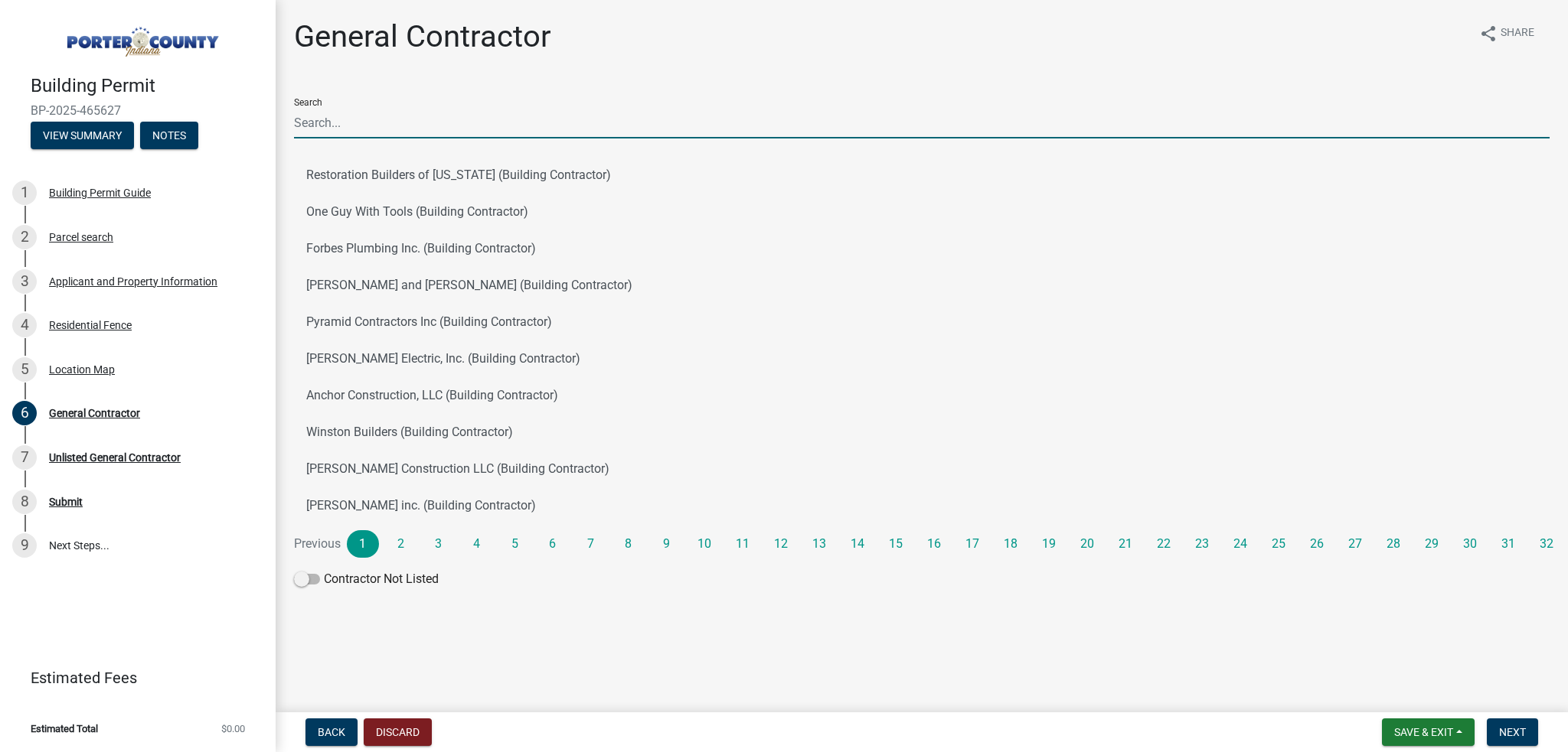
click at [318, 112] on input "Search" at bounding box center [922, 122] width 1256 height 31
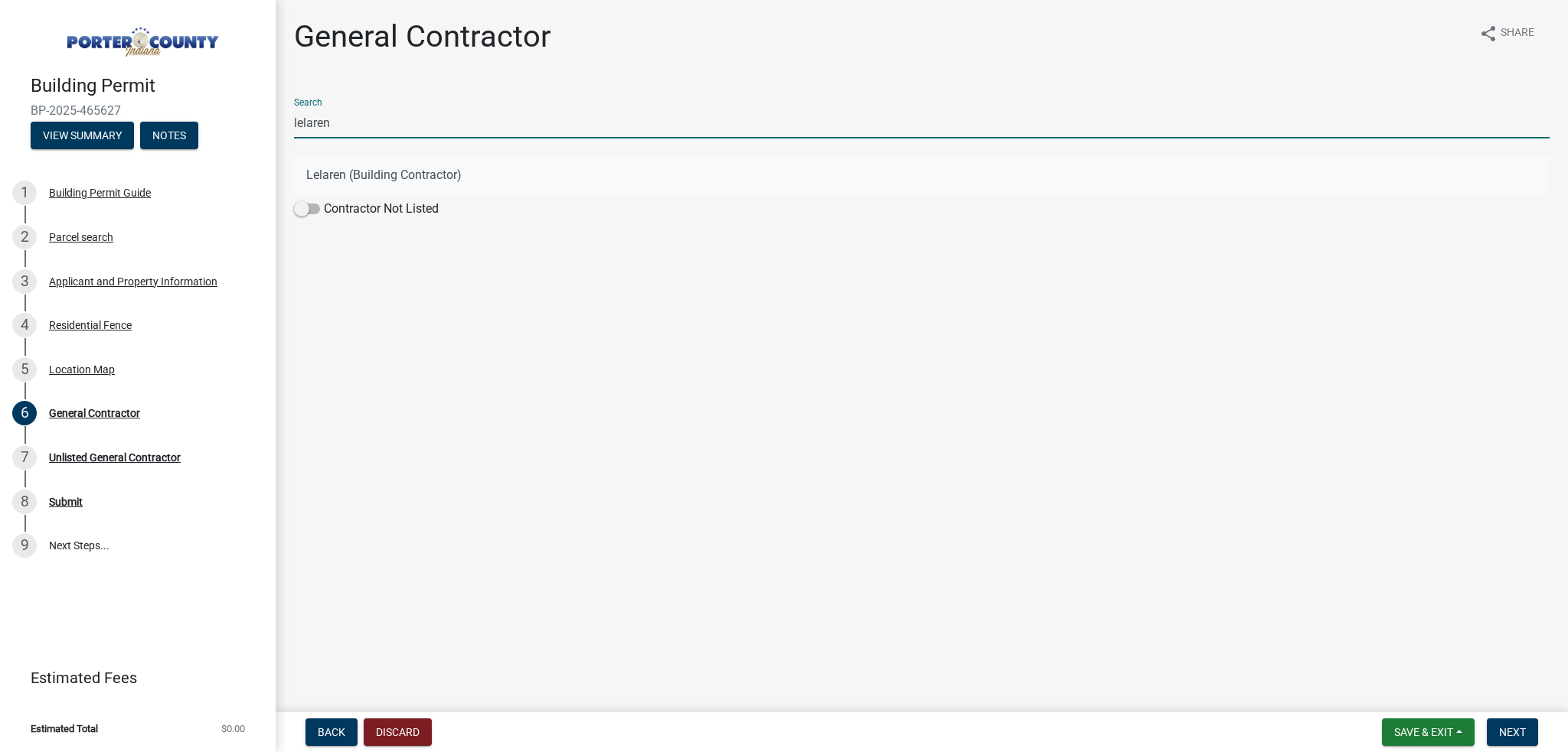
type input "lelaren"
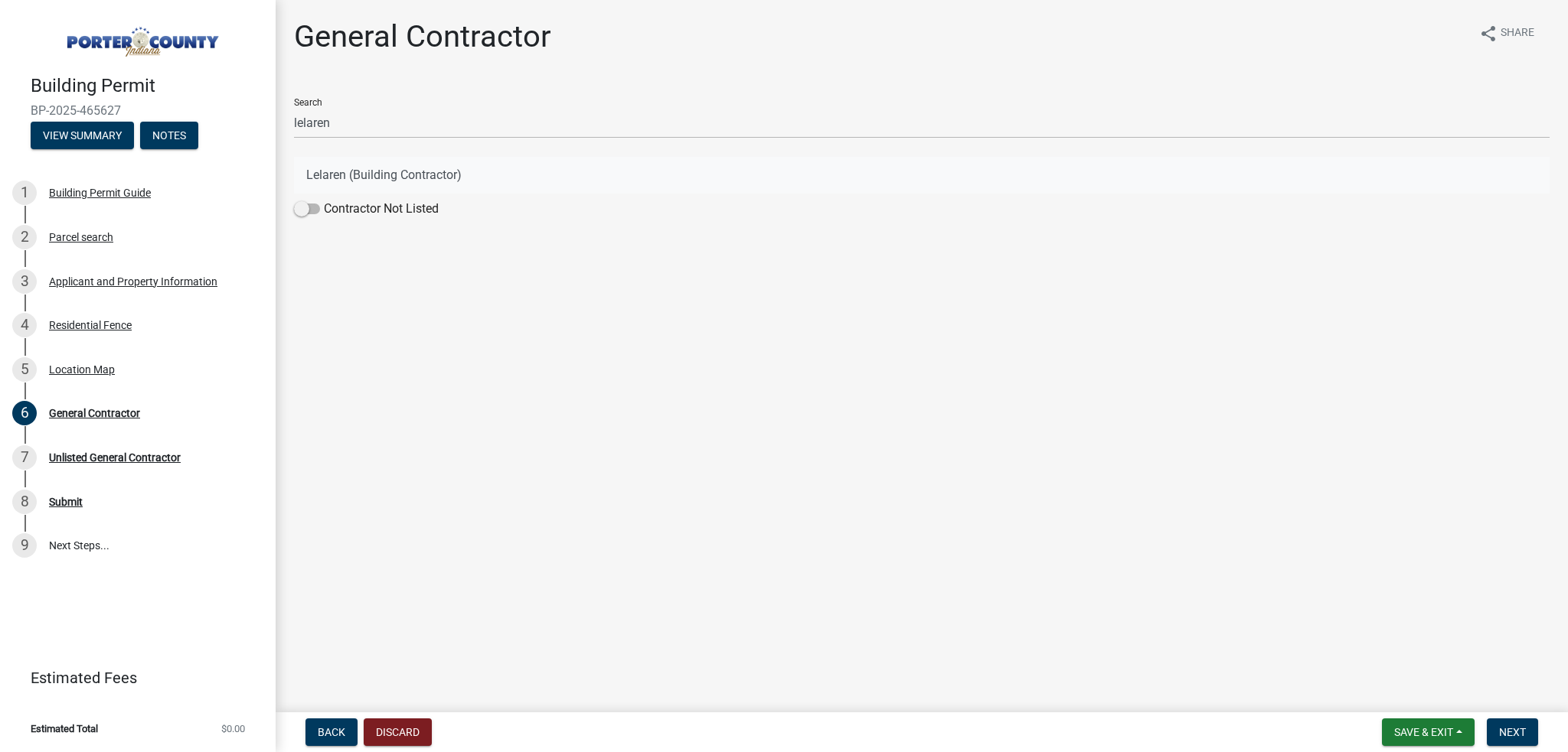
click at [333, 170] on button "Lelaren (Building Contractor)" at bounding box center [922, 175] width 1256 height 37
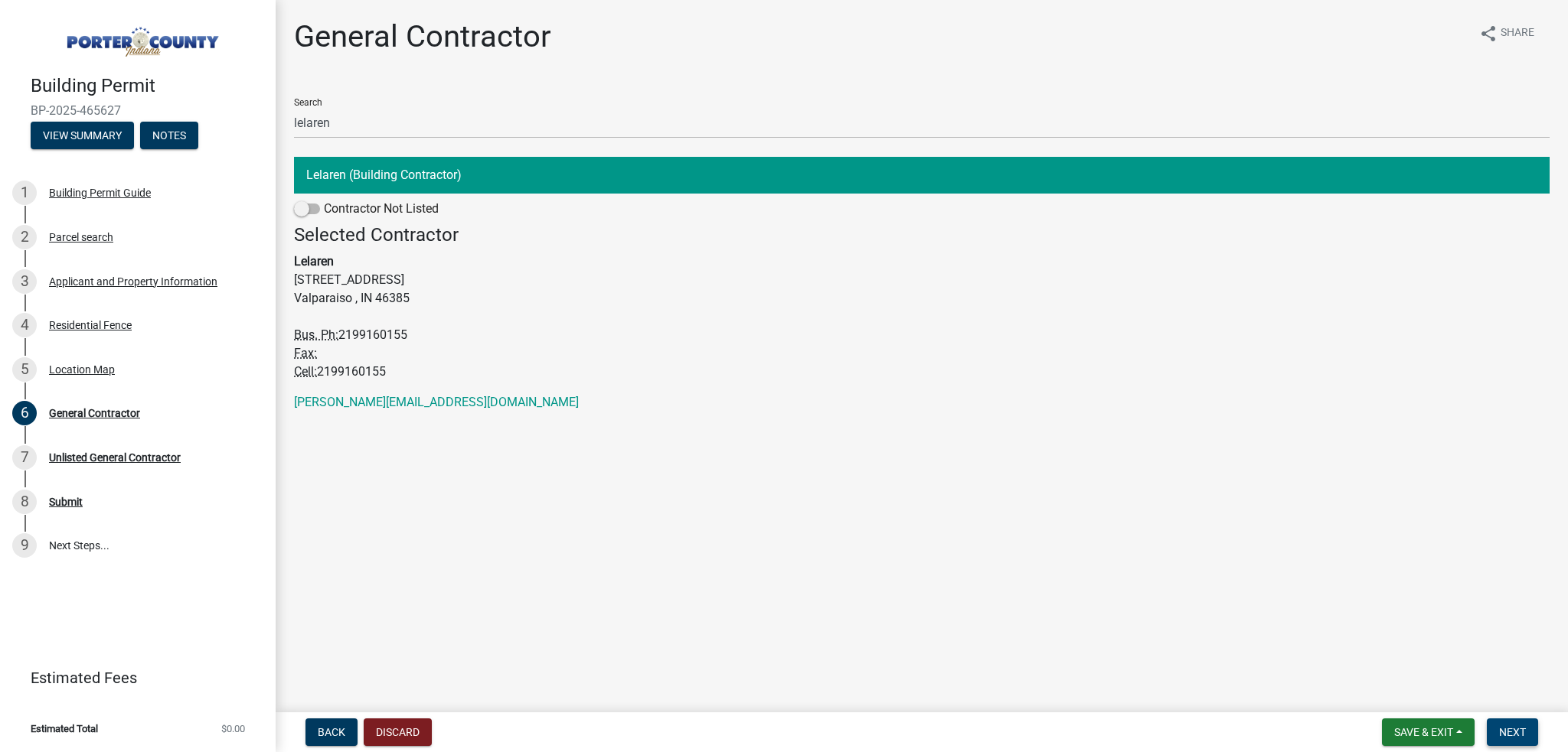
click at [1503, 730] on span "Next" at bounding box center [1512, 732] width 26 height 12
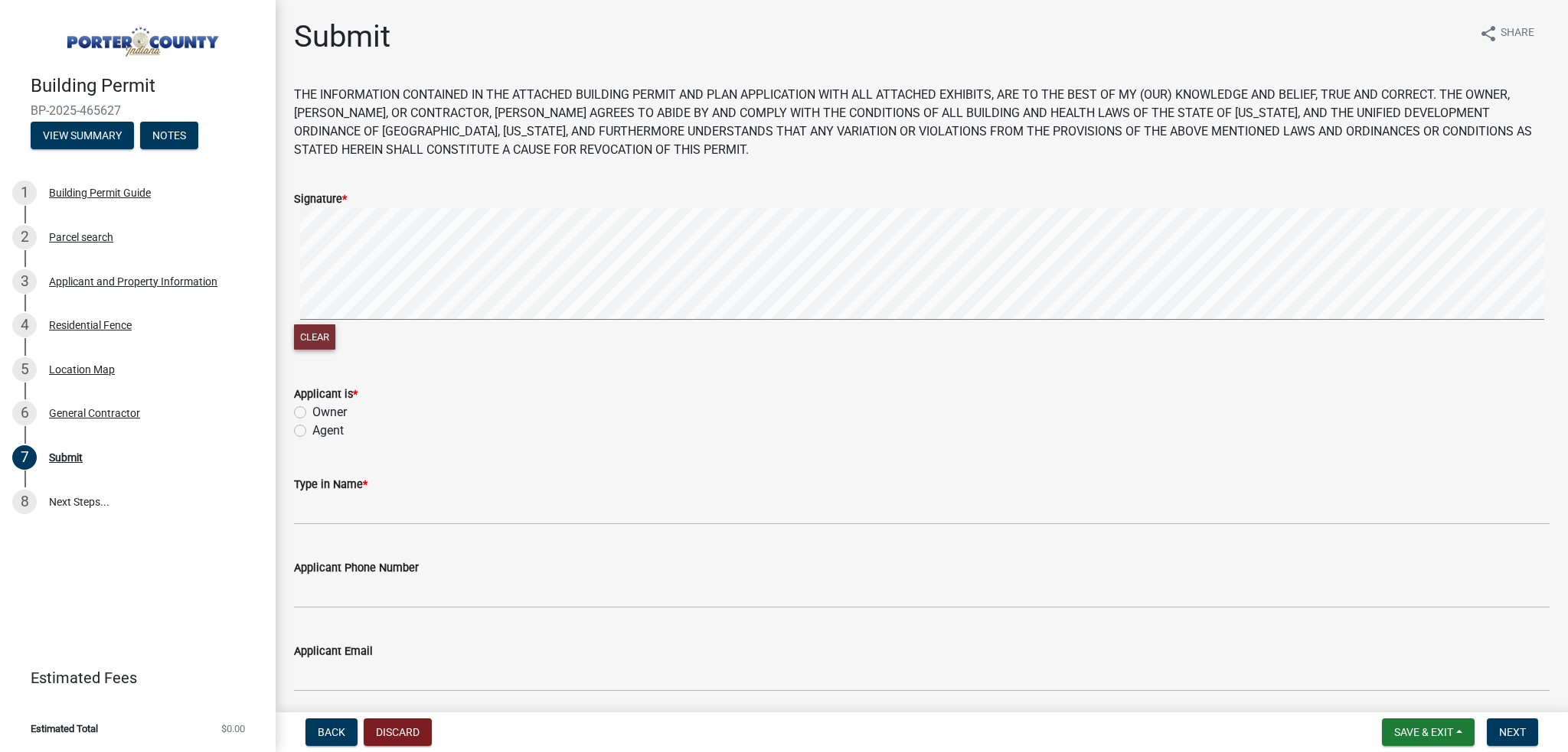
click at [314, 339] on button "Clear" at bounding box center [315, 337] width 42 height 26
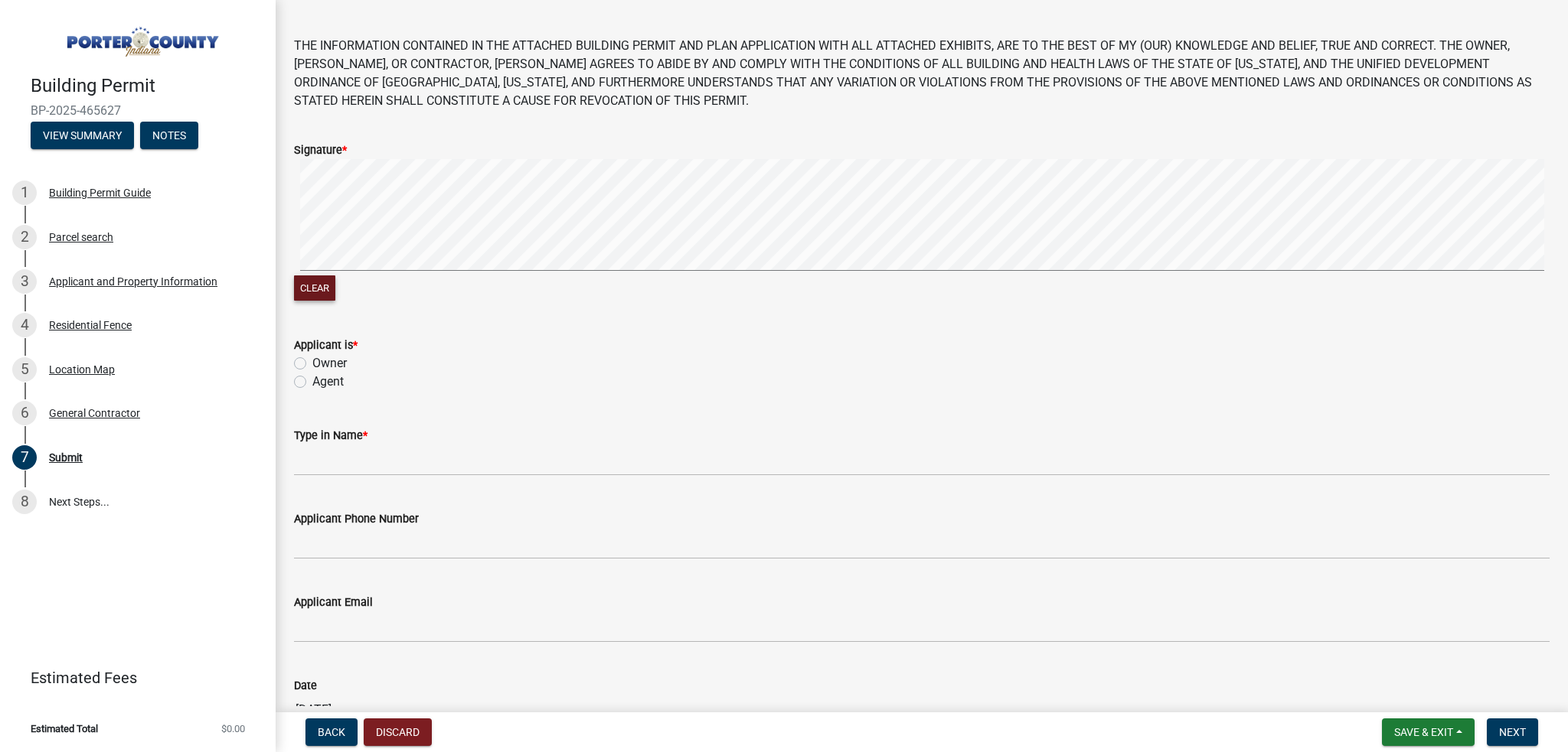
scroll to position [77, 0]
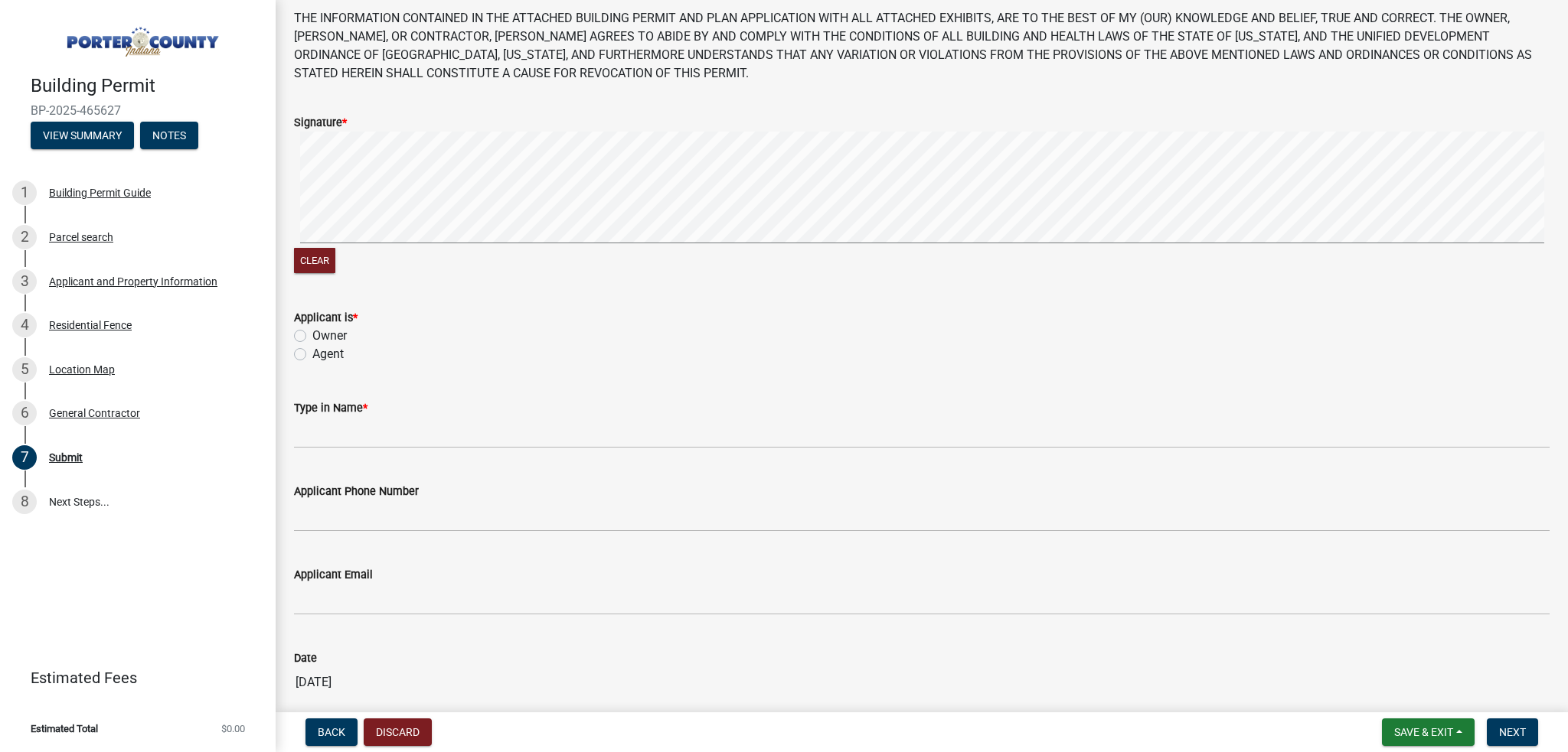
click at [312, 359] on label "Agent" at bounding box center [327, 354] width 31 height 18
click at [312, 355] on input "Agent" at bounding box center [317, 350] width 10 height 10
radio input "true"
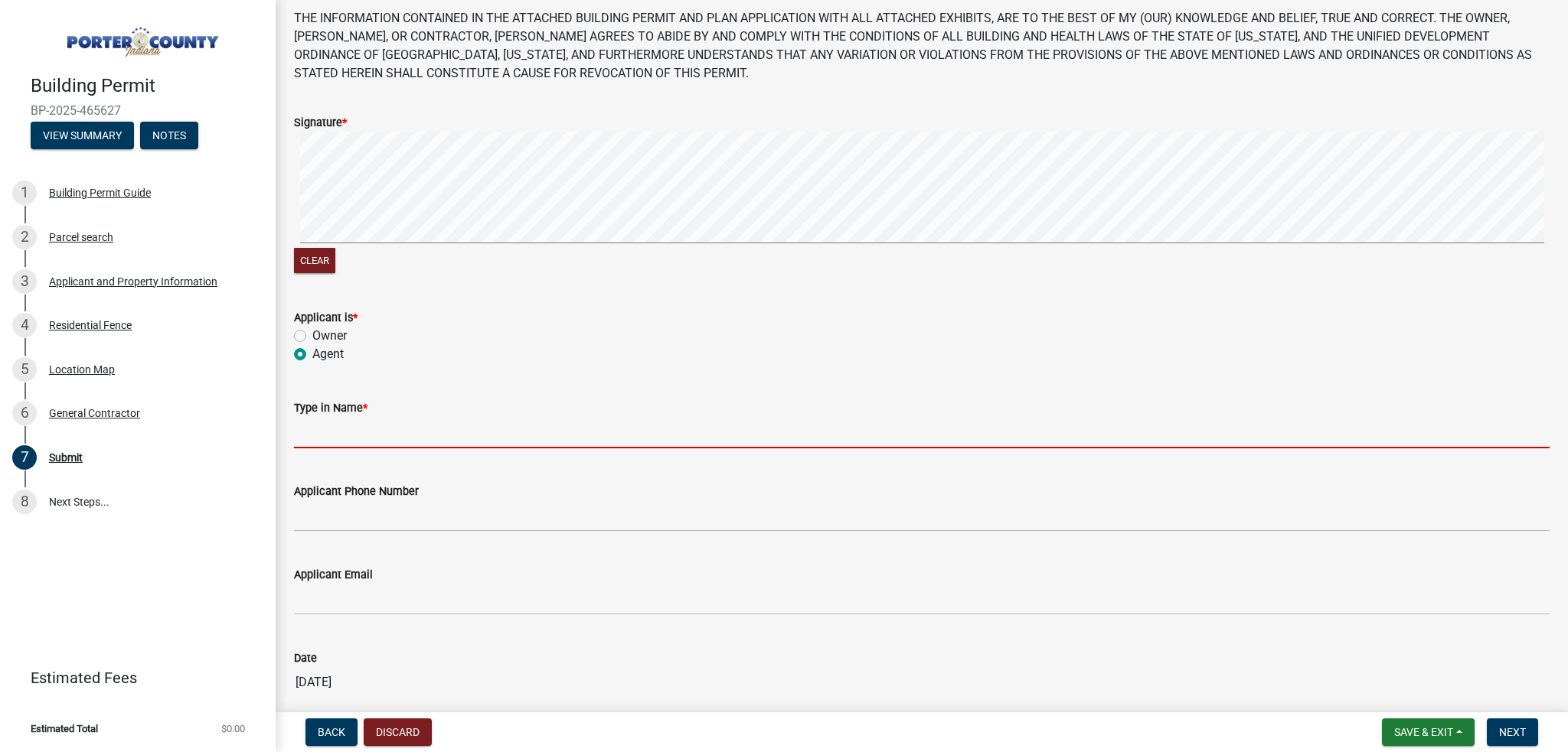
click at [320, 424] on input "Type in Name *" at bounding box center [922, 432] width 1256 height 31
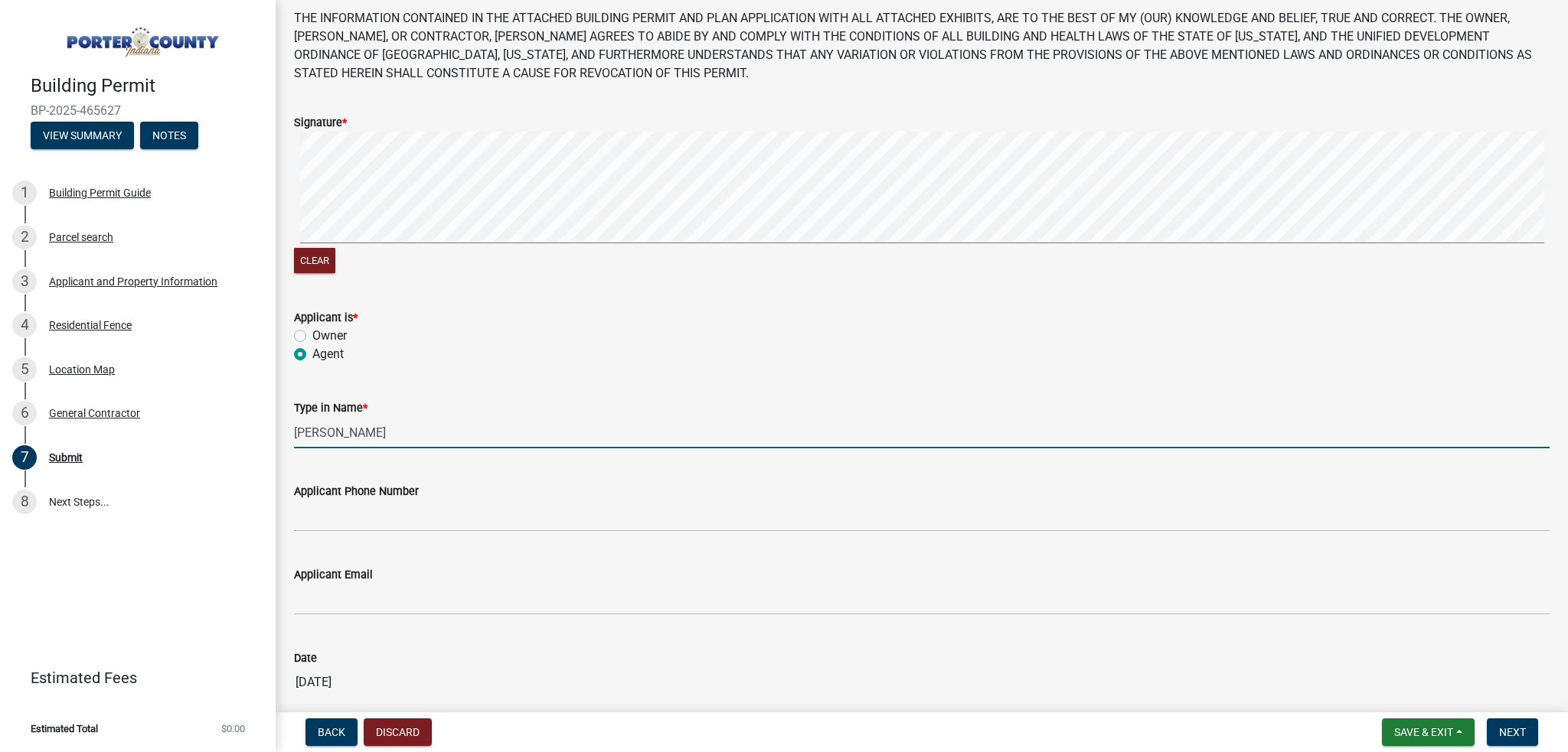
type input "[PERSON_NAME]"
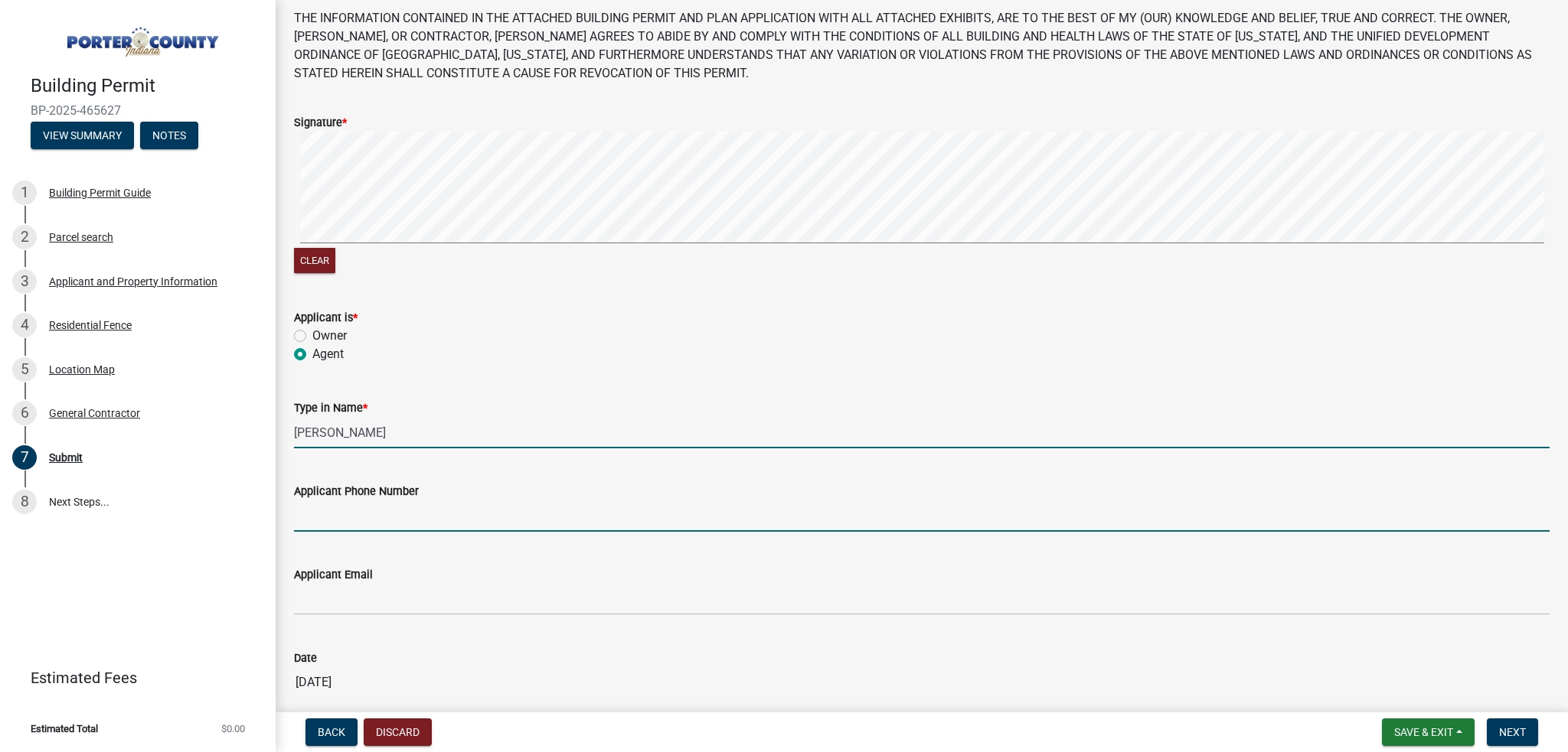
click at [327, 529] on input "Applicant Phone Number" at bounding box center [922, 516] width 1256 height 31
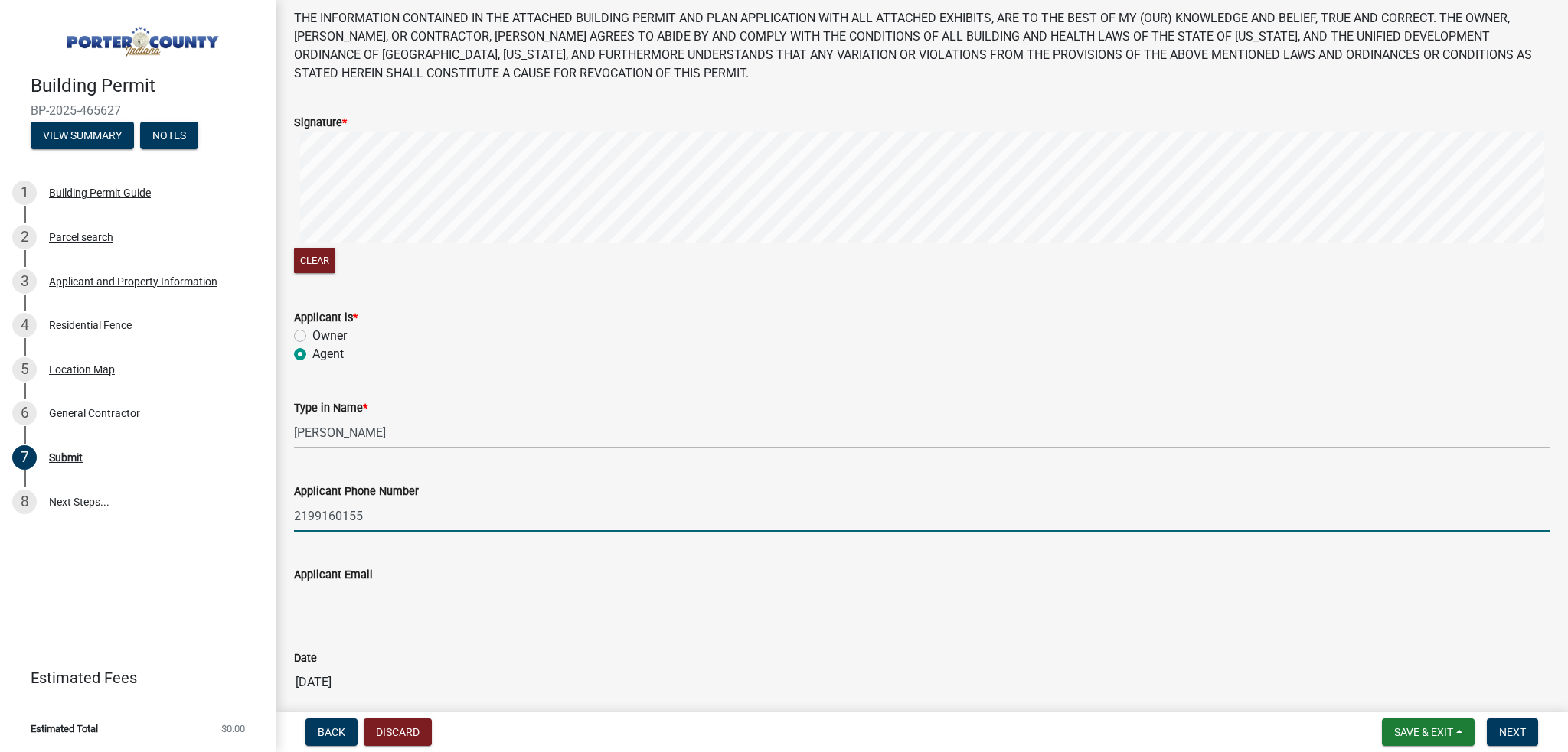
type input "2199160155"
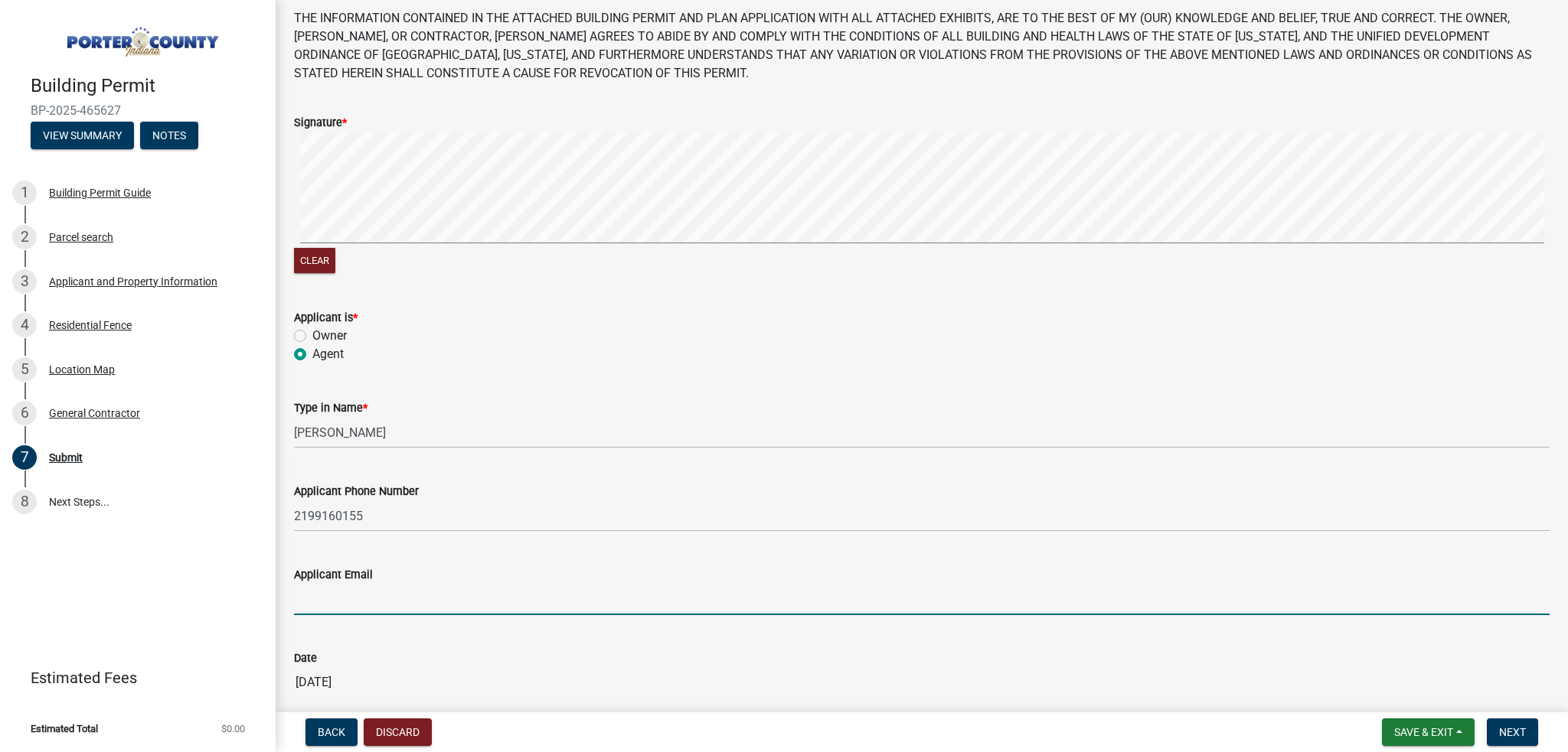
click at [315, 587] on input "Applicant Email" at bounding box center [922, 599] width 1256 height 31
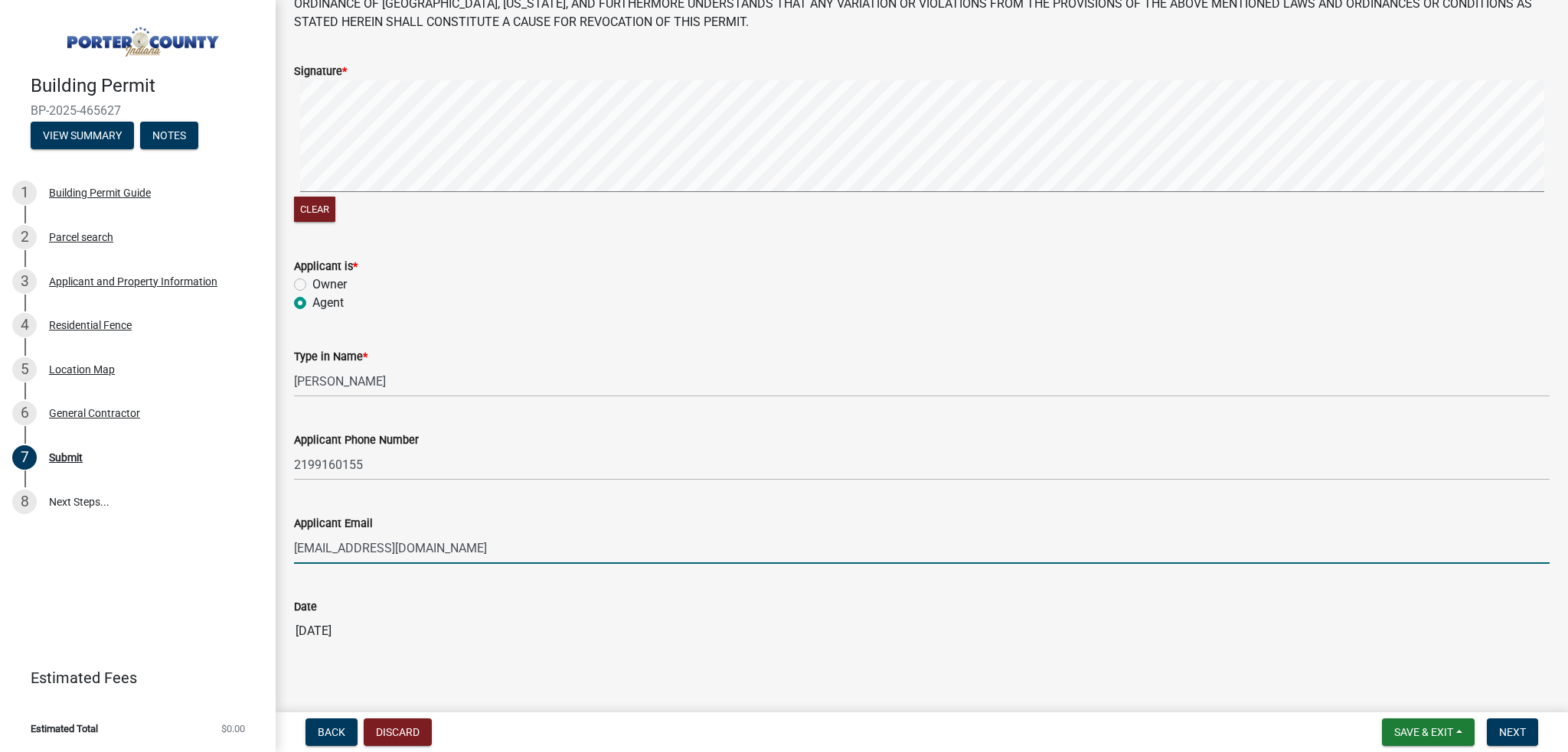
scroll to position [151, 0]
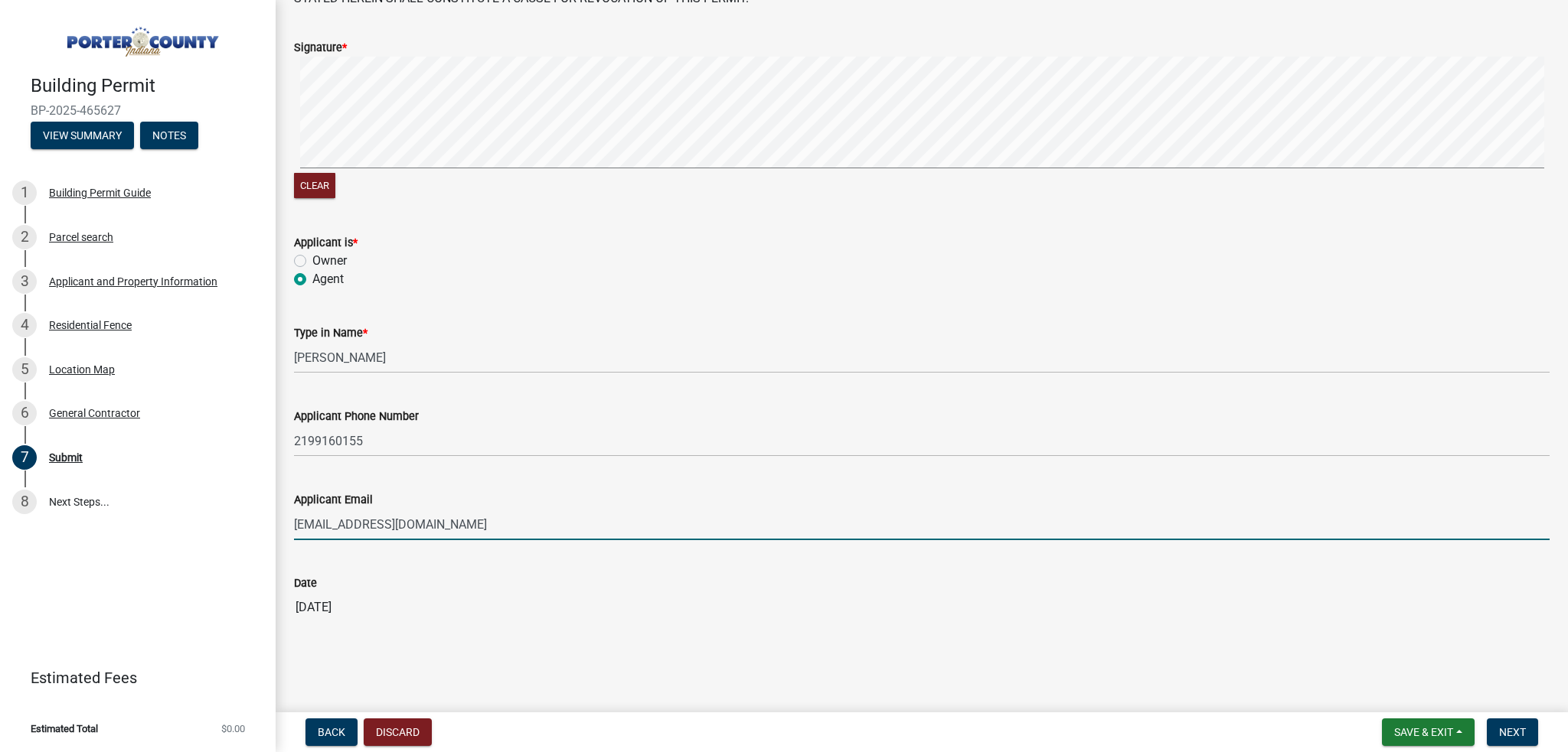
type input "[EMAIL_ADDRESS][DOMAIN_NAME]"
click at [753, 605] on input "[DATE]" at bounding box center [922, 607] width 1256 height 30
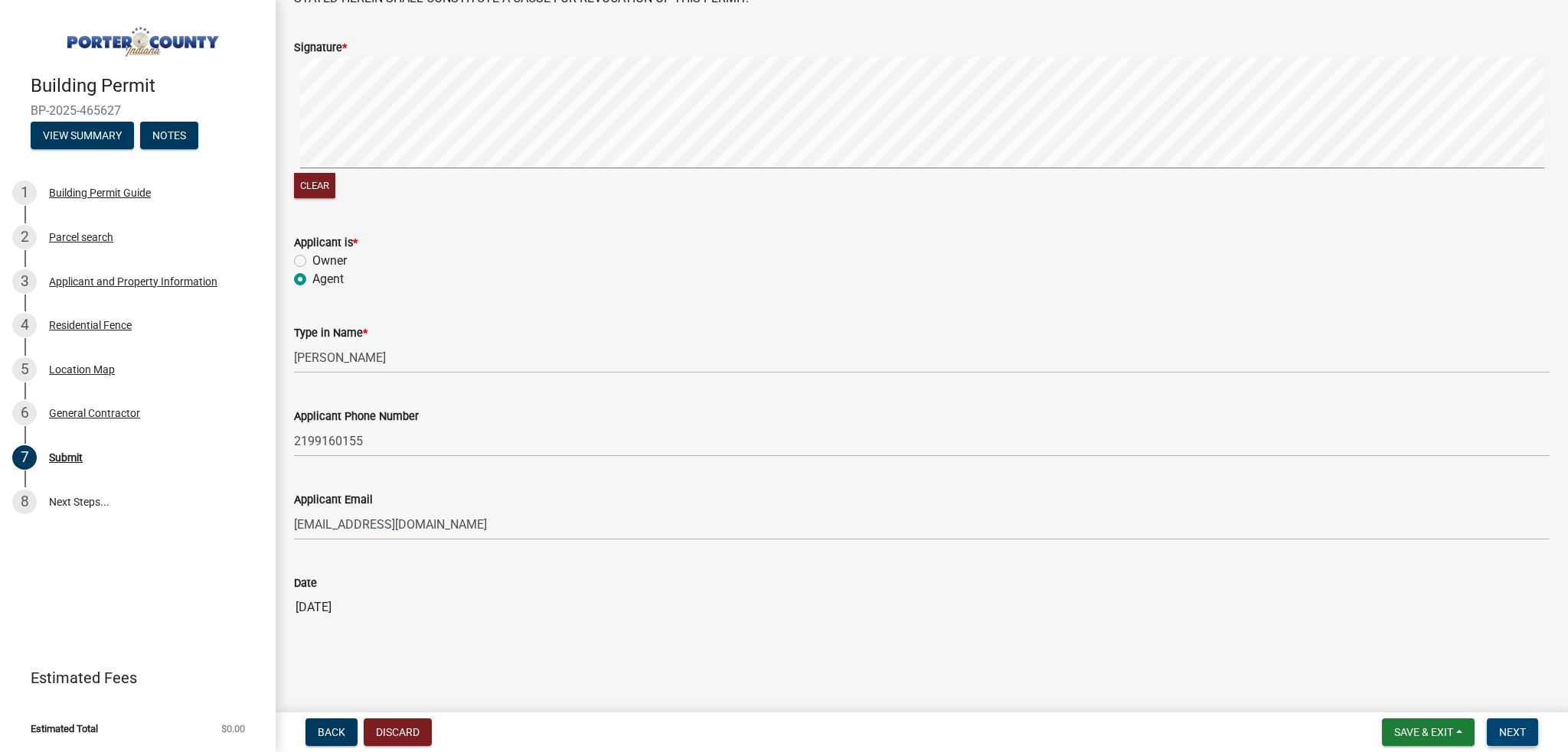
click at [1531, 735] on button "Next" at bounding box center [1512, 732] width 51 height 27
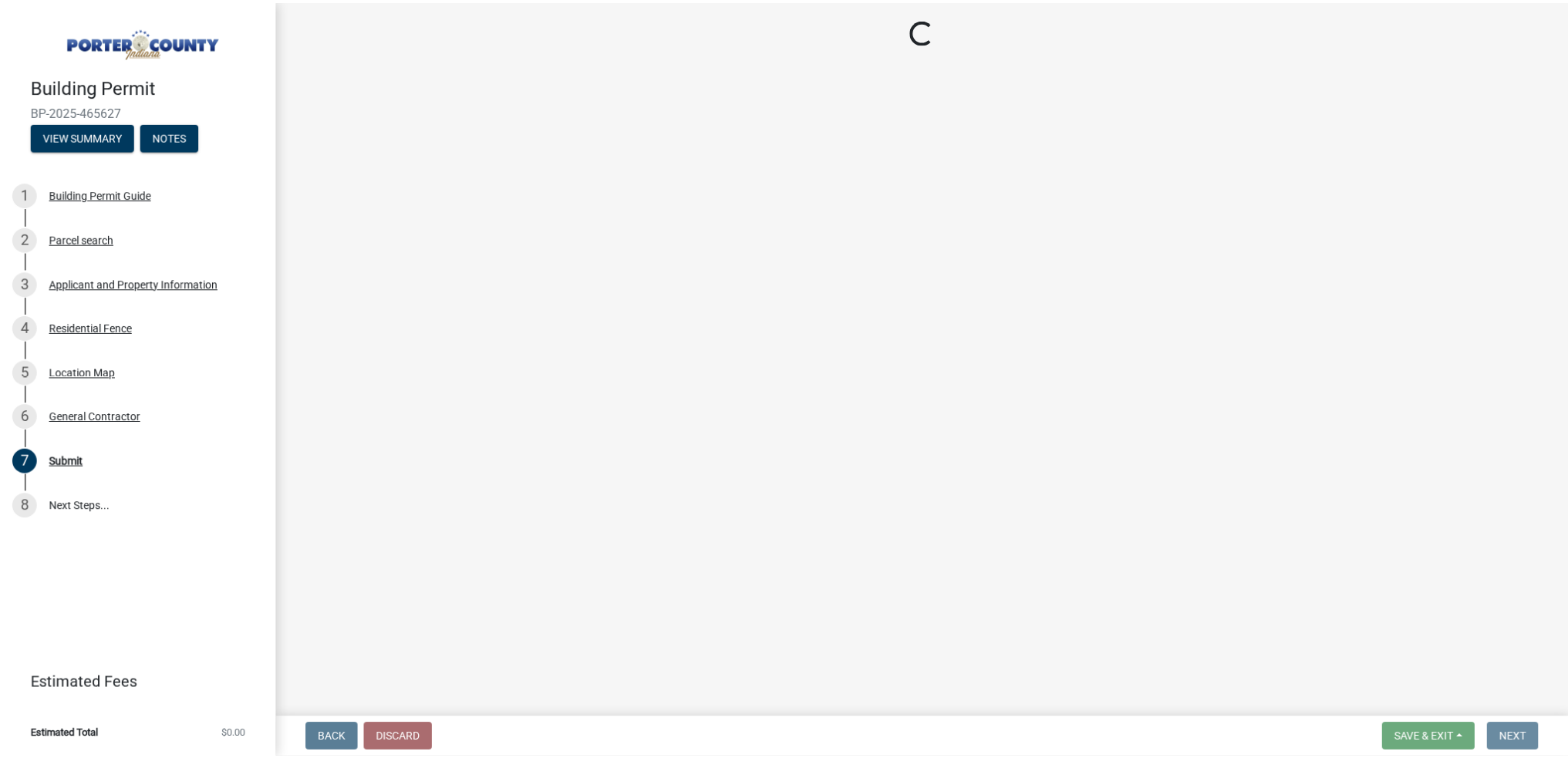
scroll to position [0, 0]
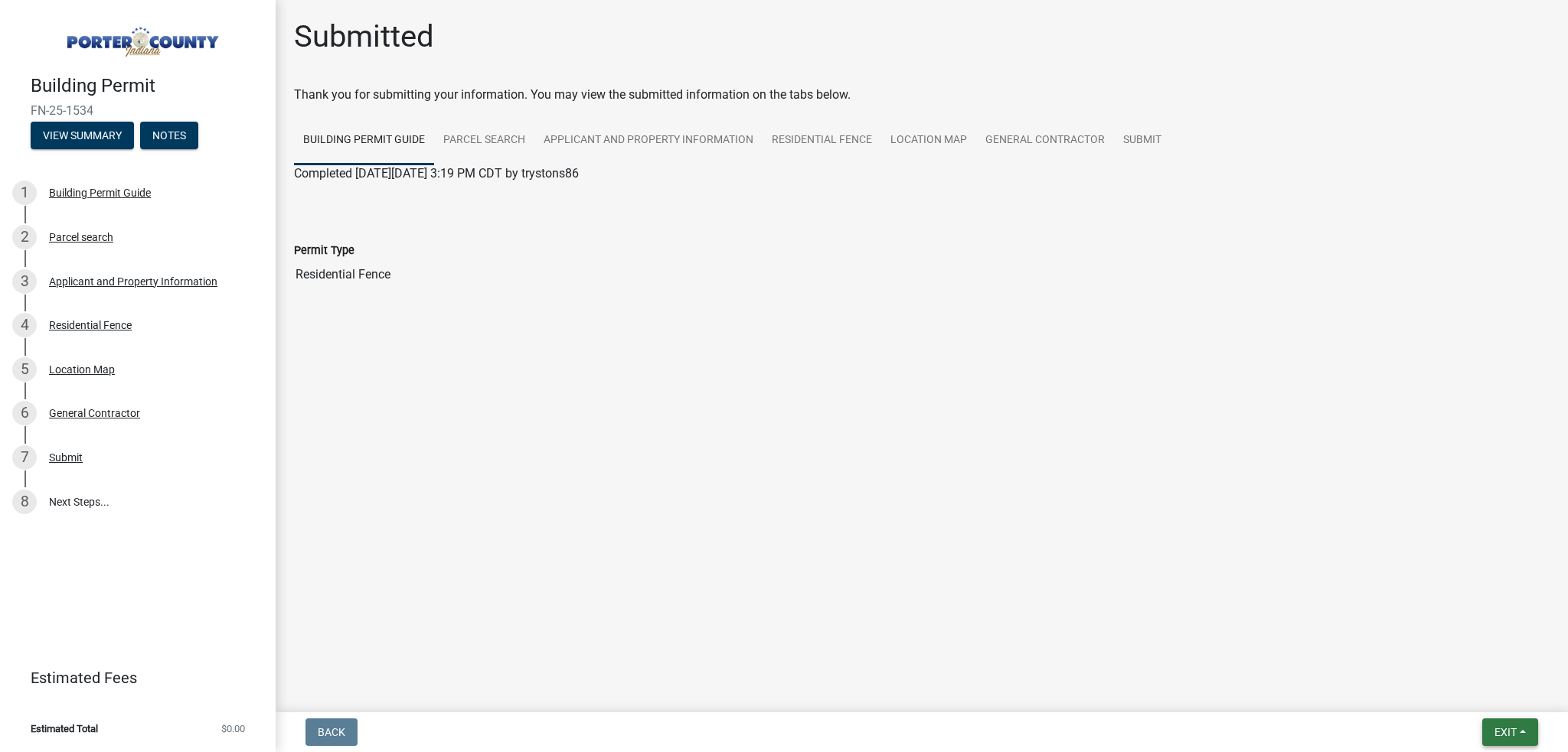
click at [1486, 737] on button "Exit" at bounding box center [1509, 732] width 56 height 27
click at [1482, 706] on button "Save & Exit" at bounding box center [1477, 692] width 122 height 37
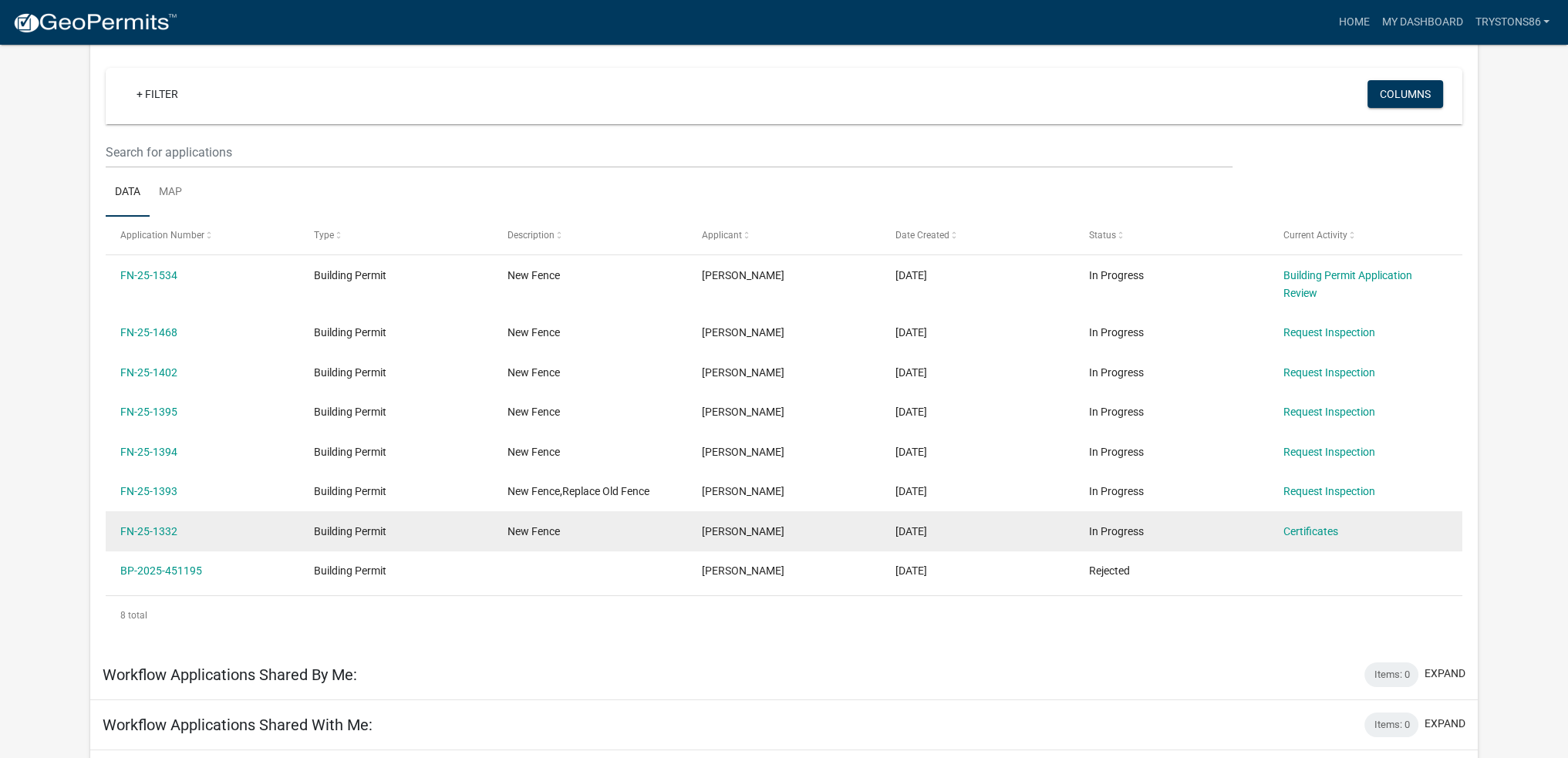
scroll to position [154, 0]
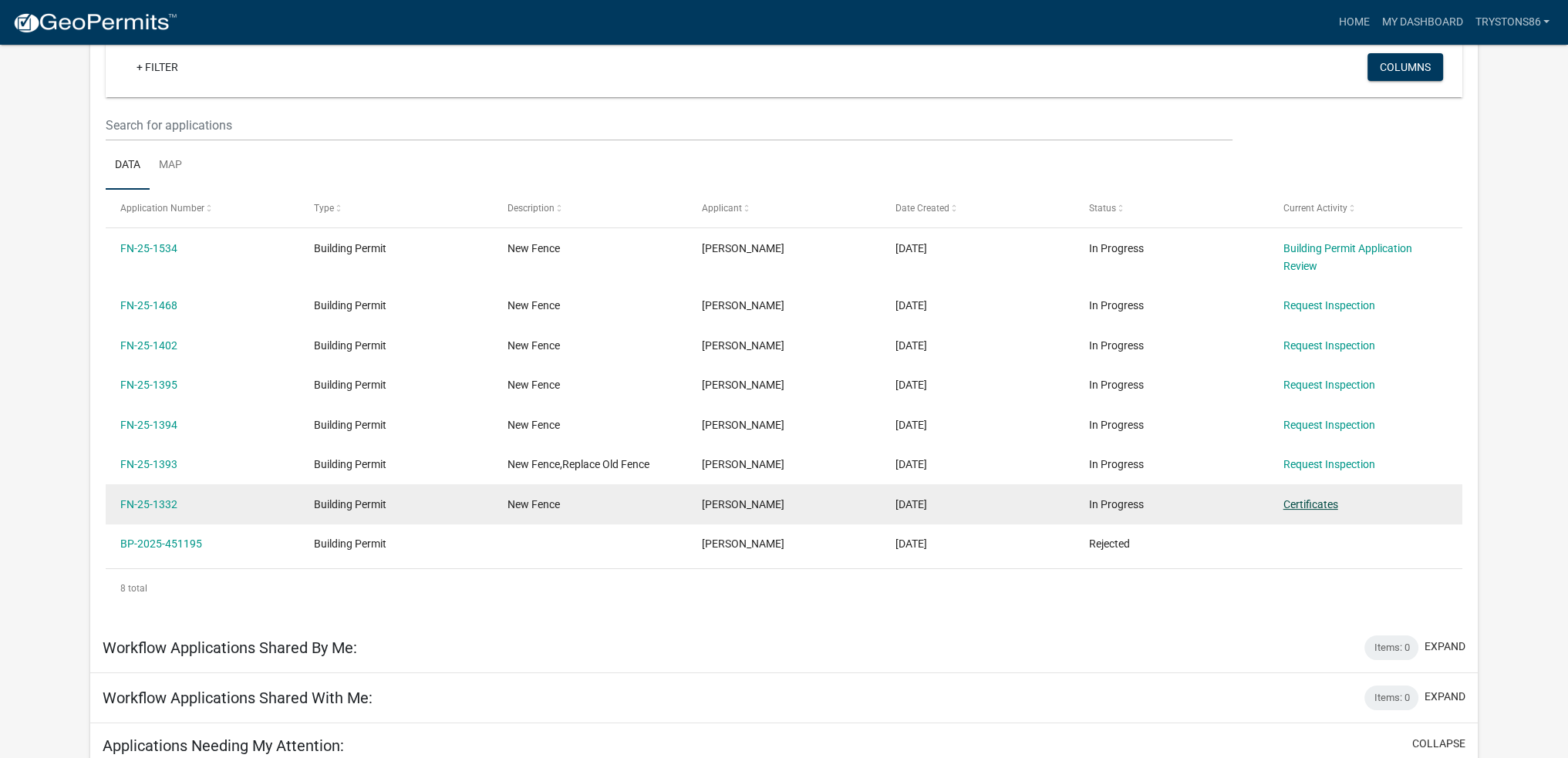
click at [1305, 504] on link "Certificates" at bounding box center [1310, 504] width 54 height 12
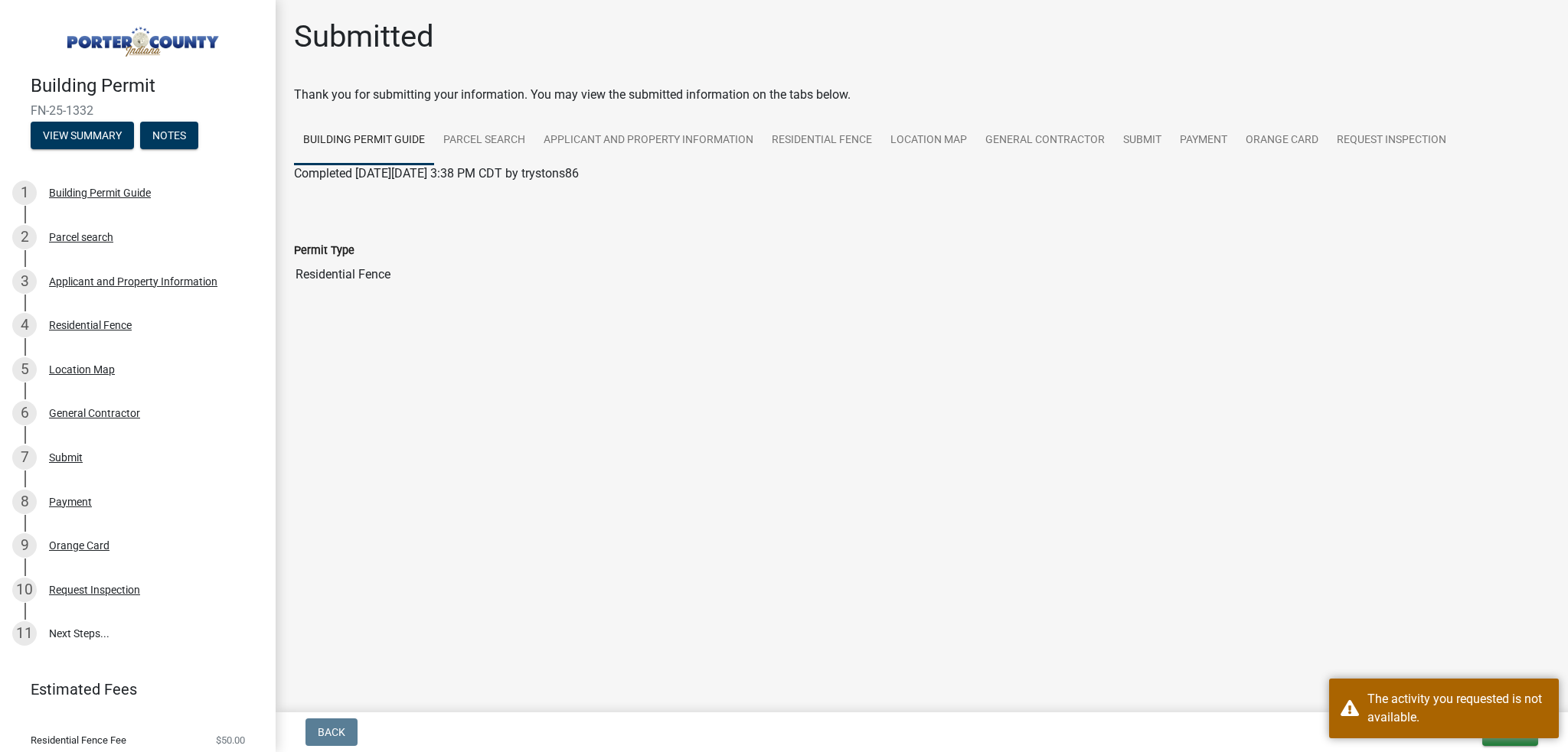
click at [1358, 610] on main "Submitted Thank you for submitting your information. You may view the submitted…" at bounding box center [922, 353] width 1293 height 707
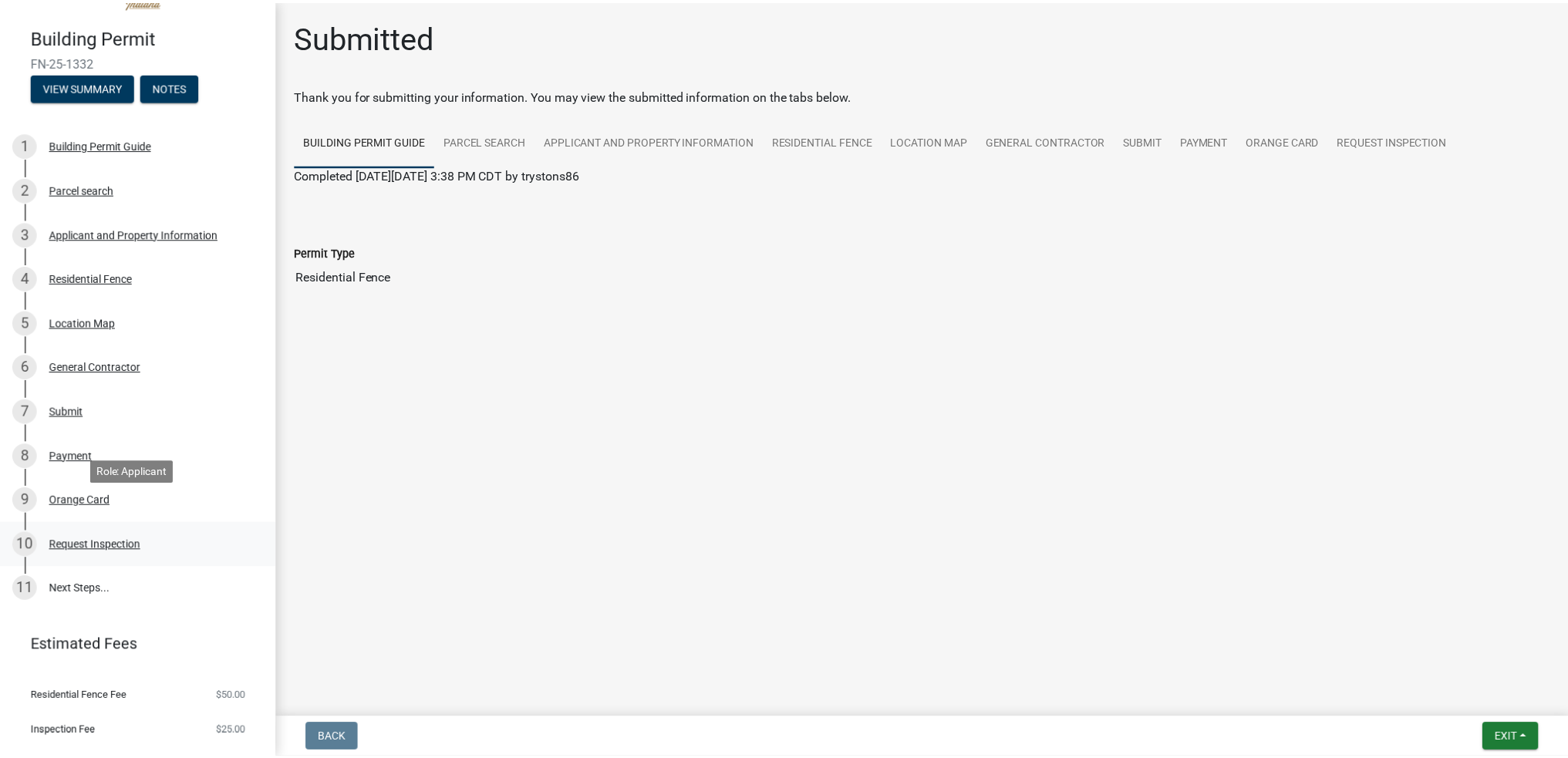
scroll to position [79, 0]
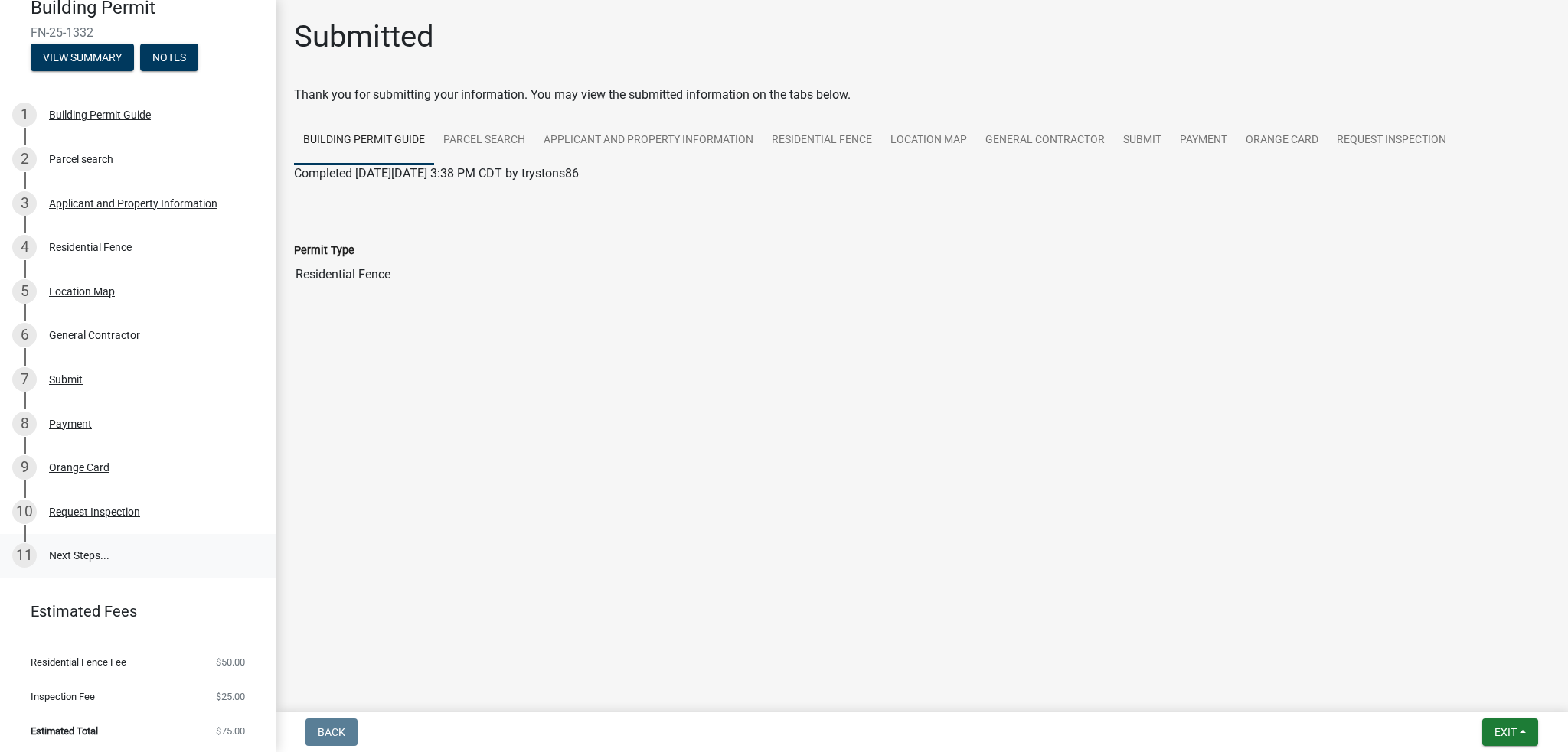
click at [122, 555] on link "11 Next Steps..." at bounding box center [137, 556] width 275 height 44
click at [1515, 740] on button "Exit" at bounding box center [1509, 732] width 56 height 27
click at [1479, 698] on button "Save & Exit" at bounding box center [1477, 692] width 122 height 37
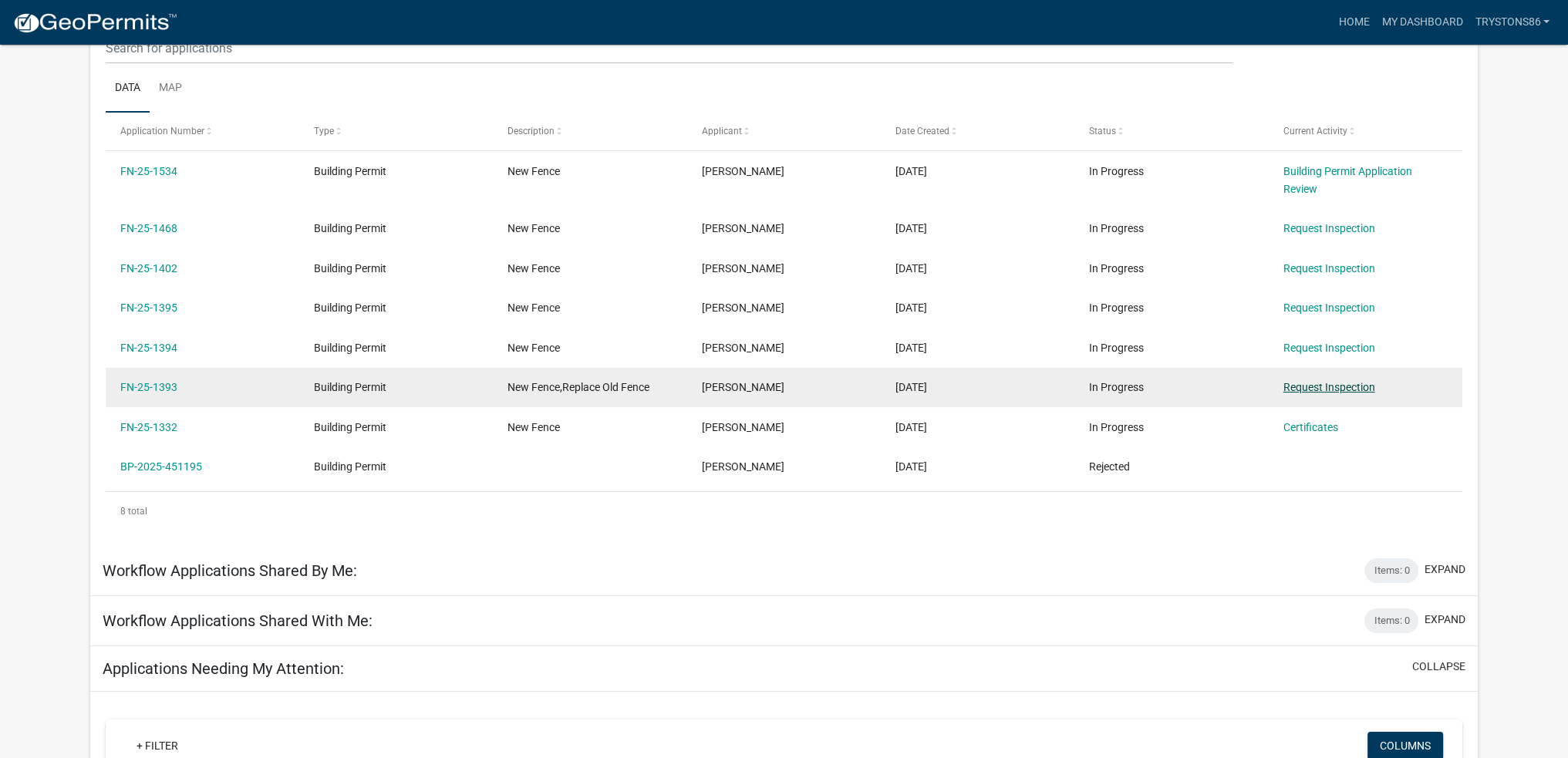
scroll to position [204, 0]
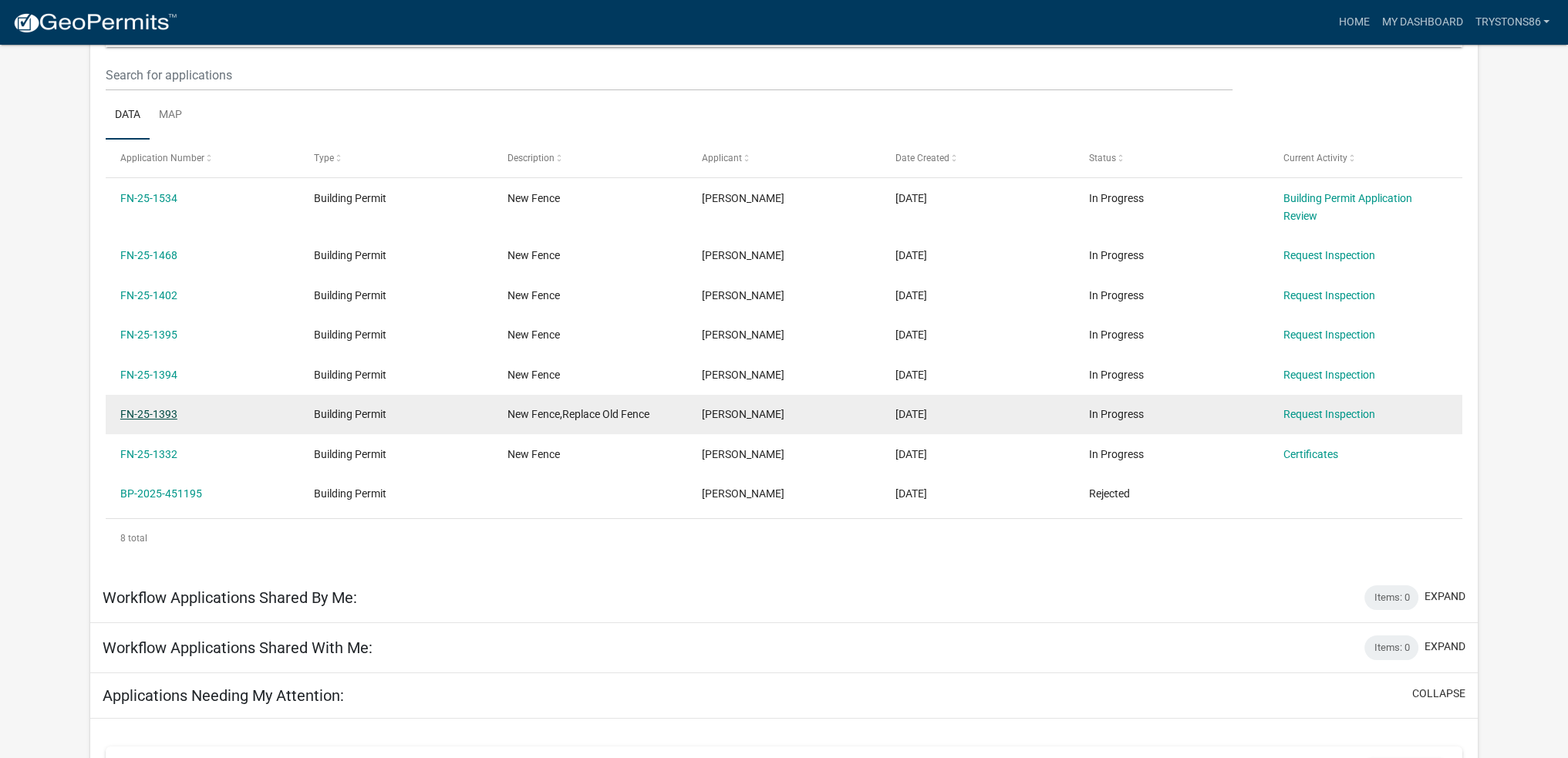
click at [142, 408] on link "FN-25-1393" at bounding box center [149, 414] width 57 height 12
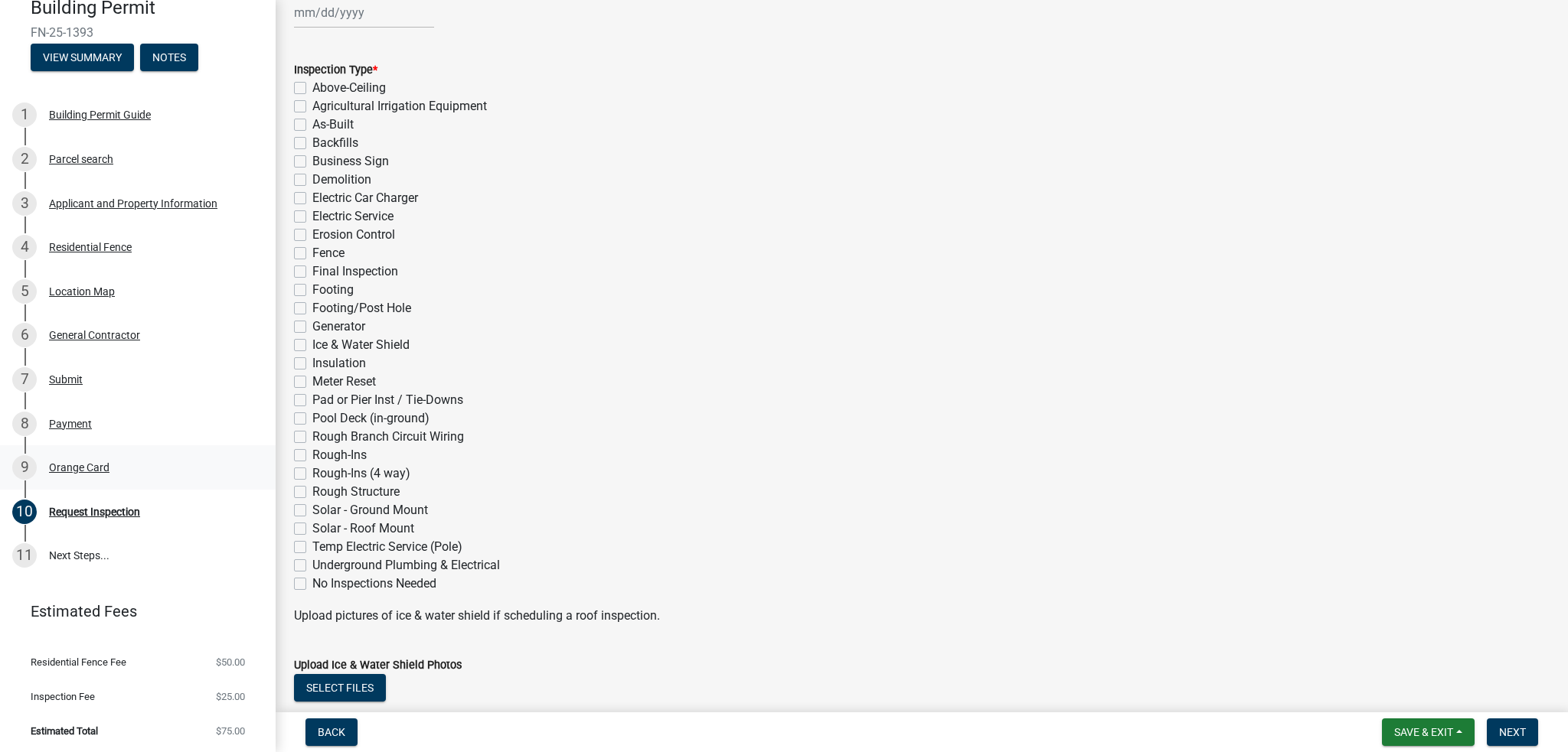
scroll to position [230, 0]
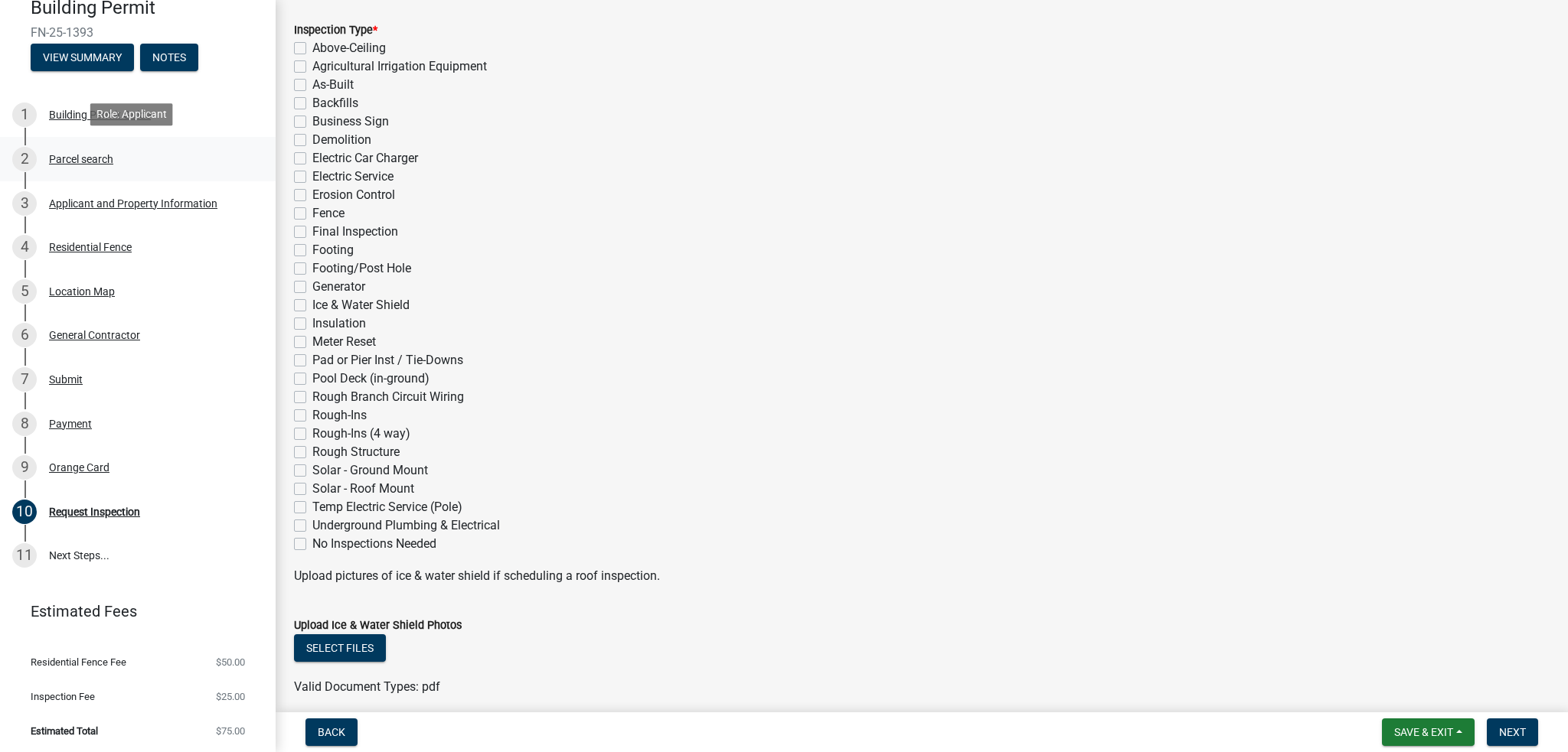
click at [134, 158] on div "2 Parcel search" at bounding box center [132, 159] width 238 height 25
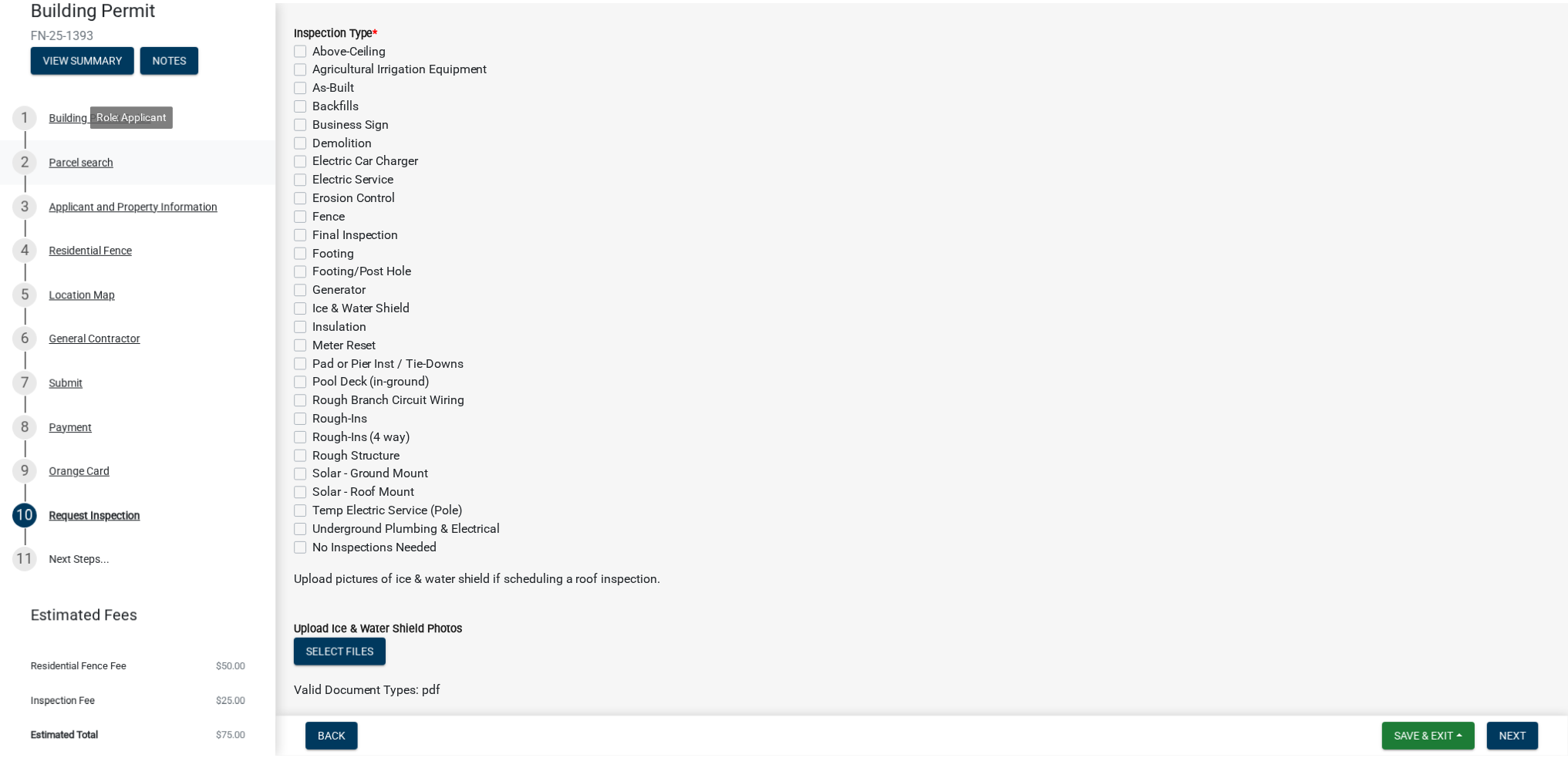
scroll to position [0, 0]
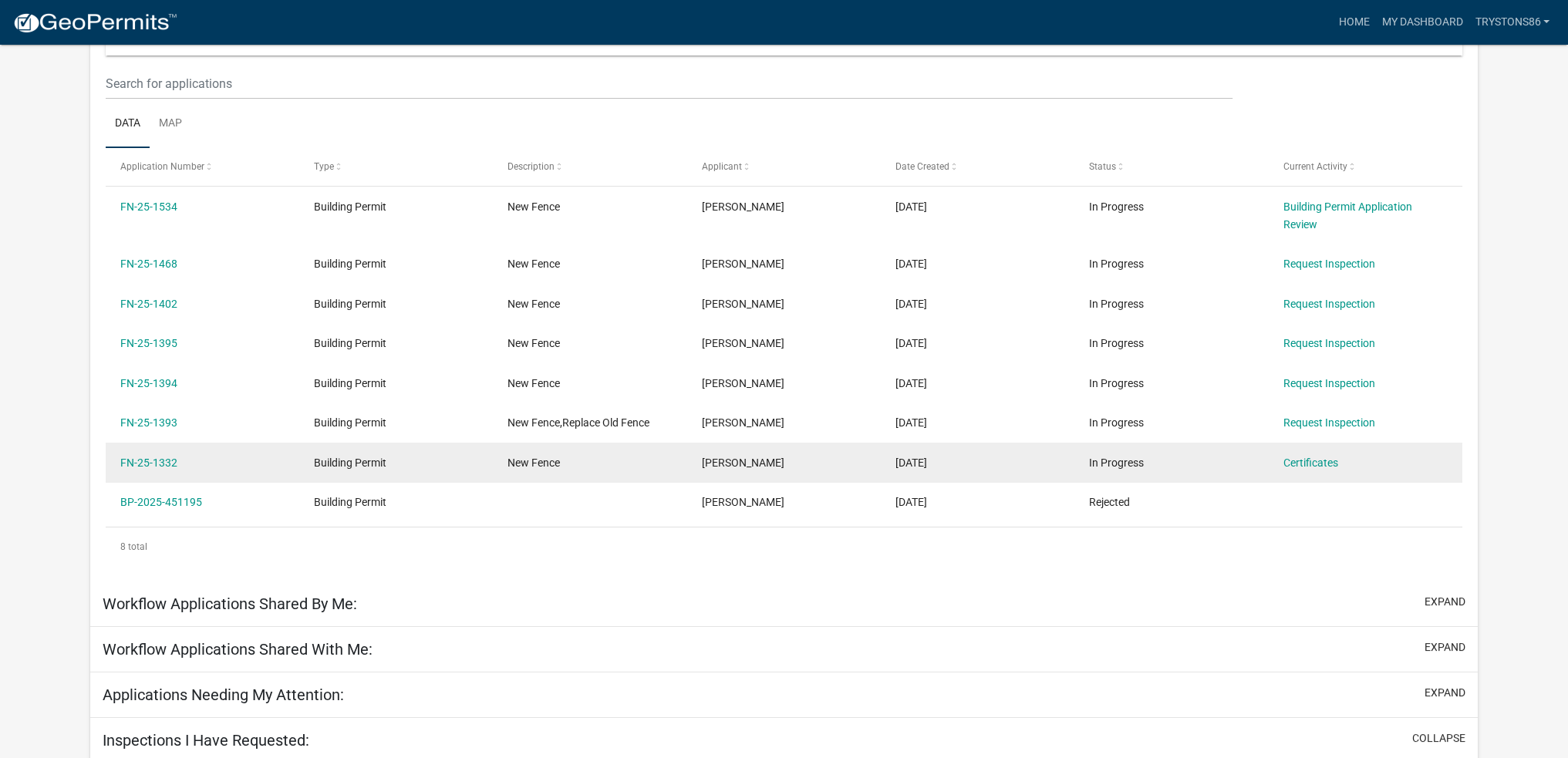
scroll to position [232, 0]
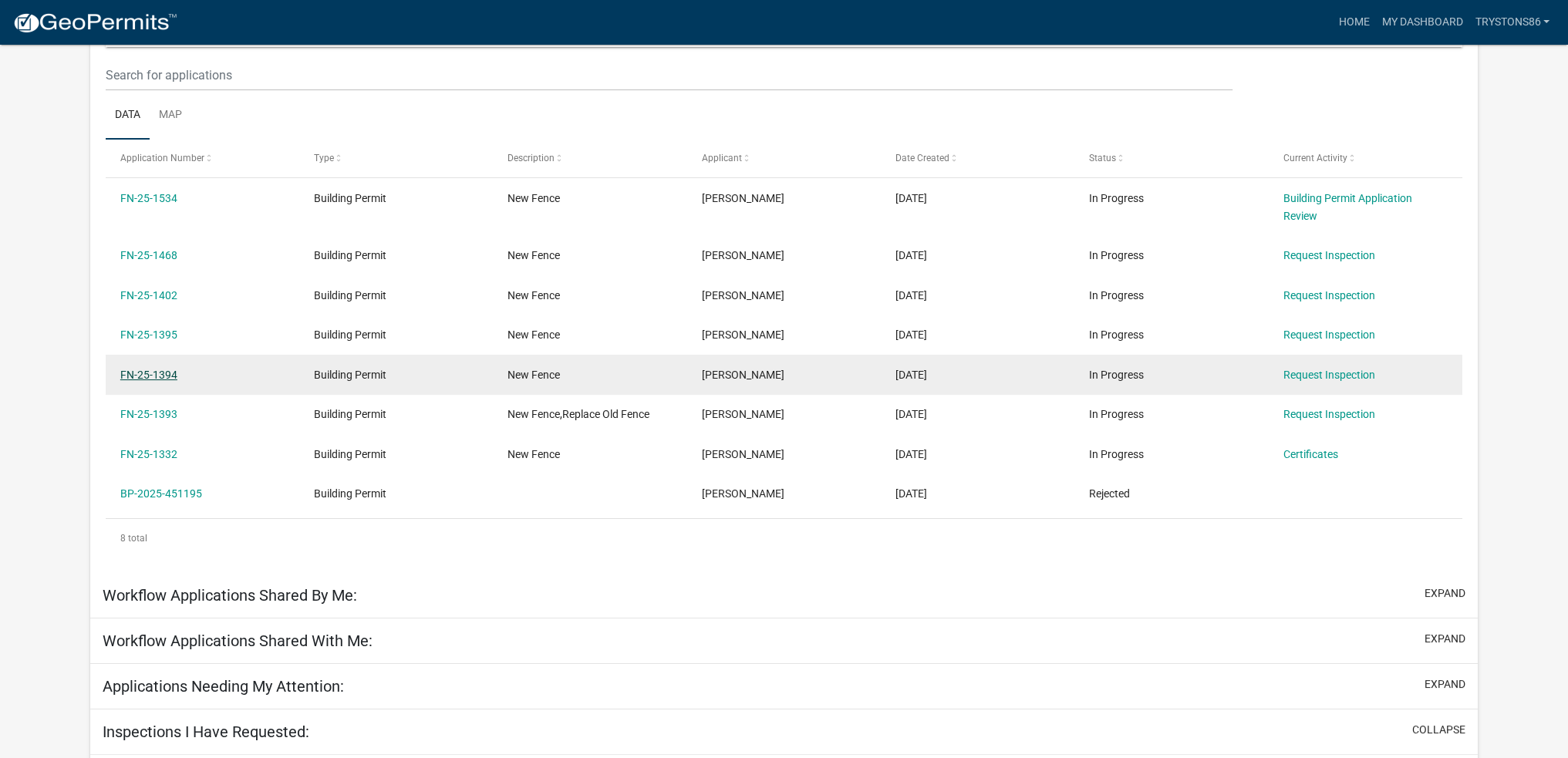
click at [152, 376] on link "FN-25-1394" at bounding box center [149, 375] width 57 height 12
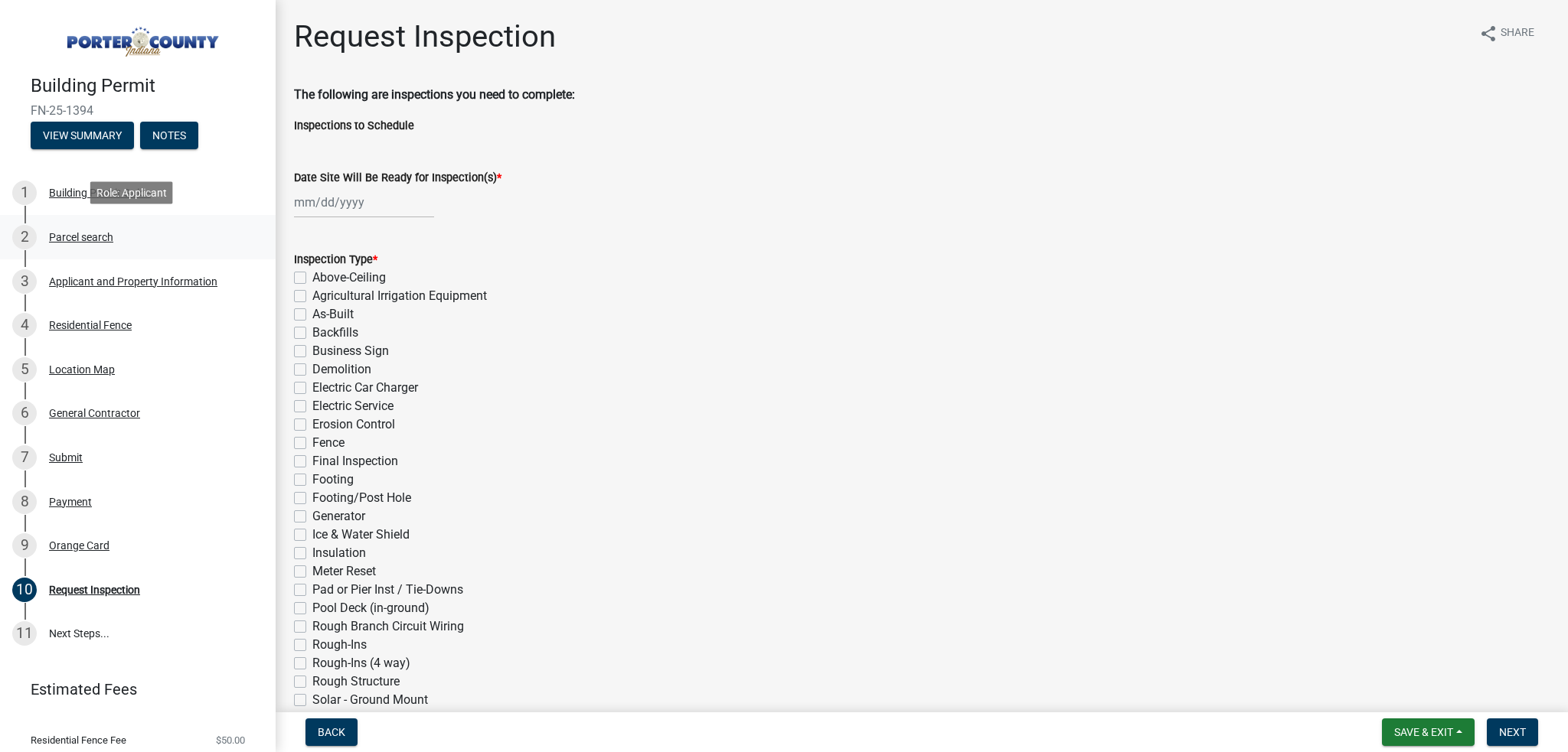
click at [86, 235] on div "Parcel search" at bounding box center [81, 236] width 64 height 10
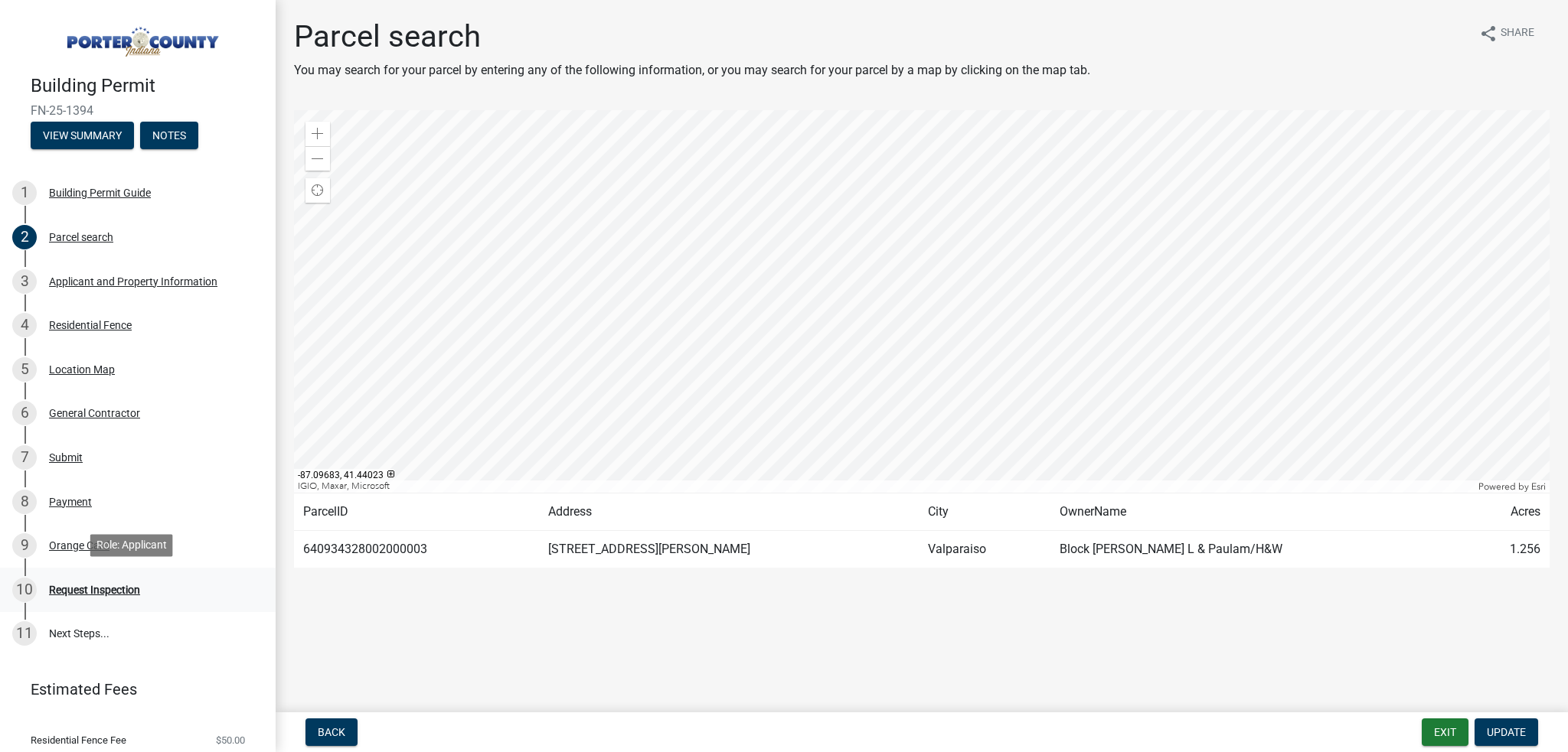
click at [96, 588] on div "Request Inspection" at bounding box center [95, 589] width 91 height 10
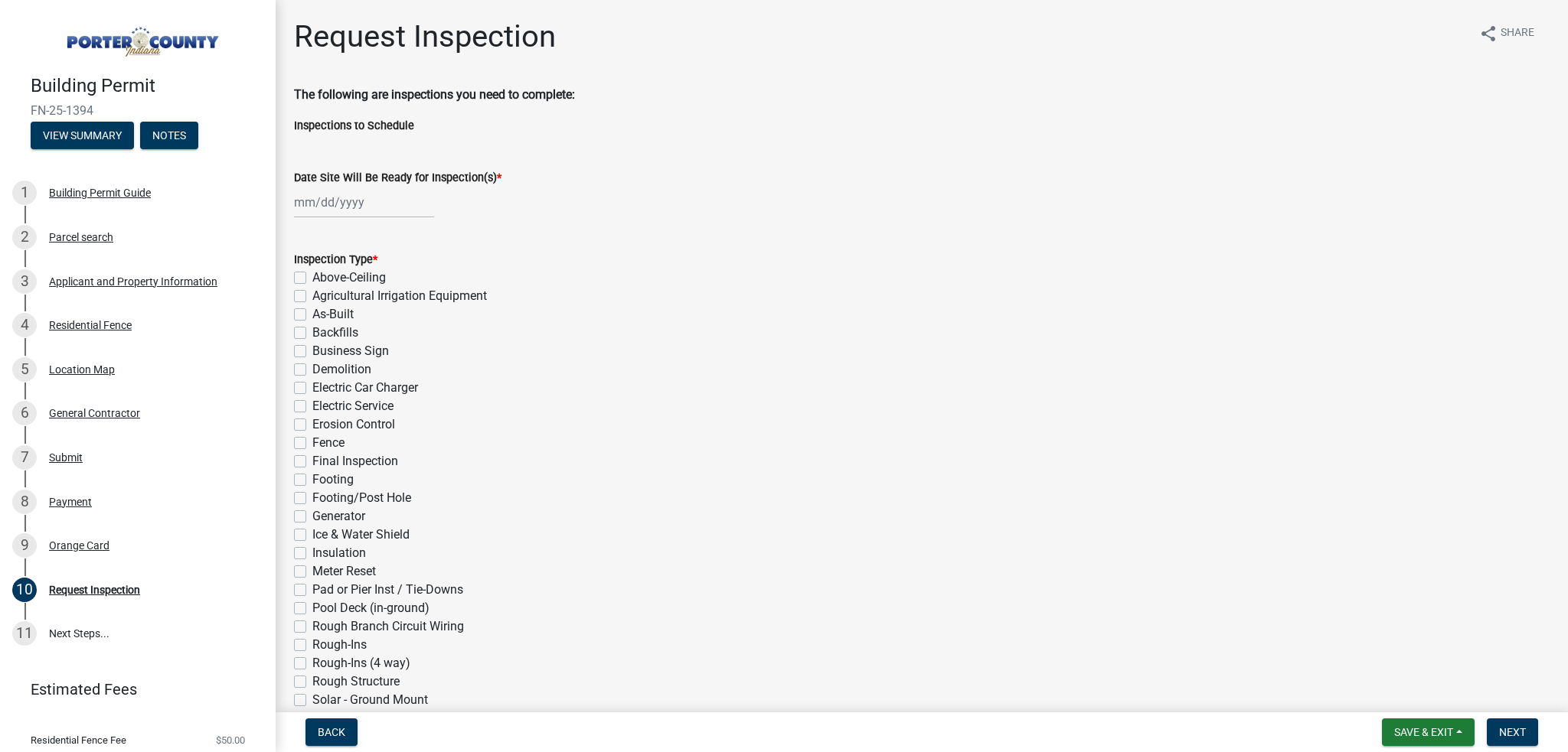
select select "8"
select select "2025"
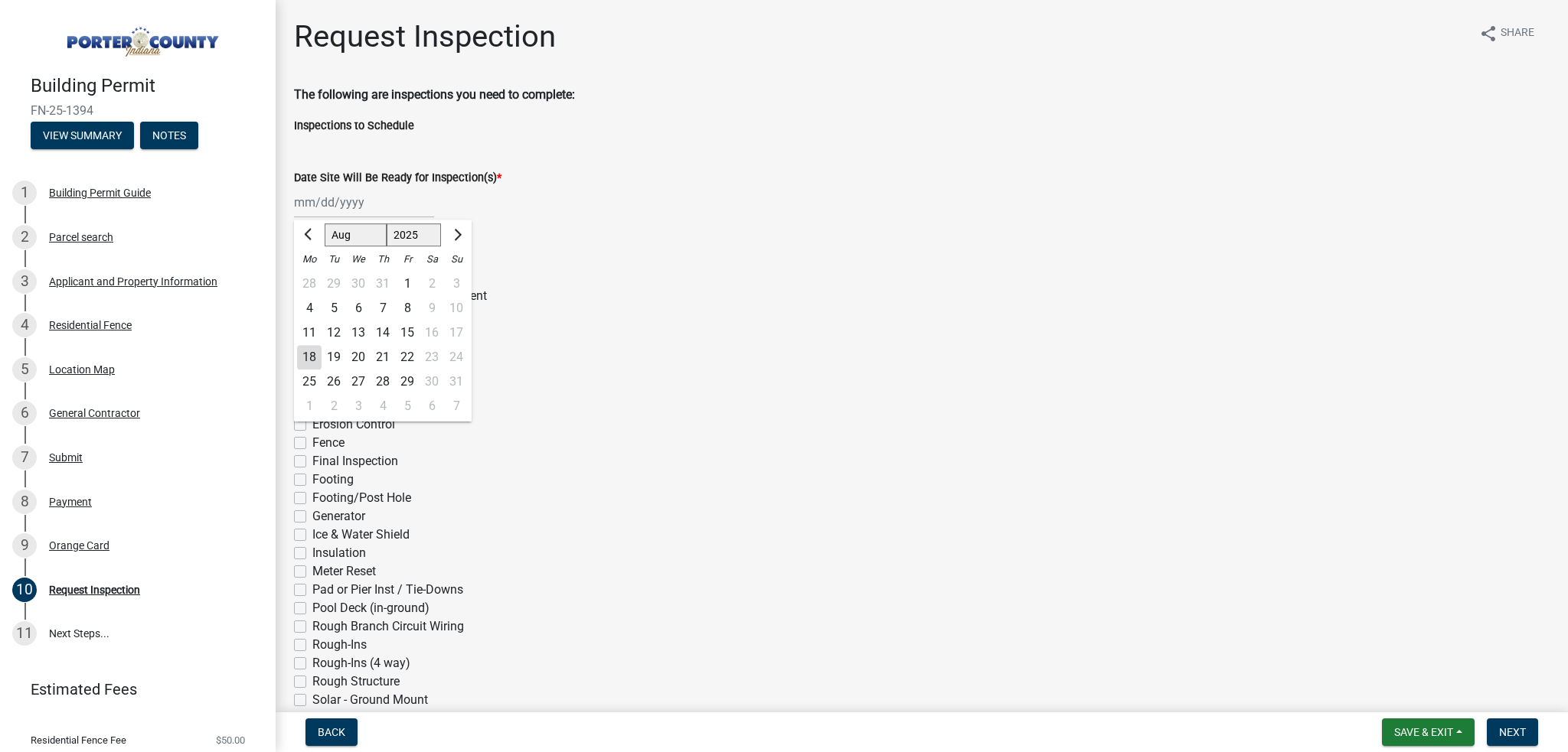
click at [340, 204] on div "[PERSON_NAME] Feb Mar Apr [PERSON_NAME][DATE] Oct Nov [DATE] 1526 1527 1528 152…" at bounding box center [364, 201] width 140 height 31
click at [309, 351] on div "18" at bounding box center [309, 358] width 25 height 25
type input "[DATE]"
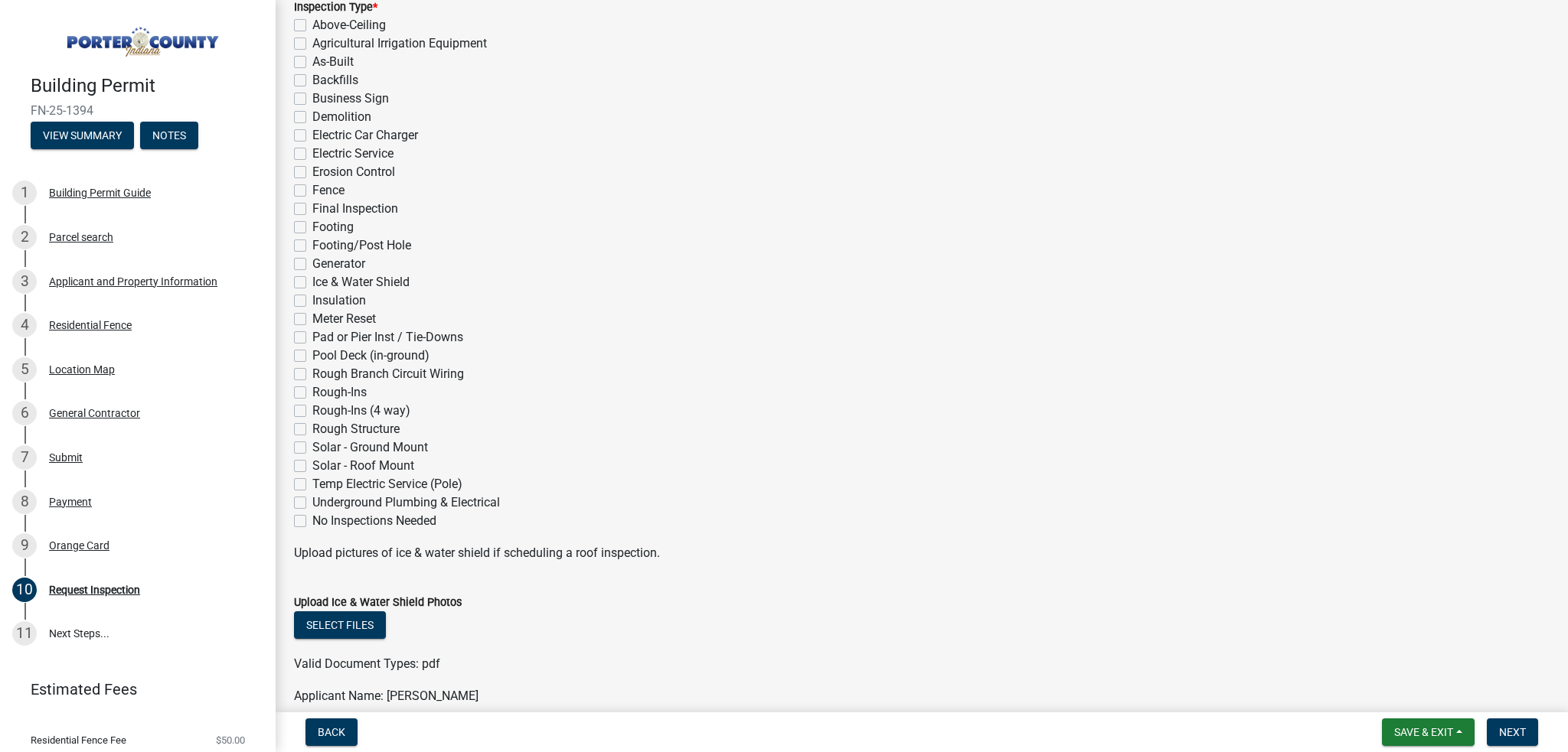
scroll to position [230, 0]
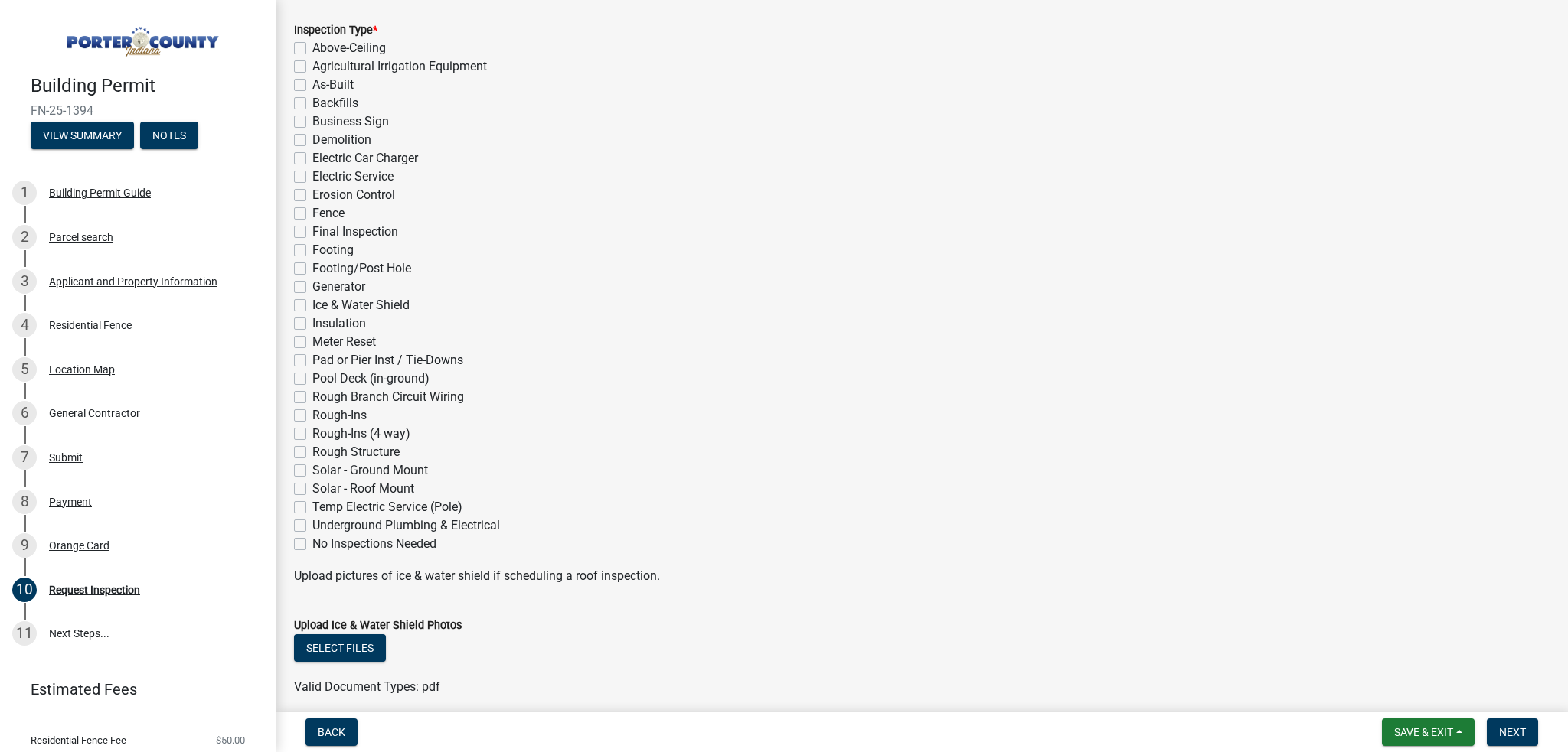
click at [312, 212] on label "Fence" at bounding box center [328, 213] width 32 height 18
click at [312, 212] on input "Fence" at bounding box center [317, 209] width 10 height 10
checkbox input "true"
checkbox input "false"
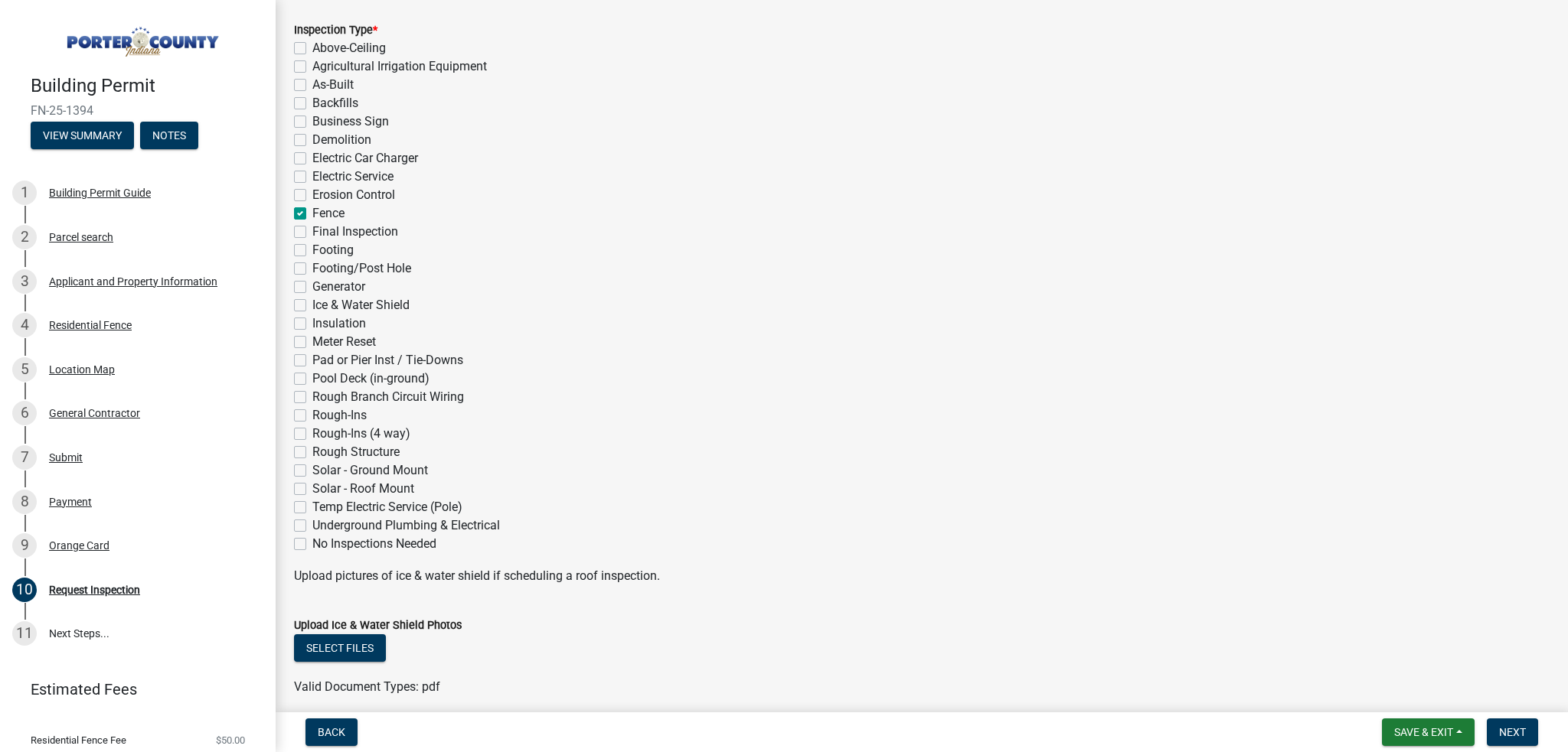
checkbox input "false"
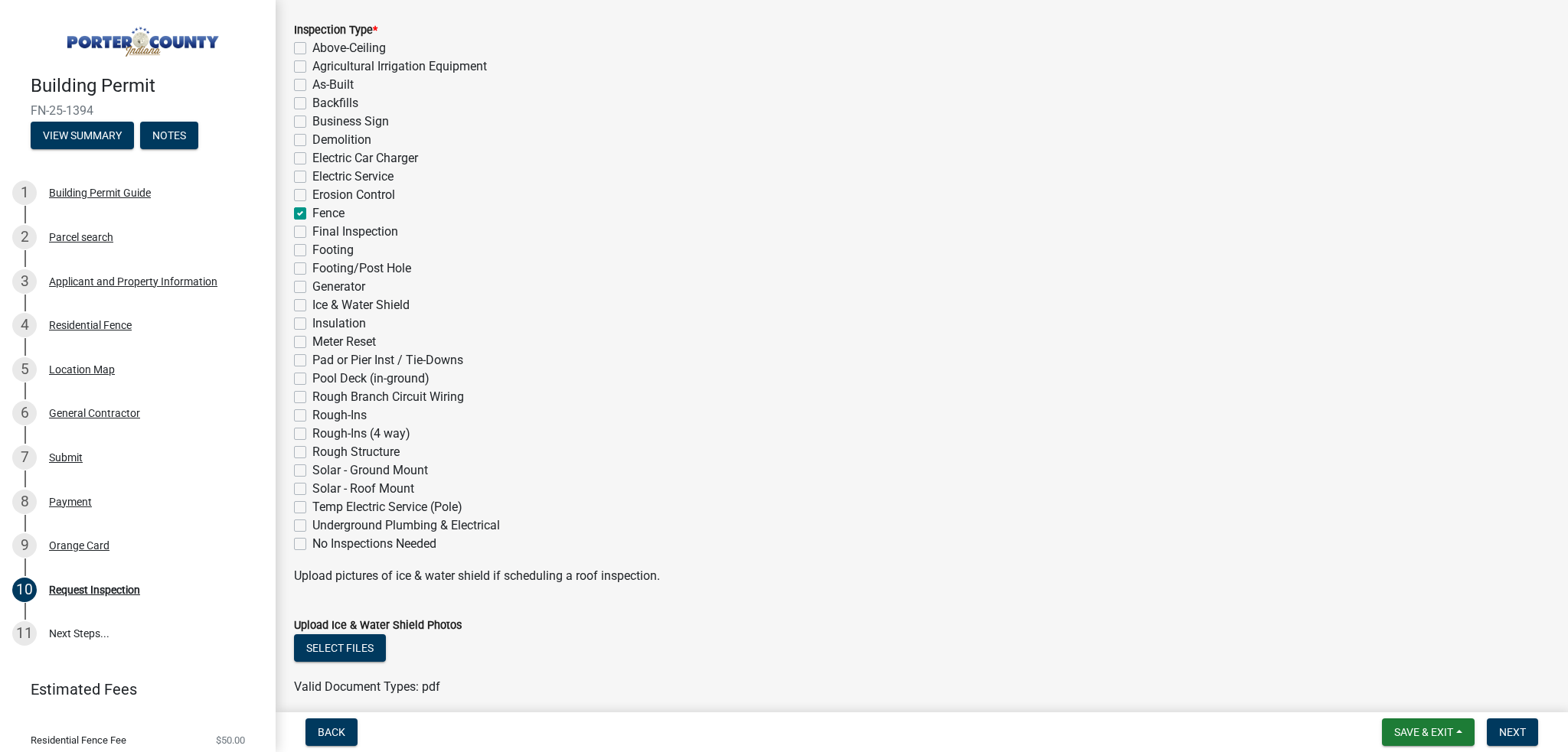
checkbox input "false"
checkbox input "true"
checkbox input "false"
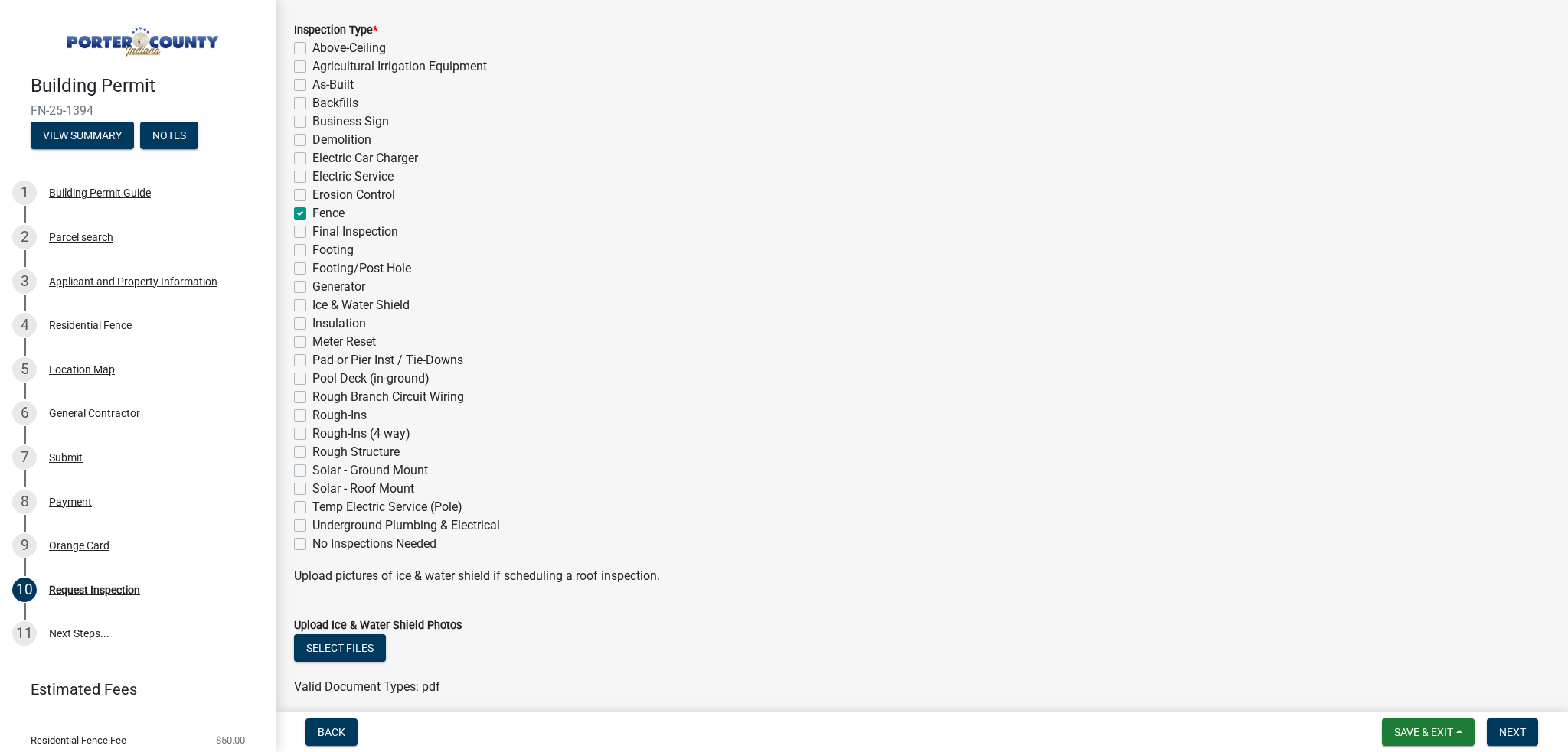
checkbox input "false"
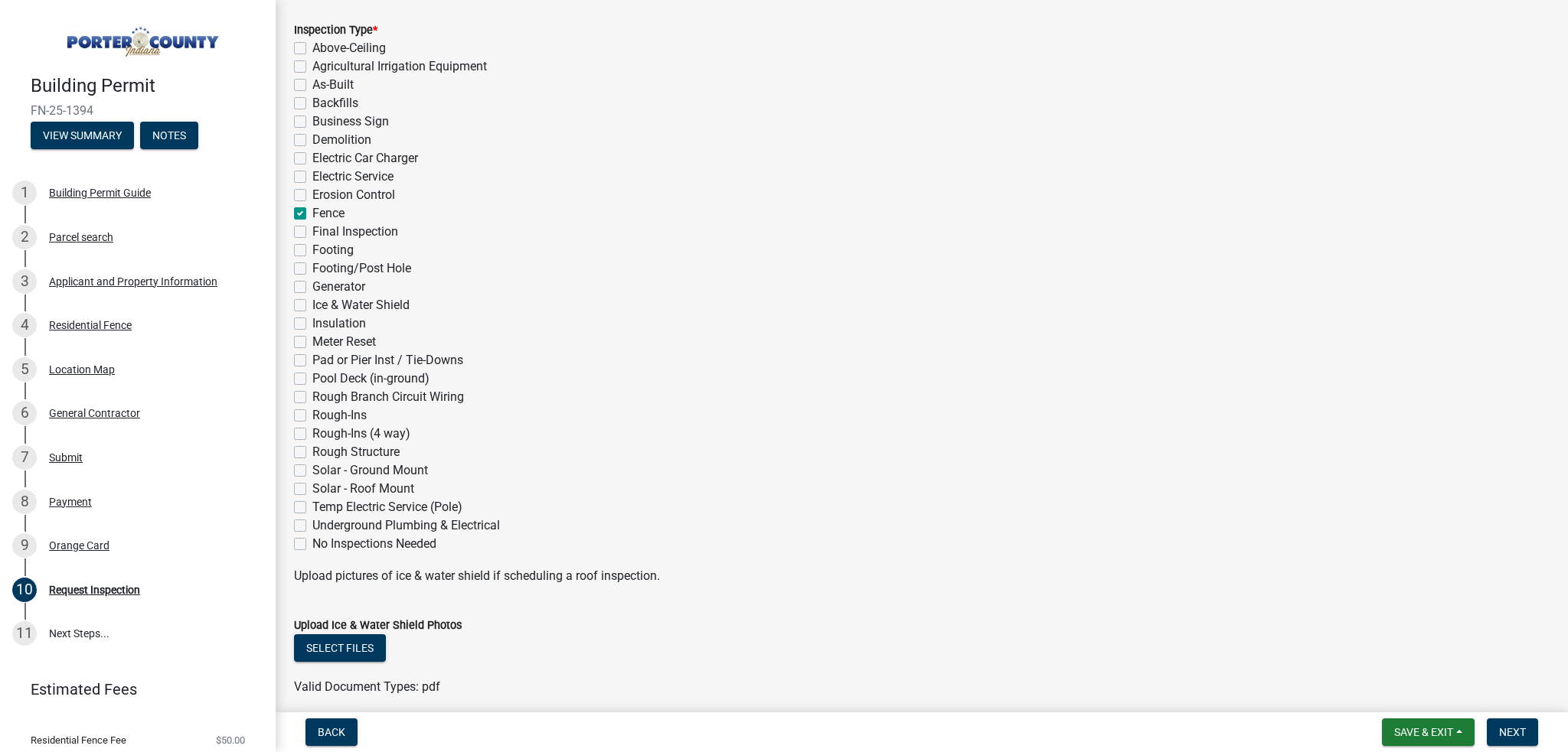
checkbox input "false"
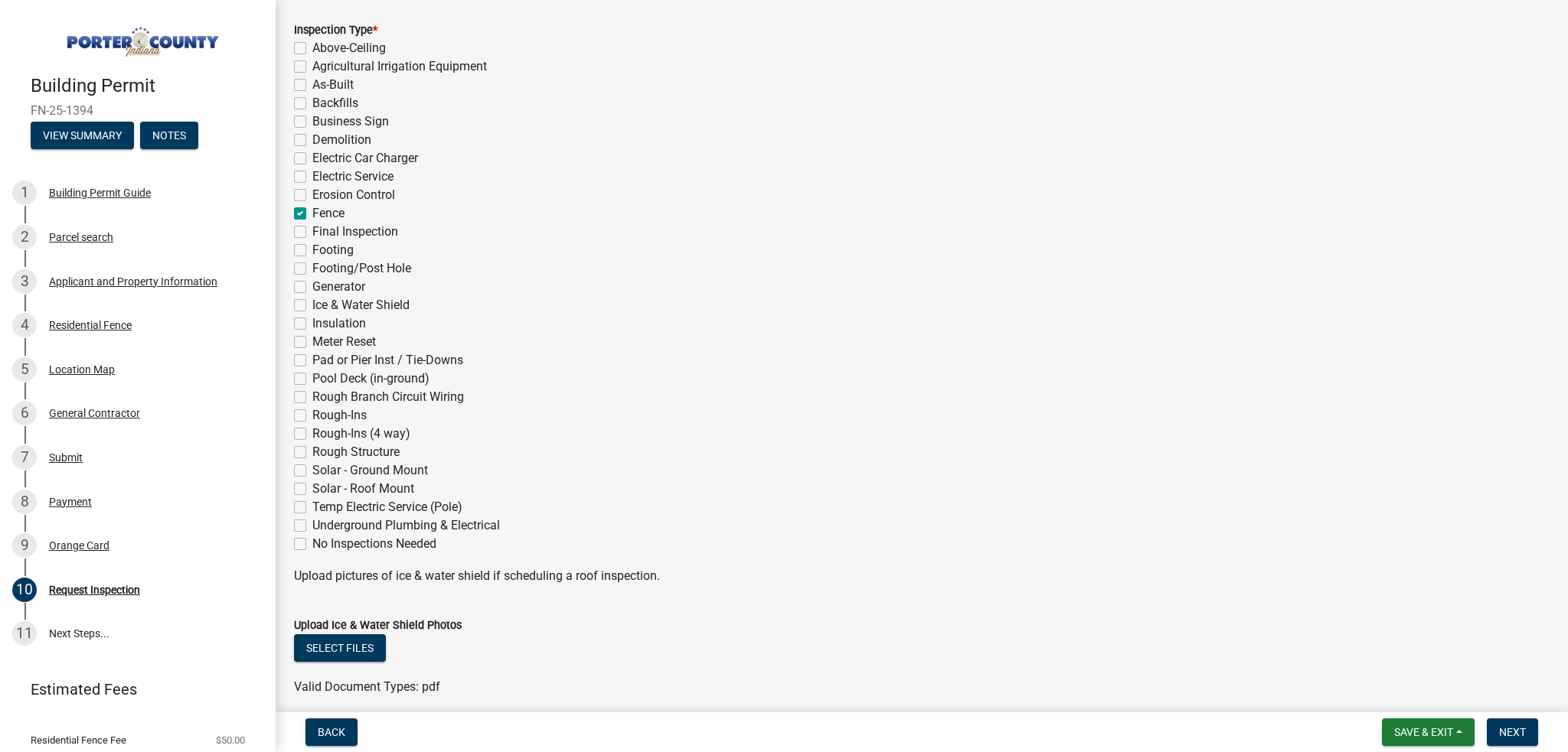
checkbox input "false"
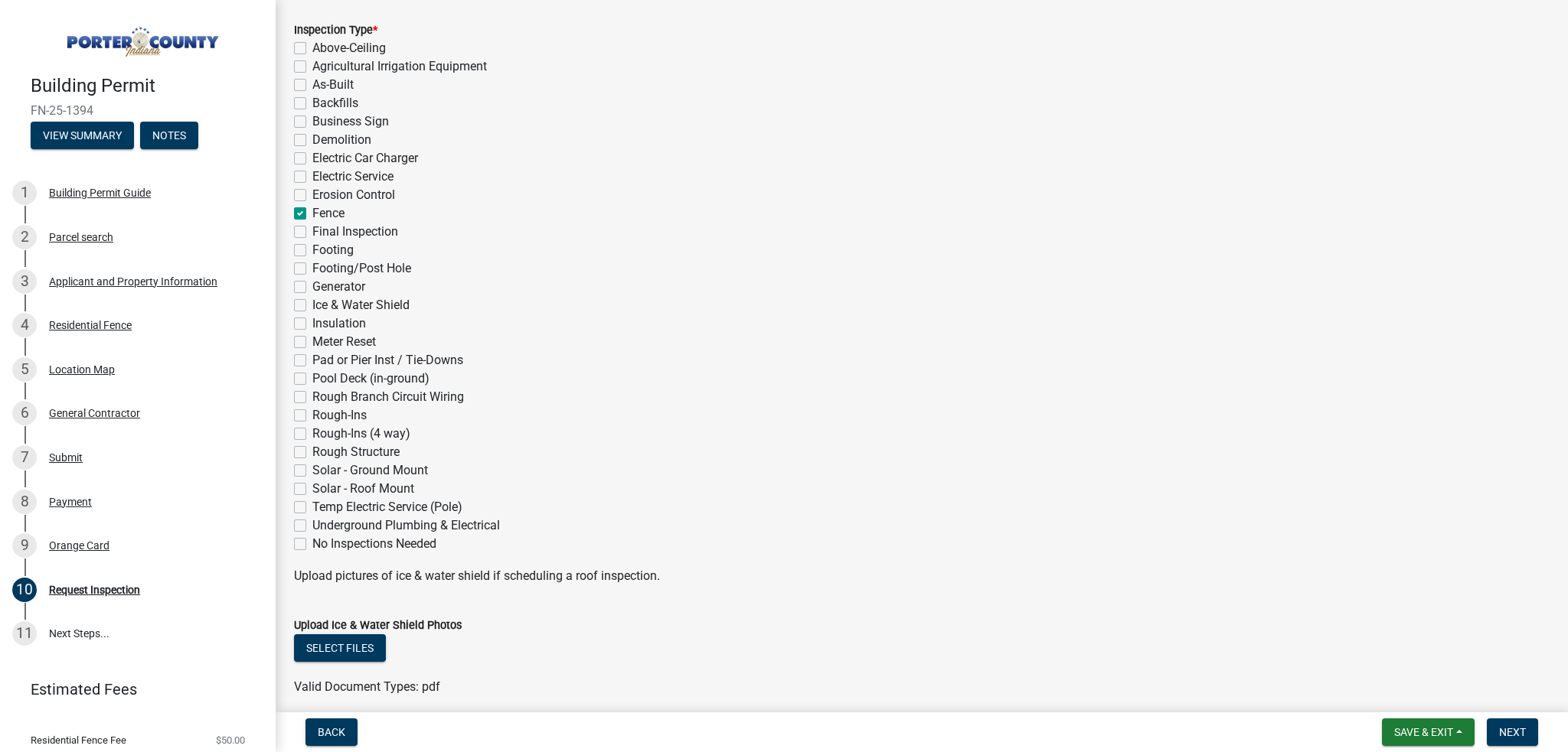
checkbox input "false"
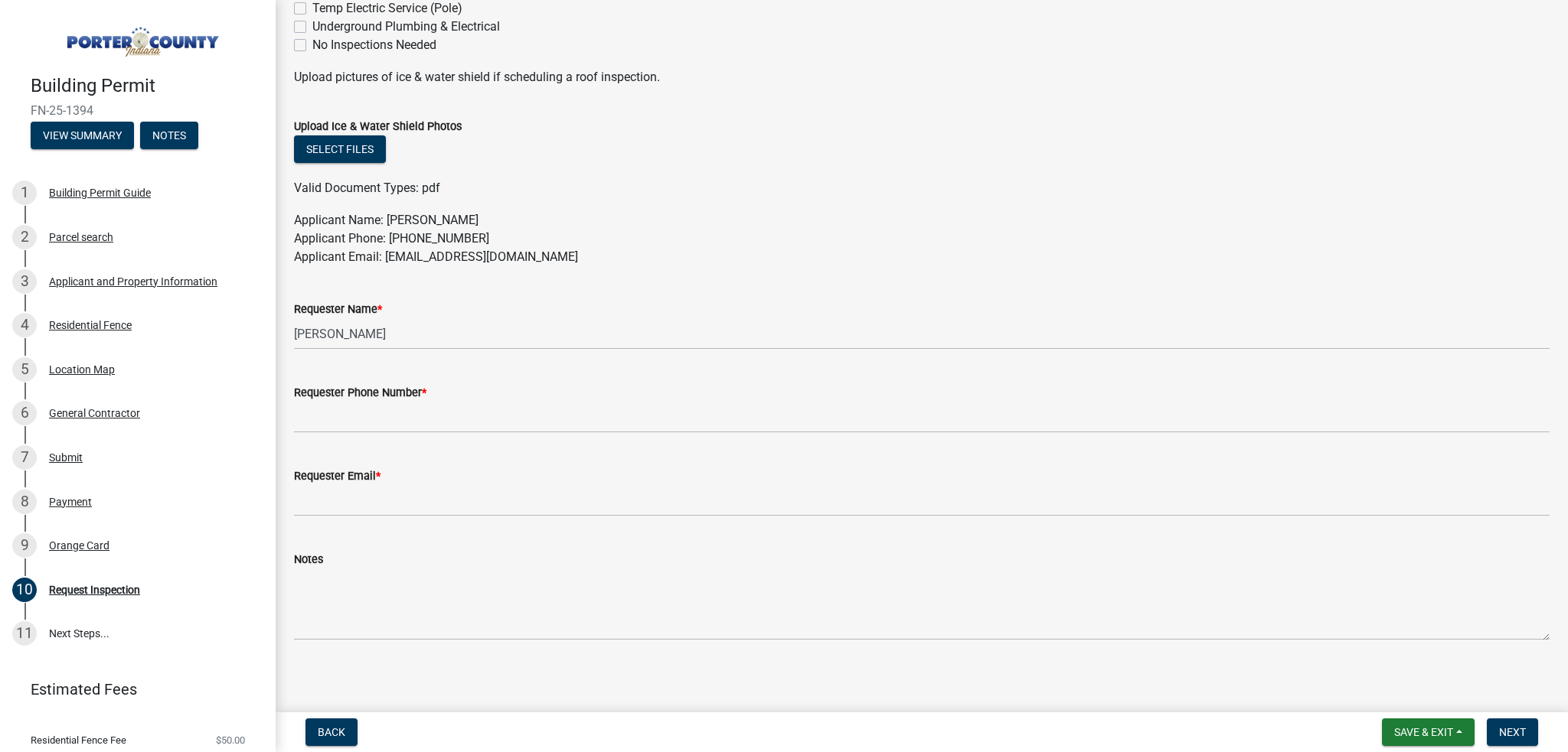
scroll to position [735, 0]
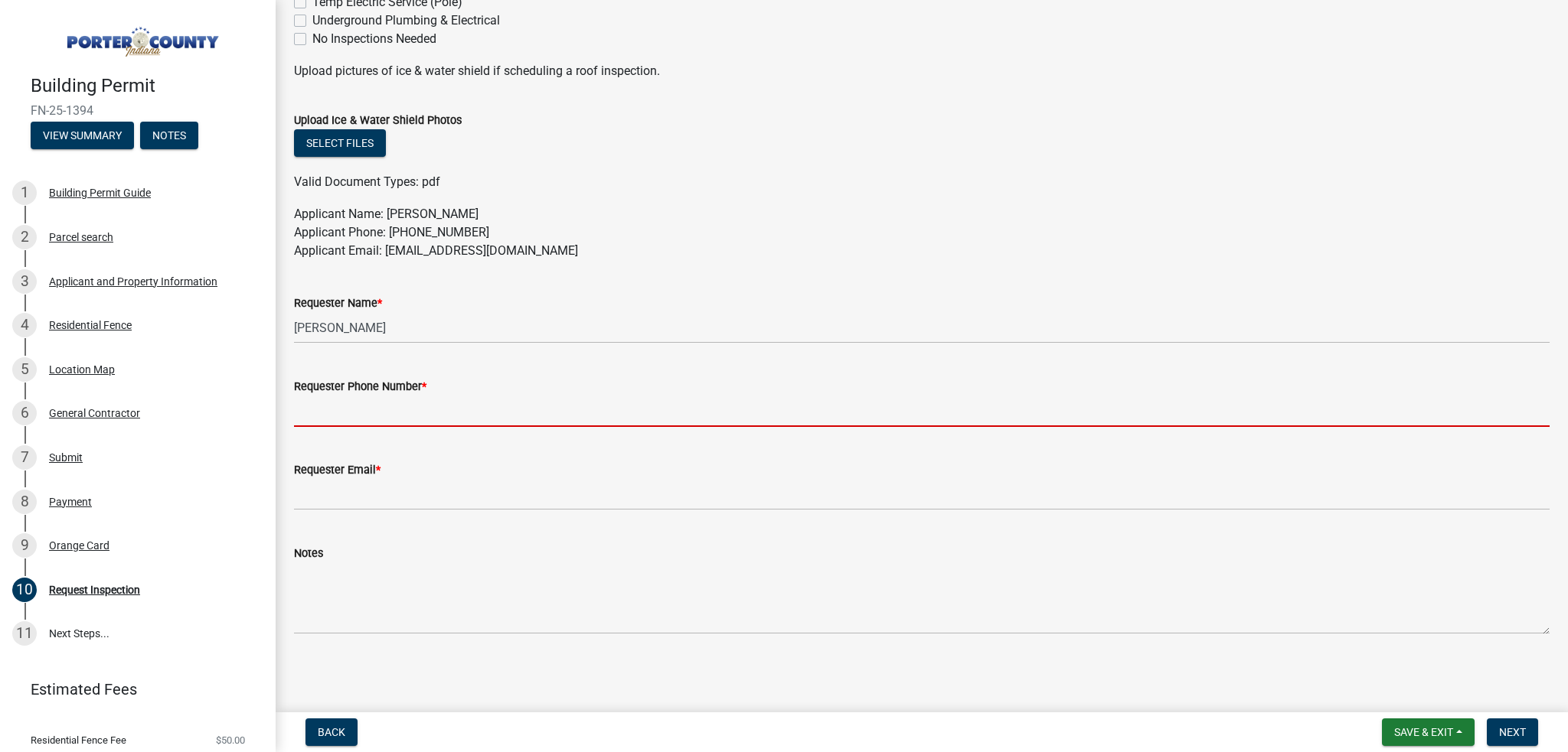
click at [361, 408] on input "Requester Phone Number *" at bounding box center [922, 411] width 1256 height 31
type input "2199160155"
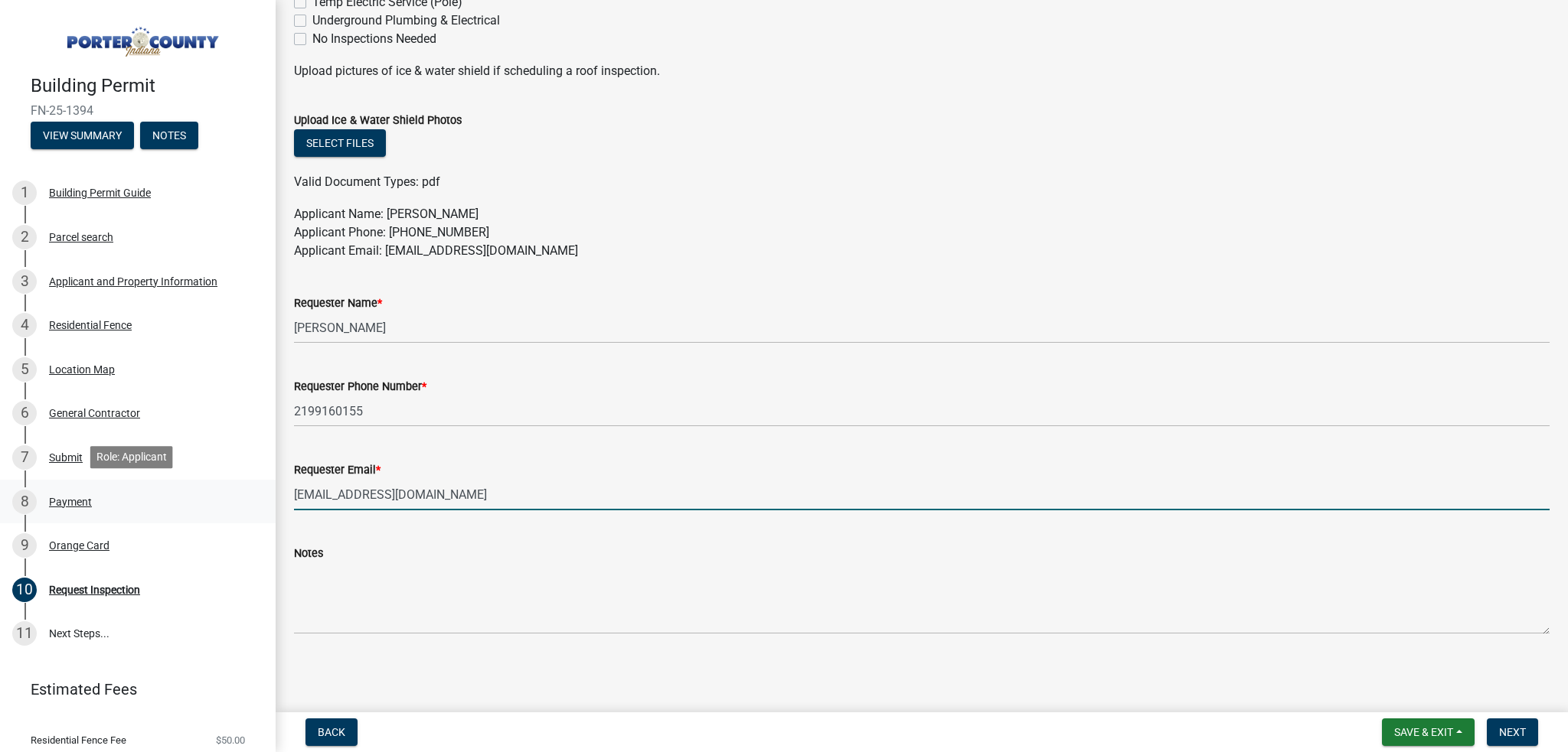
drag, startPoint x: 428, startPoint y: 495, endPoint x: 229, endPoint y: 502, distance: 199.1
click at [229, 502] on div "Building Permit FN-25-1394 View Summary Notes 1 Building Permit Guide 2 Parcel …" at bounding box center [784, 376] width 1568 height 752
type input "[EMAIL_ADDRESS][DOMAIN_NAME]"
click at [696, 561] on div "Notes" at bounding box center [922, 552] width 1256 height 18
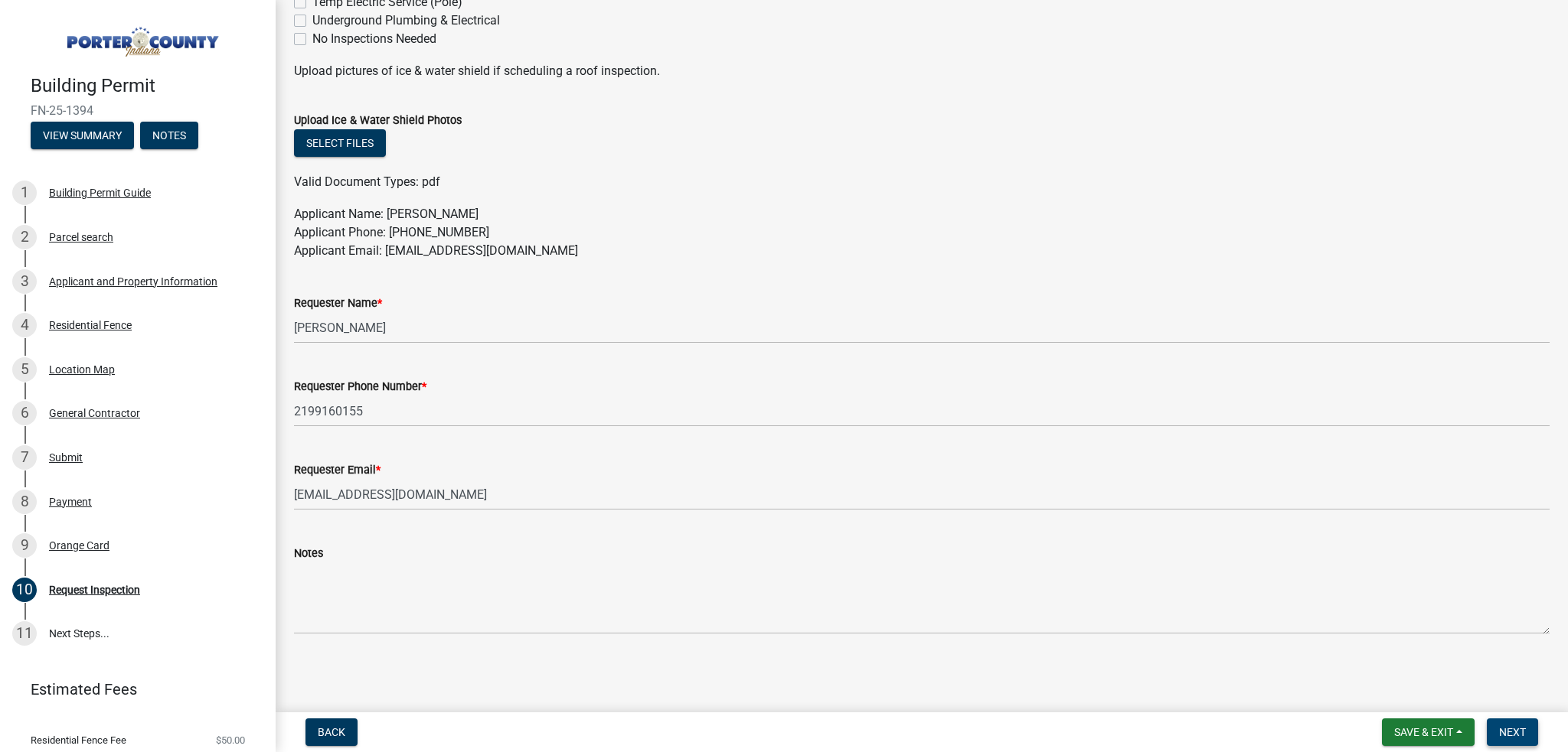
click at [1519, 738] on span "Next" at bounding box center [1512, 732] width 26 height 12
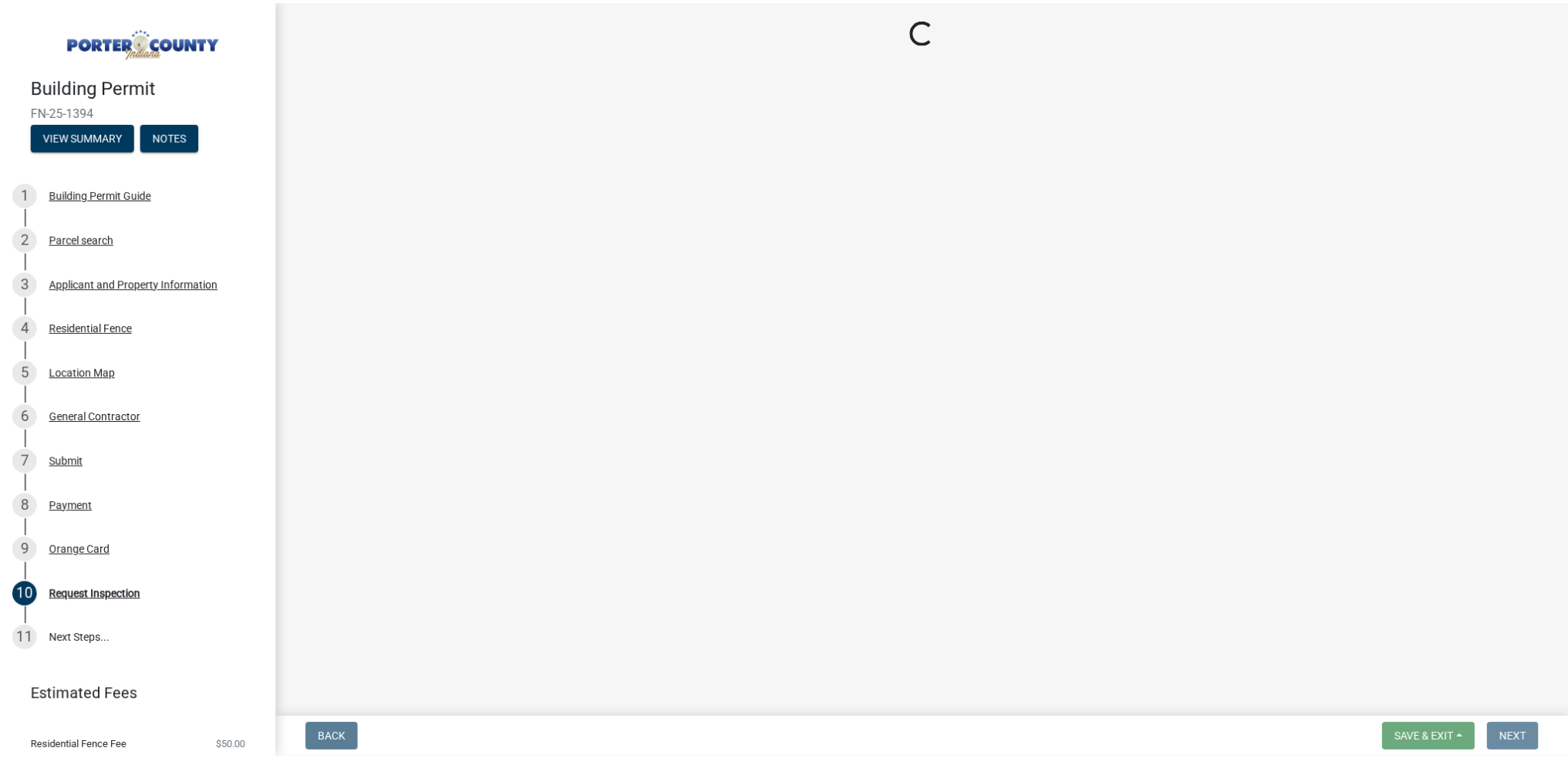
scroll to position [0, 0]
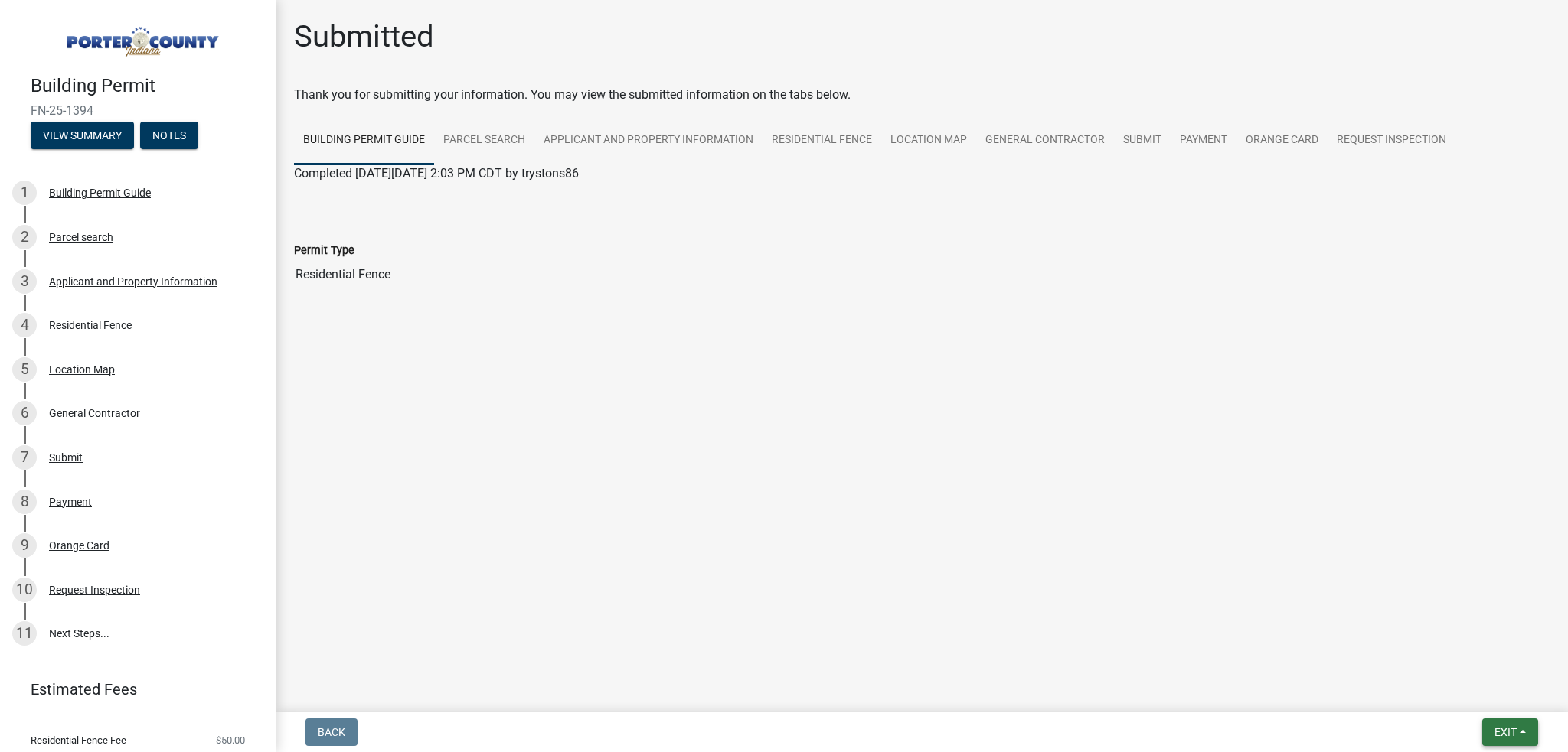
click at [1487, 736] on button "Exit" at bounding box center [1509, 732] width 56 height 27
click at [1476, 699] on button "Save & Exit" at bounding box center [1477, 692] width 122 height 37
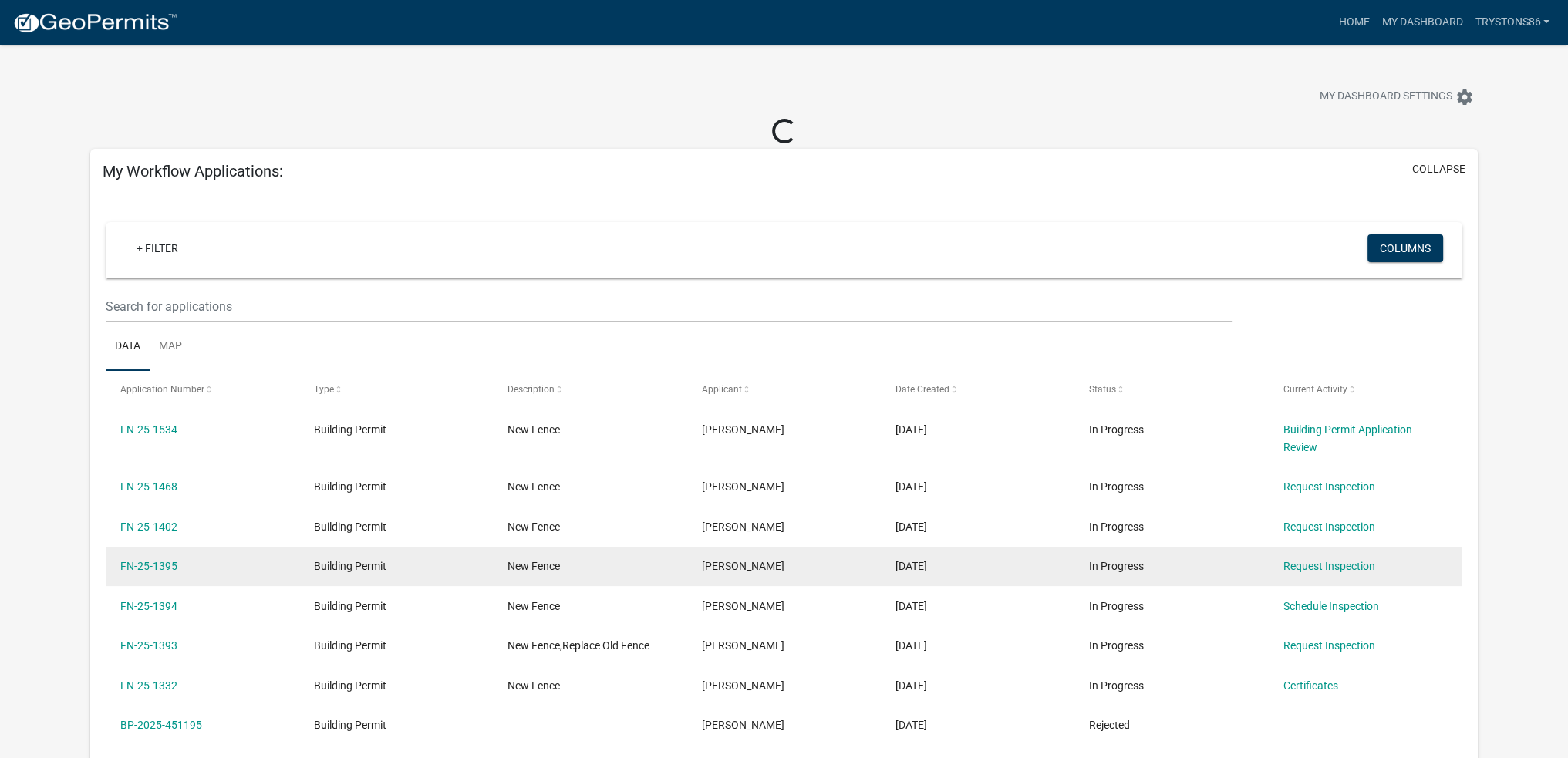
scroll to position [77, 0]
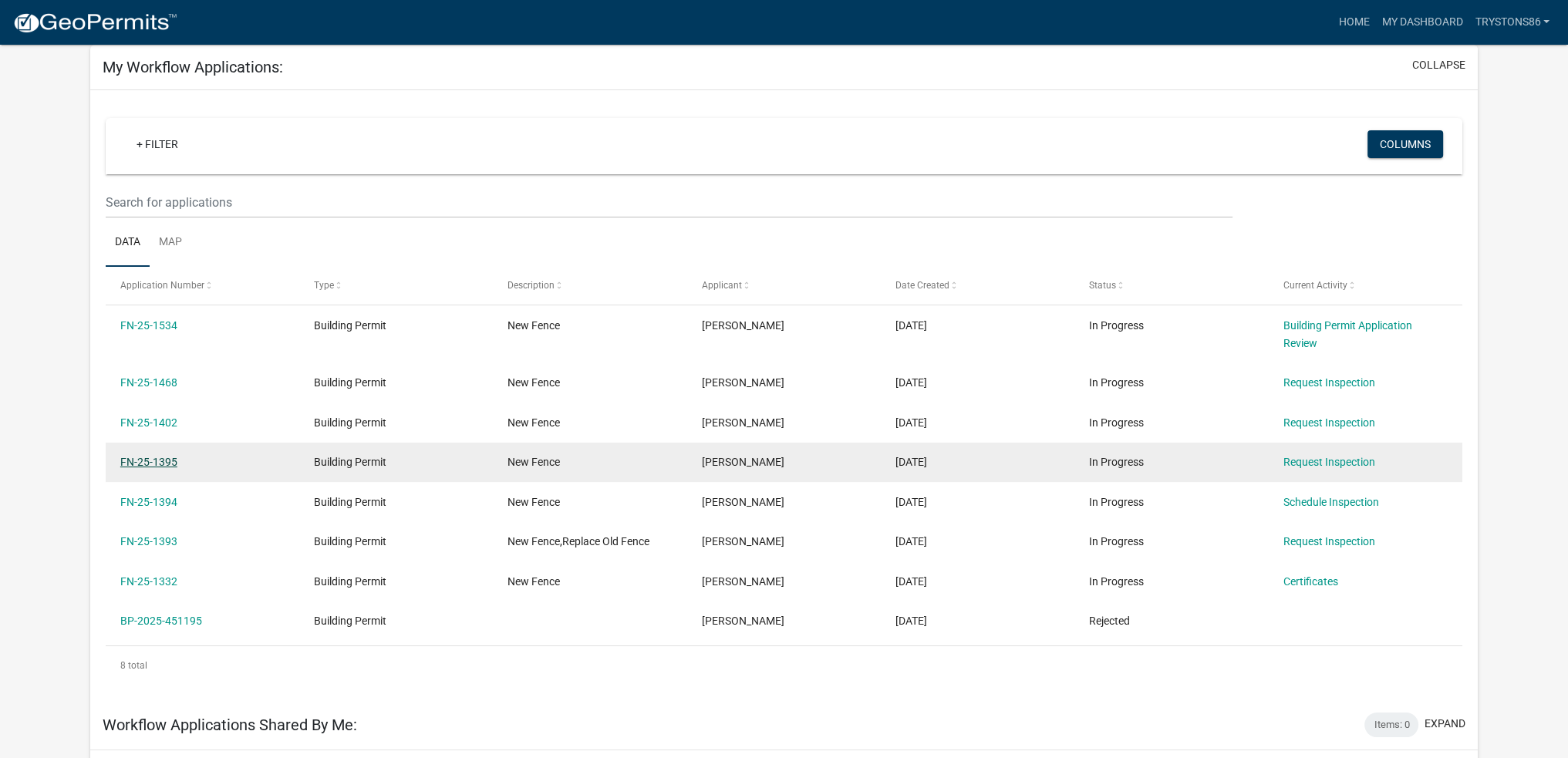
click at [154, 461] on link "FN-25-1395" at bounding box center [149, 461] width 57 height 12
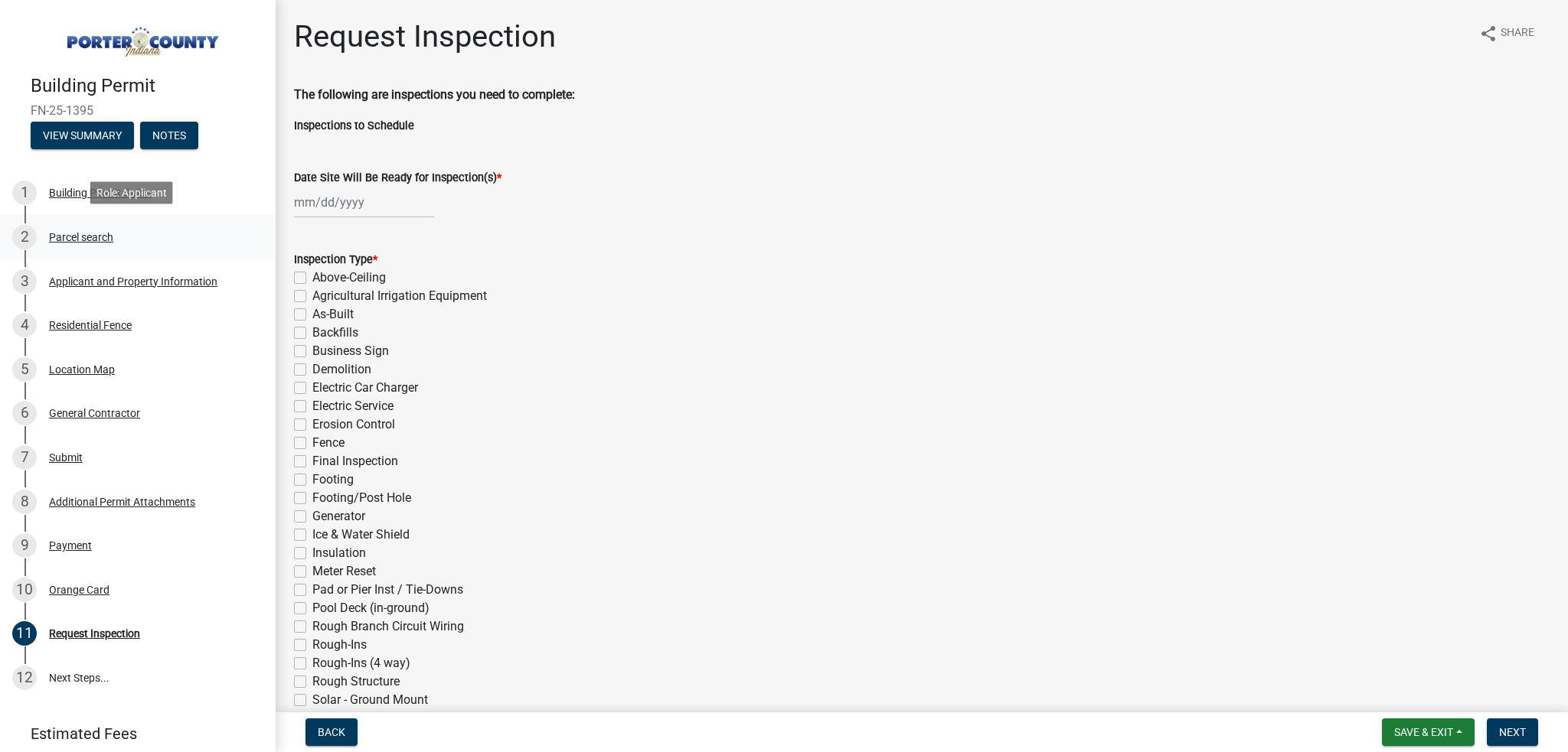
click at [97, 244] on div "2 Parcel search" at bounding box center [132, 237] width 238 height 25
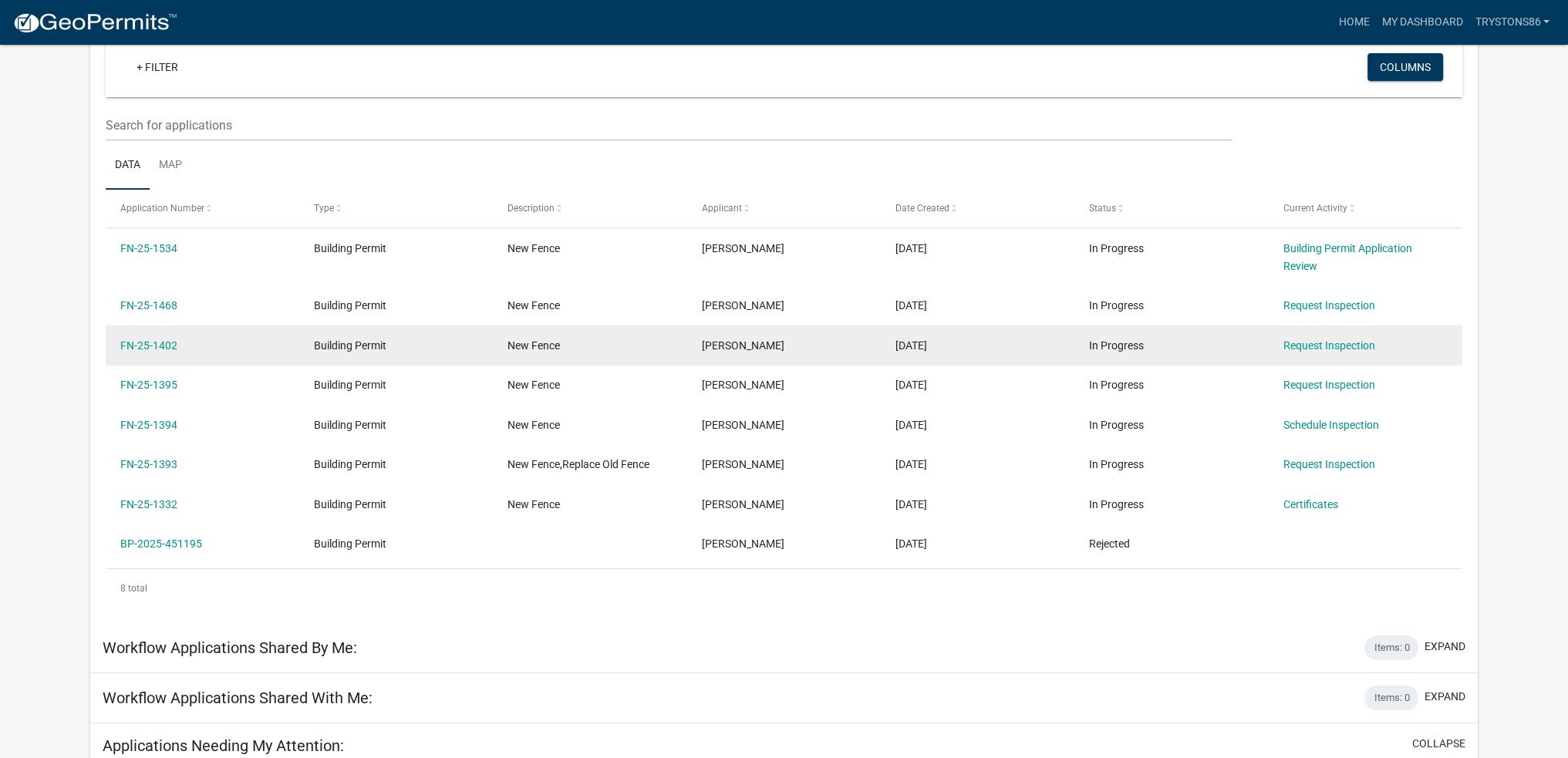
scroll to position [128, 0]
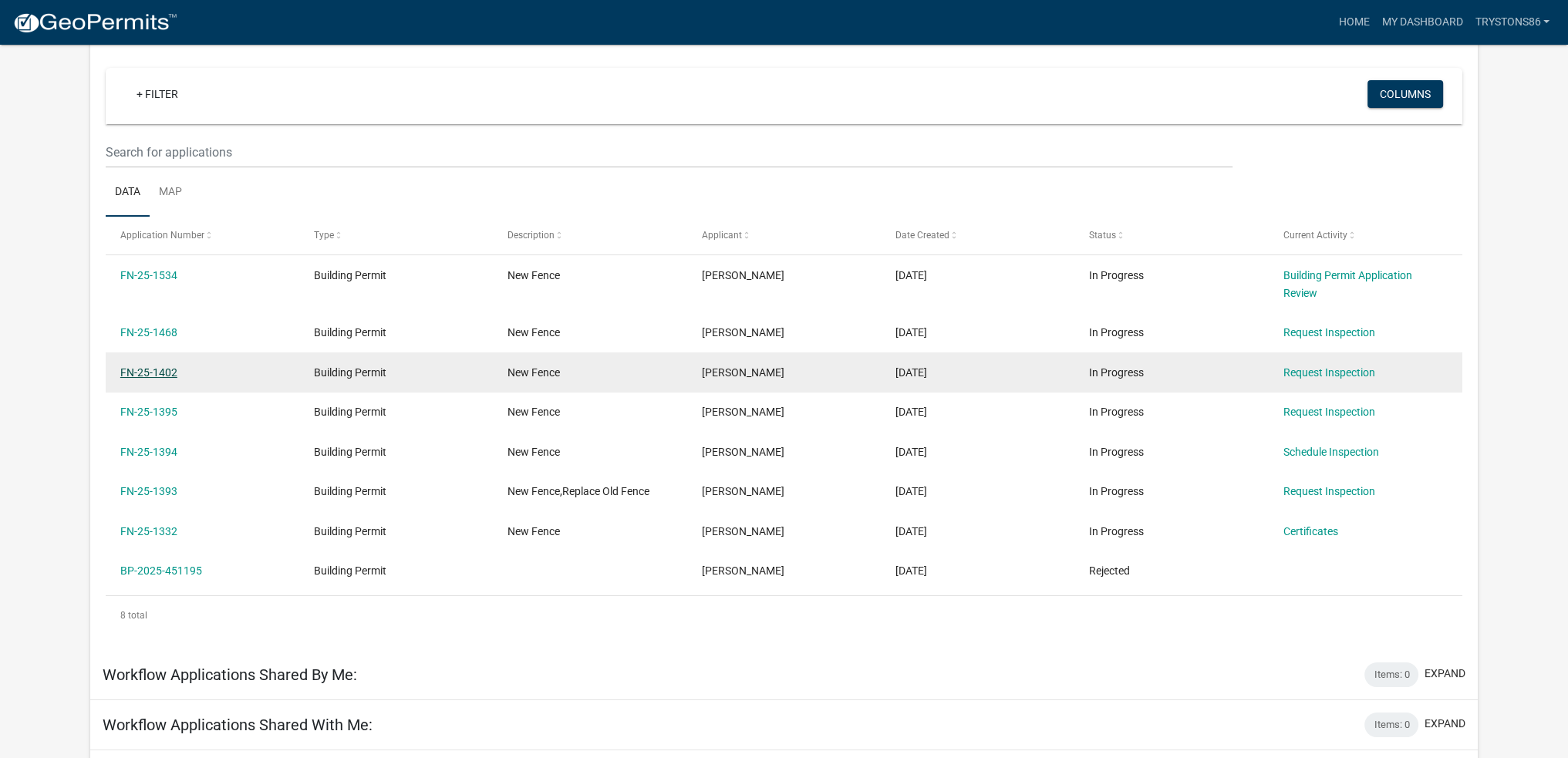
click at [142, 367] on link "FN-25-1402" at bounding box center [149, 372] width 57 height 12
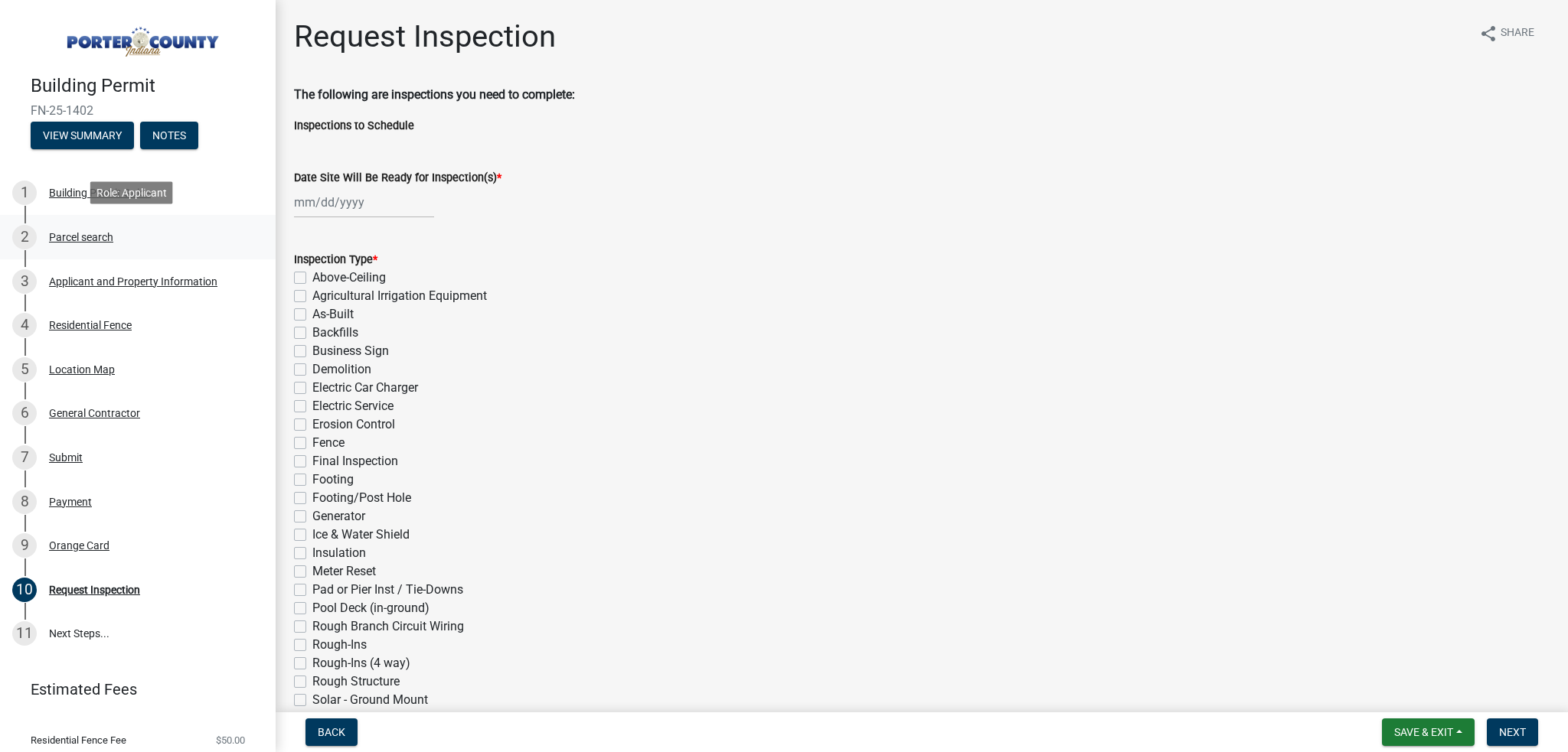
click at [89, 236] on div "Parcel search" at bounding box center [81, 236] width 64 height 10
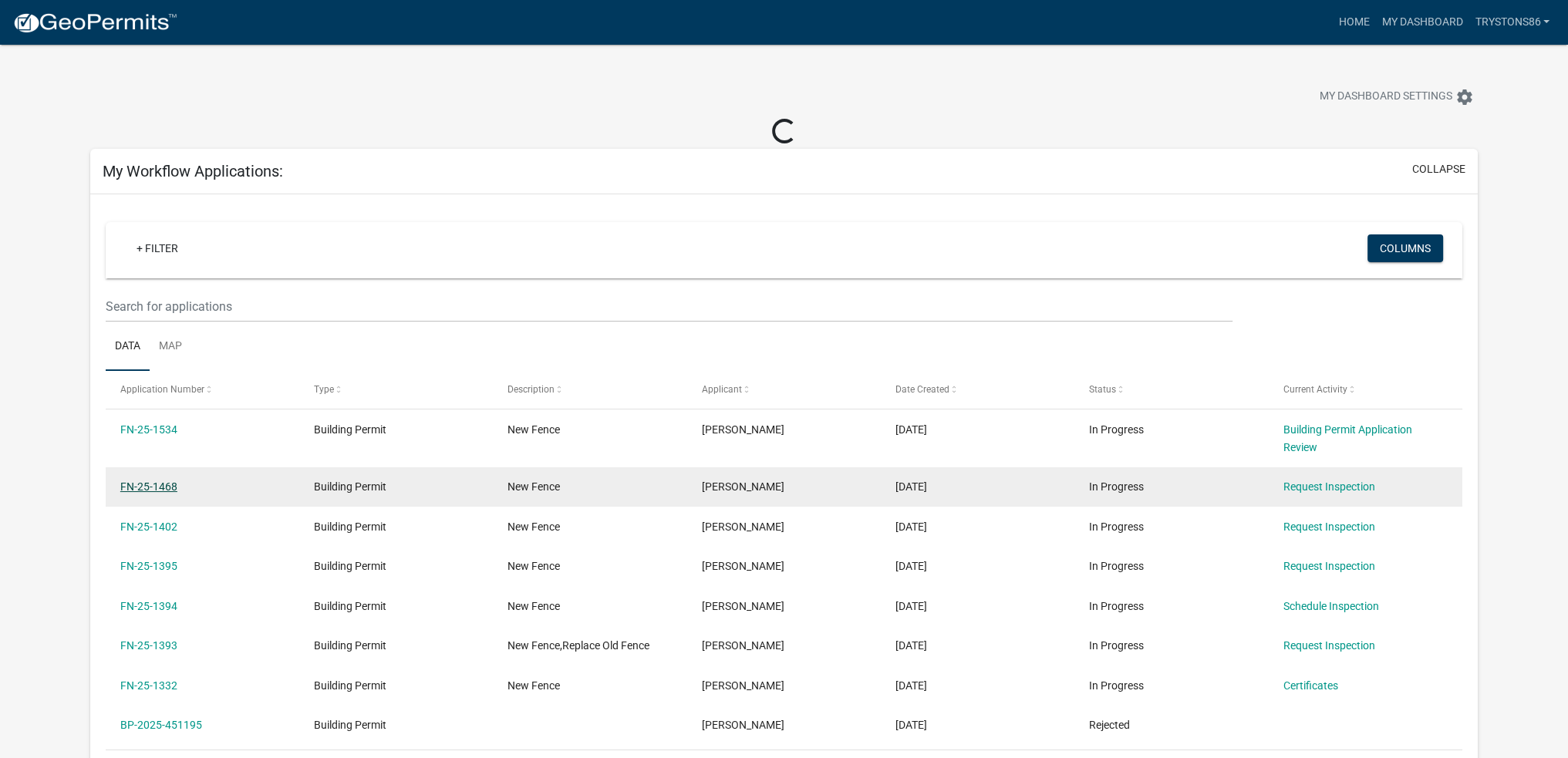
click at [152, 481] on link "FN-25-1468" at bounding box center [149, 486] width 57 height 12
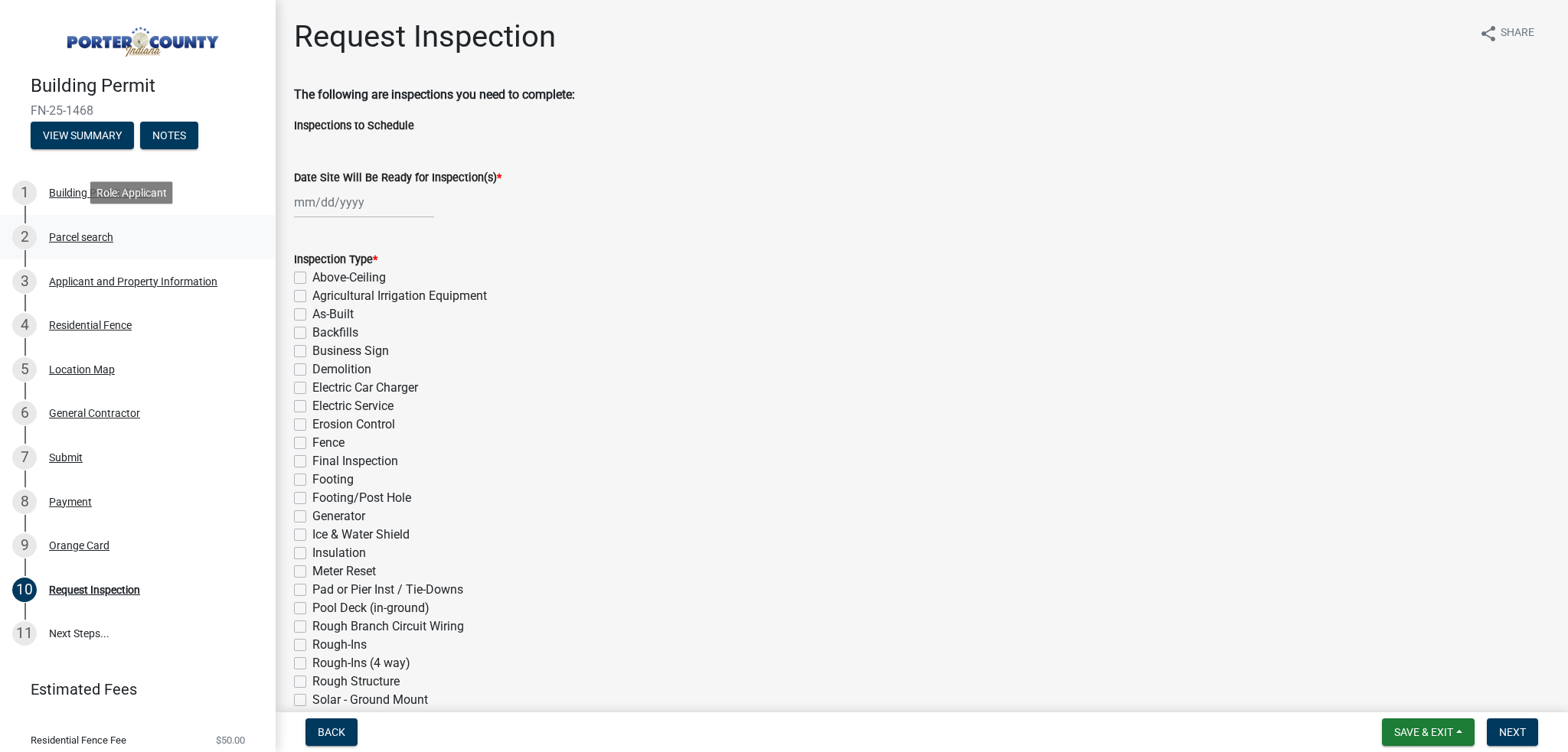
click at [90, 238] on div "Parcel search" at bounding box center [81, 236] width 64 height 10
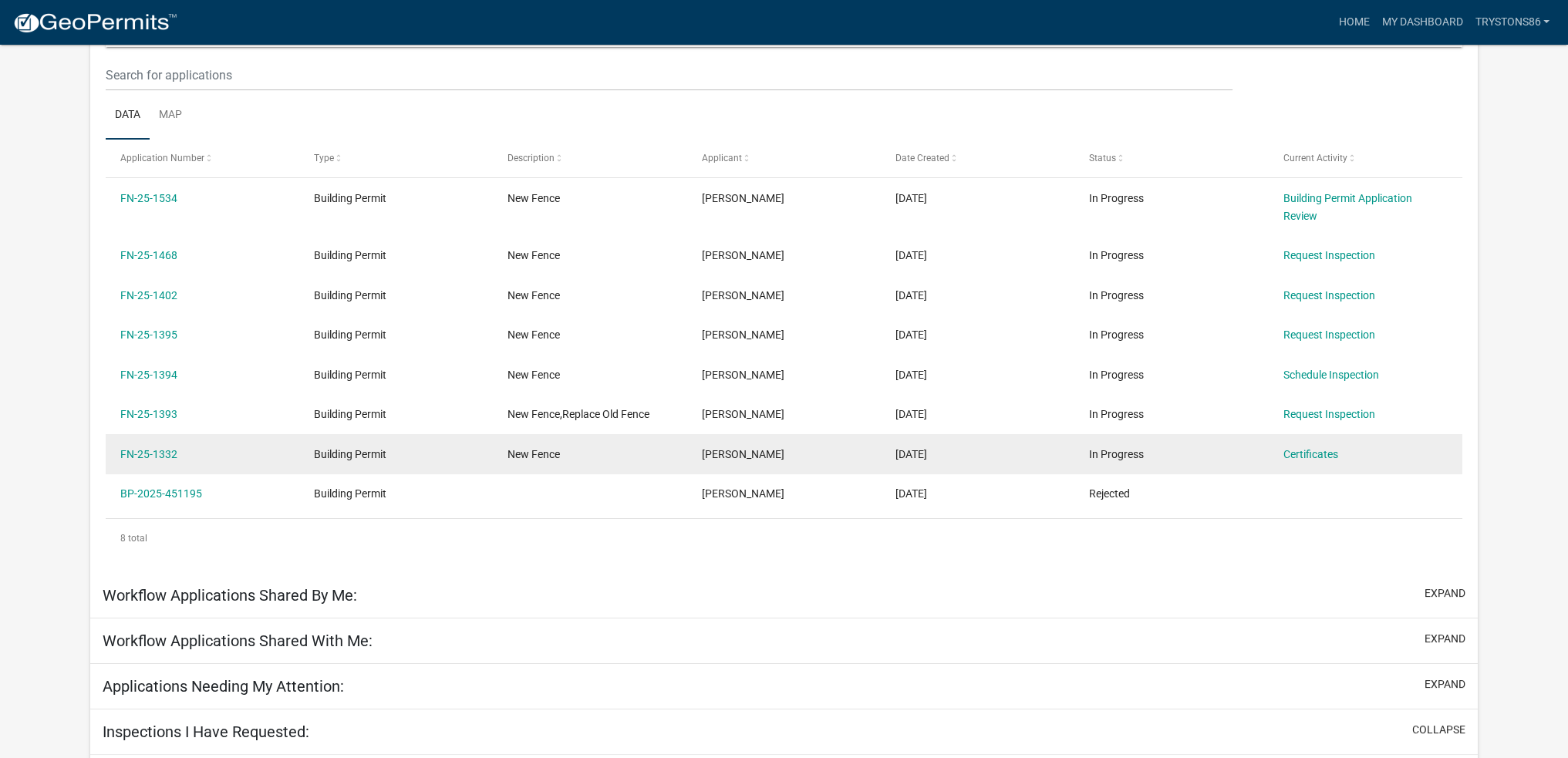
scroll to position [204, 0]
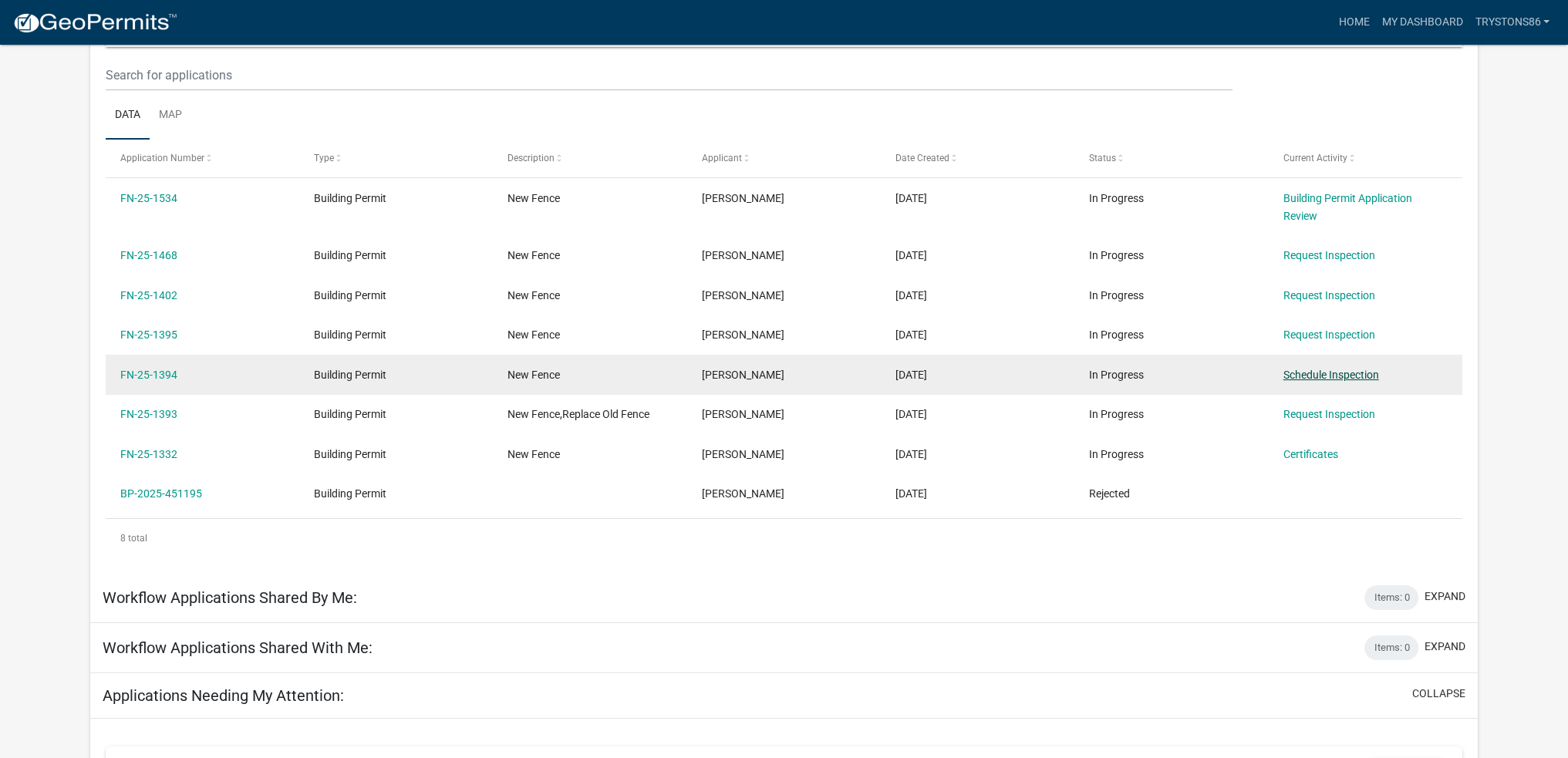
click at [1315, 375] on link "Schedule Inspection" at bounding box center [1331, 375] width 95 height 12
